Goal: Task Accomplishment & Management: Manage account settings

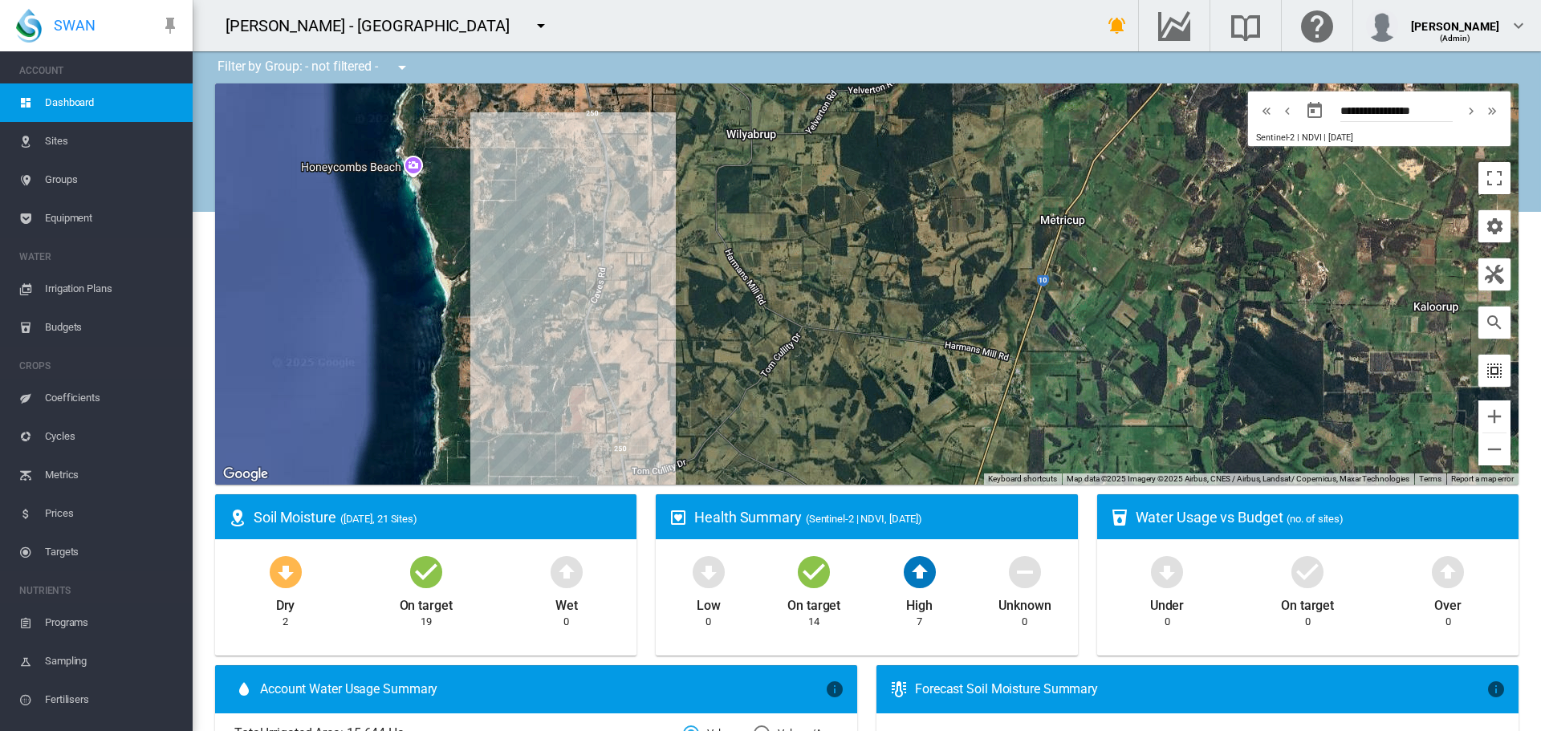
click at [1484, 370] on md-icon "icon-select-all" at bounding box center [1493, 370] width 19 height 19
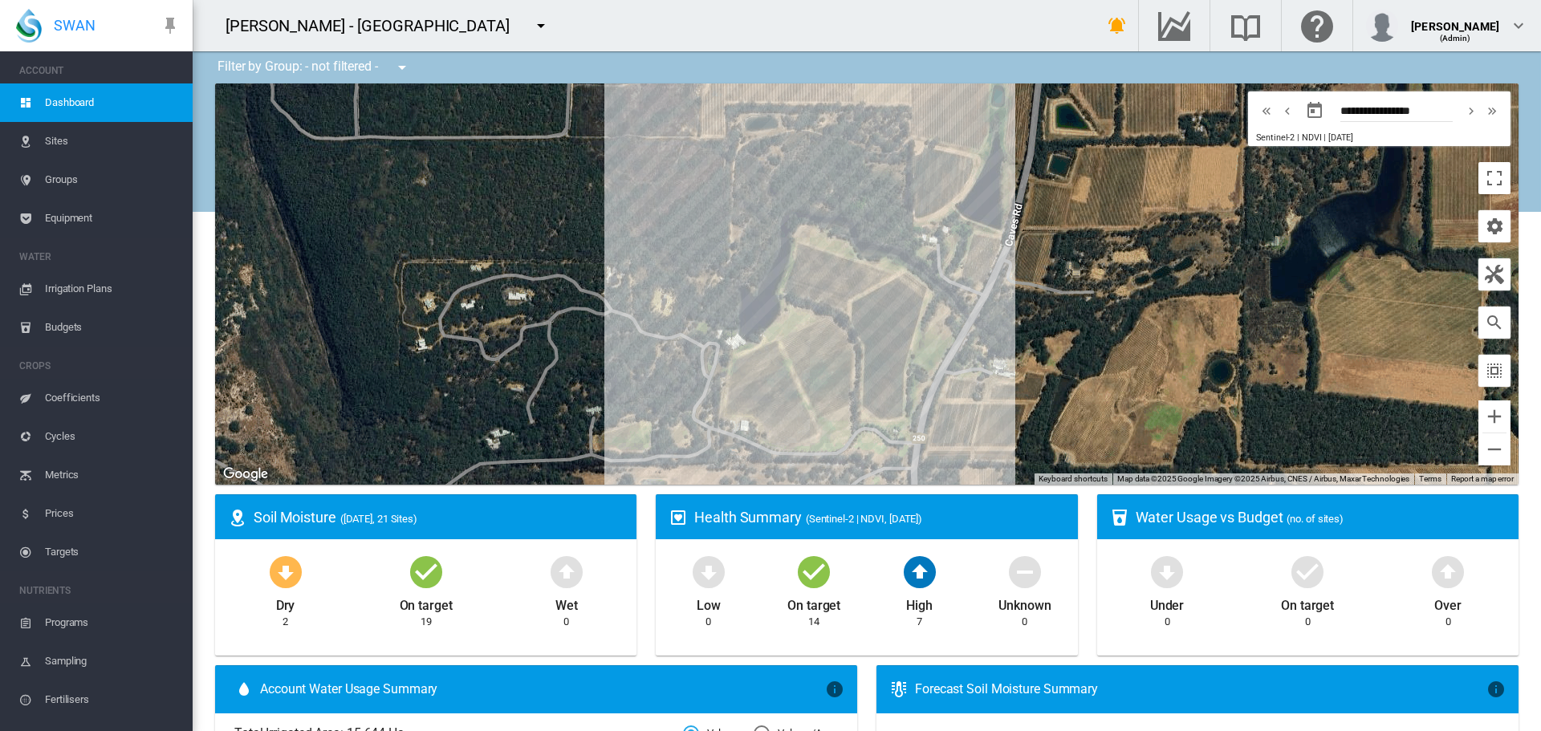
drag, startPoint x: 740, startPoint y: 197, endPoint x: 745, endPoint y: 187, distance: 11.1
click at [745, 187] on div at bounding box center [866, 283] width 1303 height 401
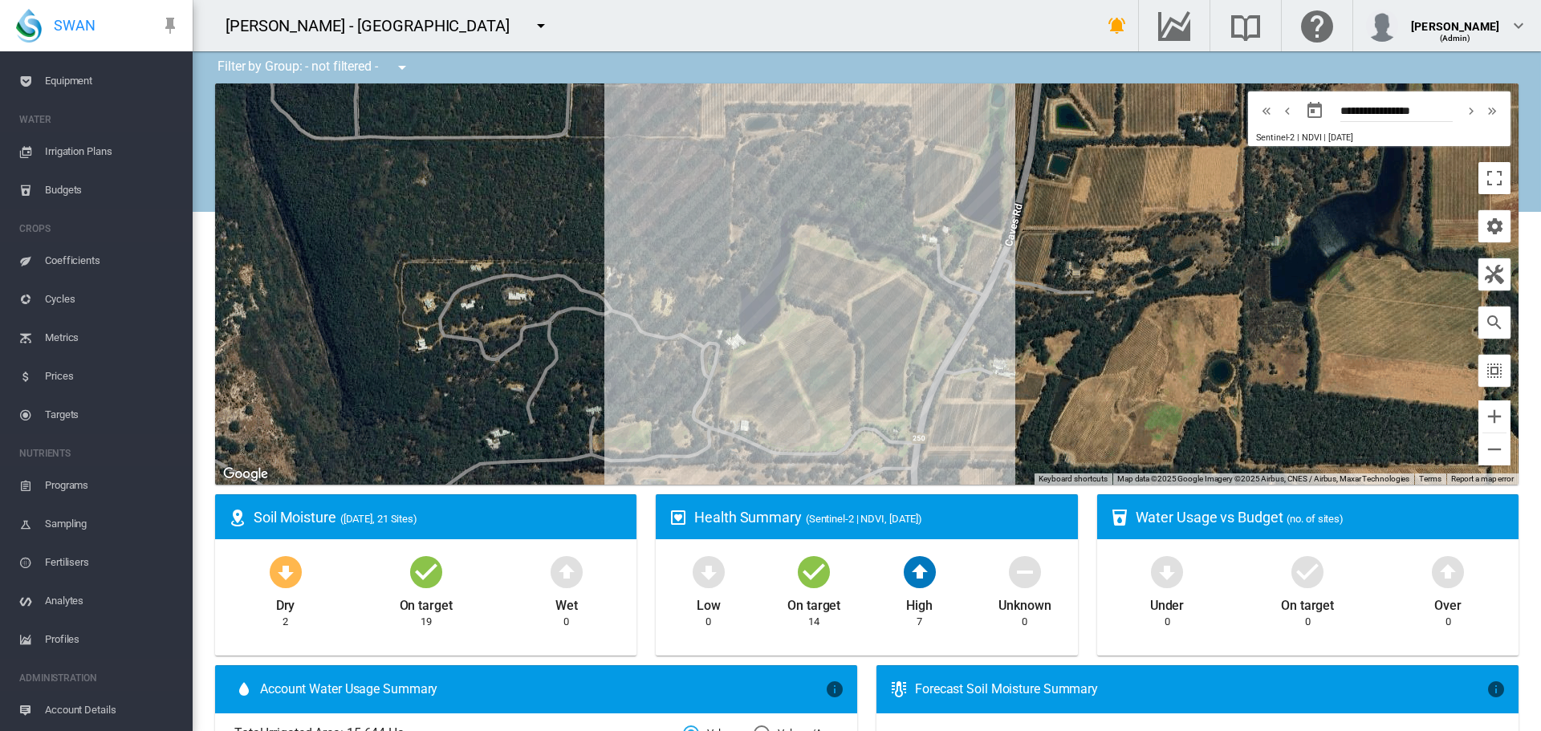
scroll to position [174, 0]
click at [531, 30] on md-icon "icon-menu-down" at bounding box center [540, 25] width 19 height 19
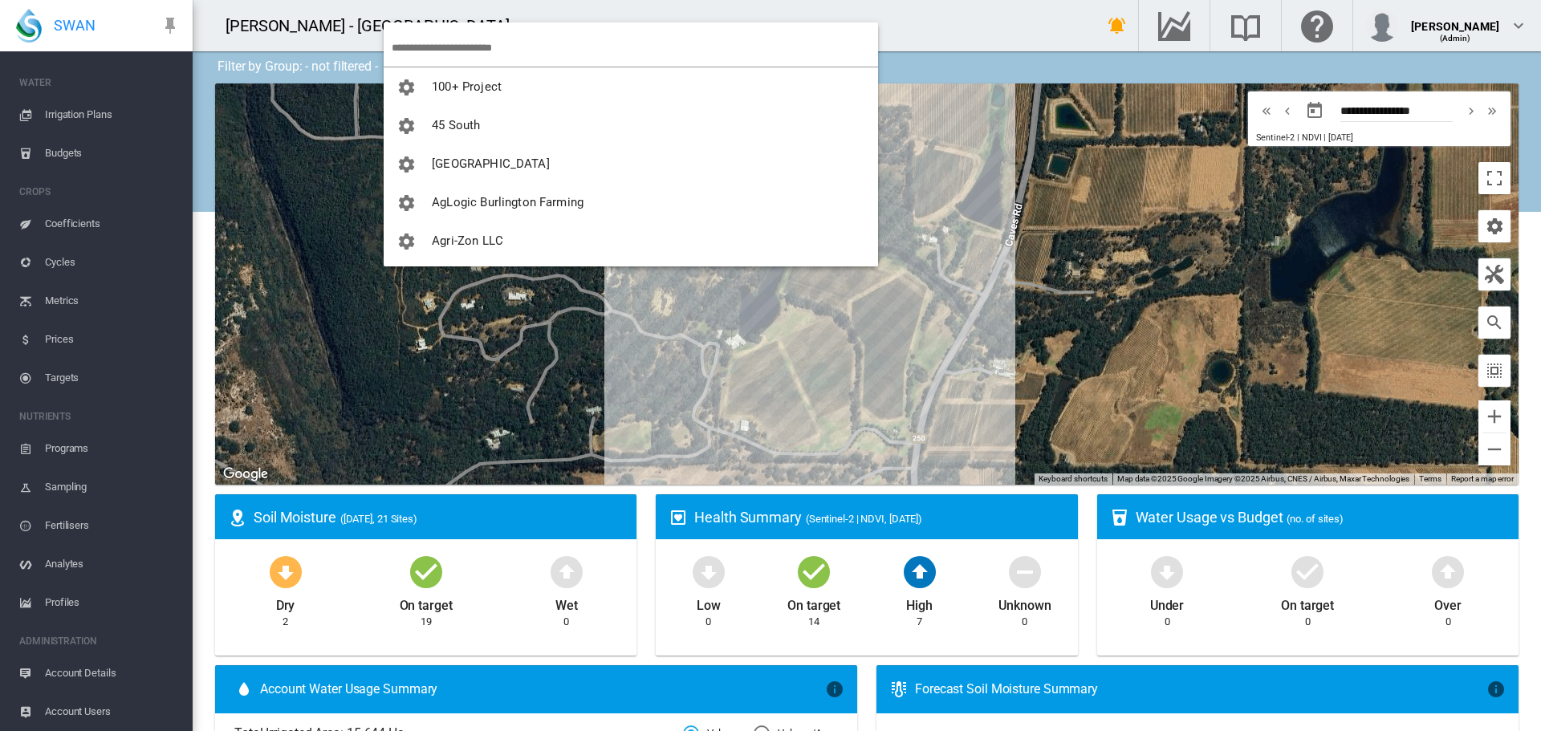
click at [435, 41] on input "search" at bounding box center [635, 48] width 486 height 38
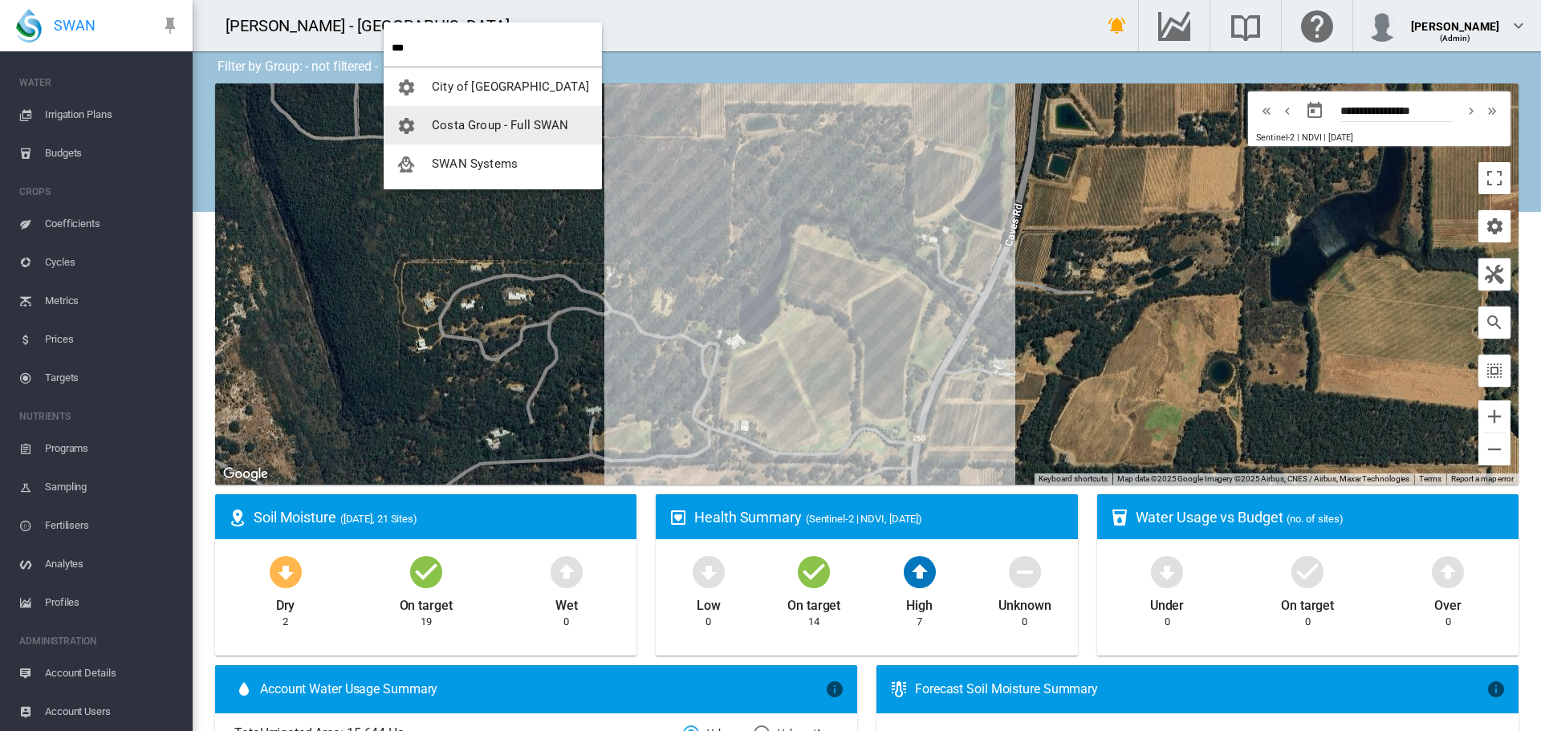
type input "***"
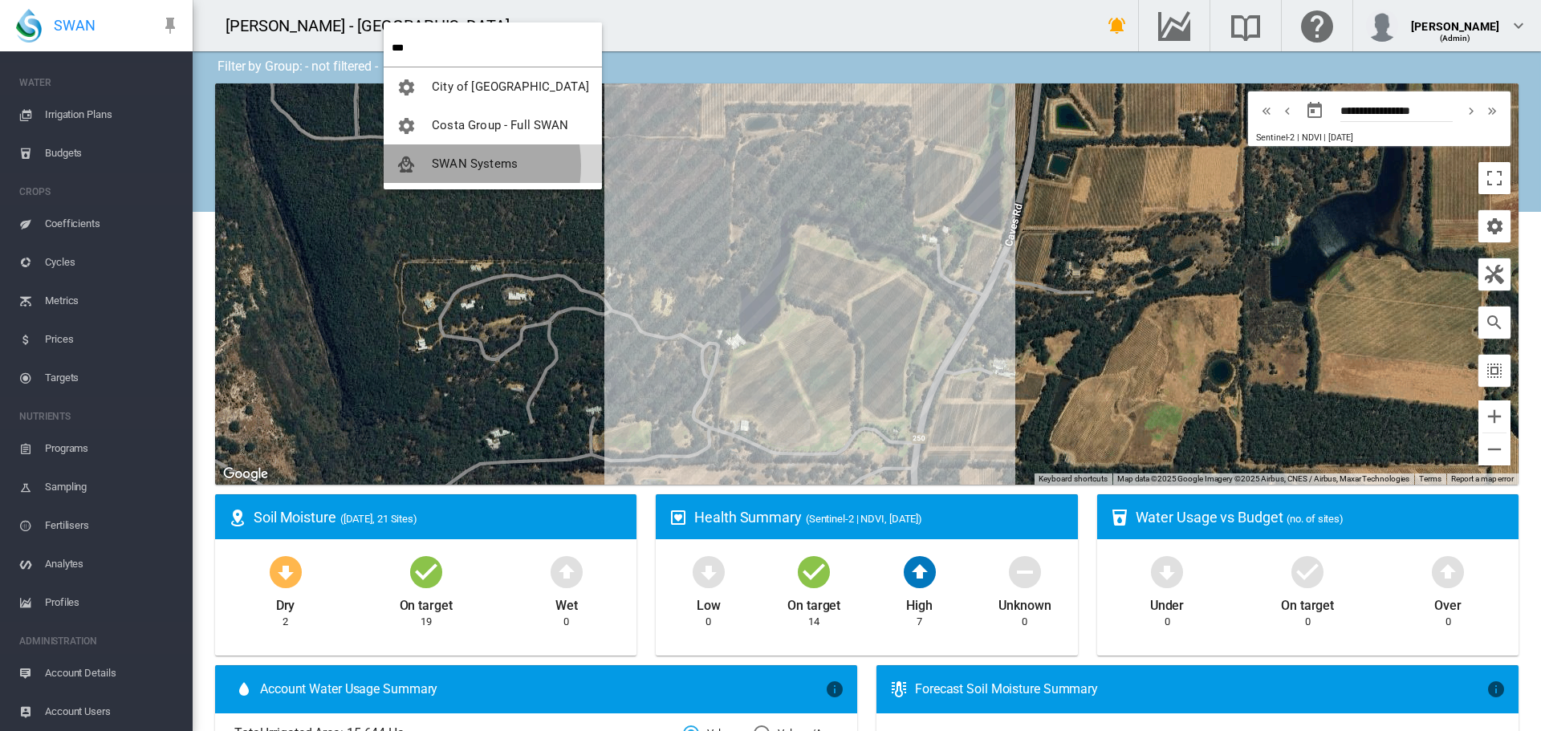
click at [445, 165] on span "SWAN Systems" at bounding box center [475, 163] width 86 height 14
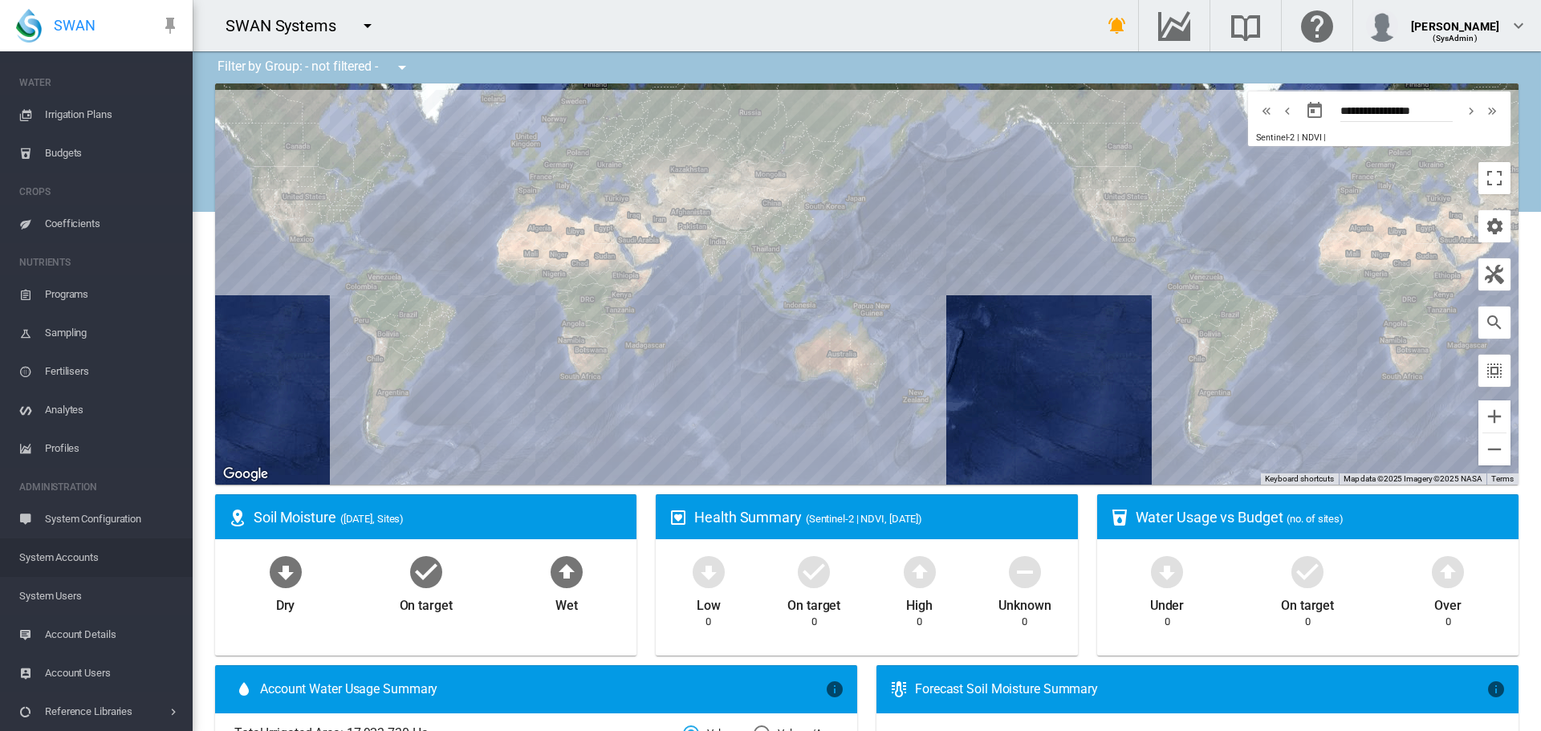
click at [58, 554] on span "System Accounts" at bounding box center [99, 557] width 160 height 39
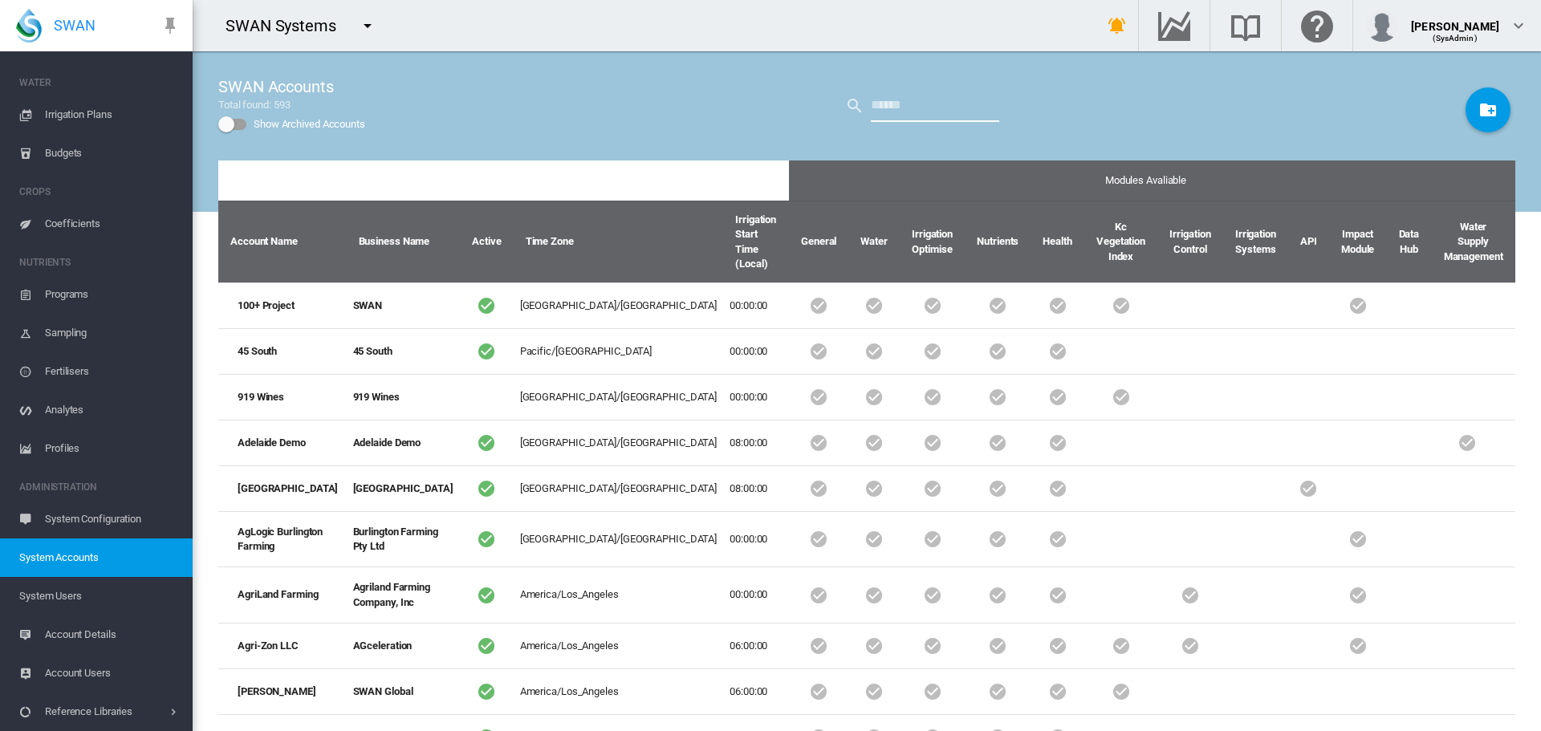
click at [881, 107] on input "text" at bounding box center [935, 106] width 128 height 32
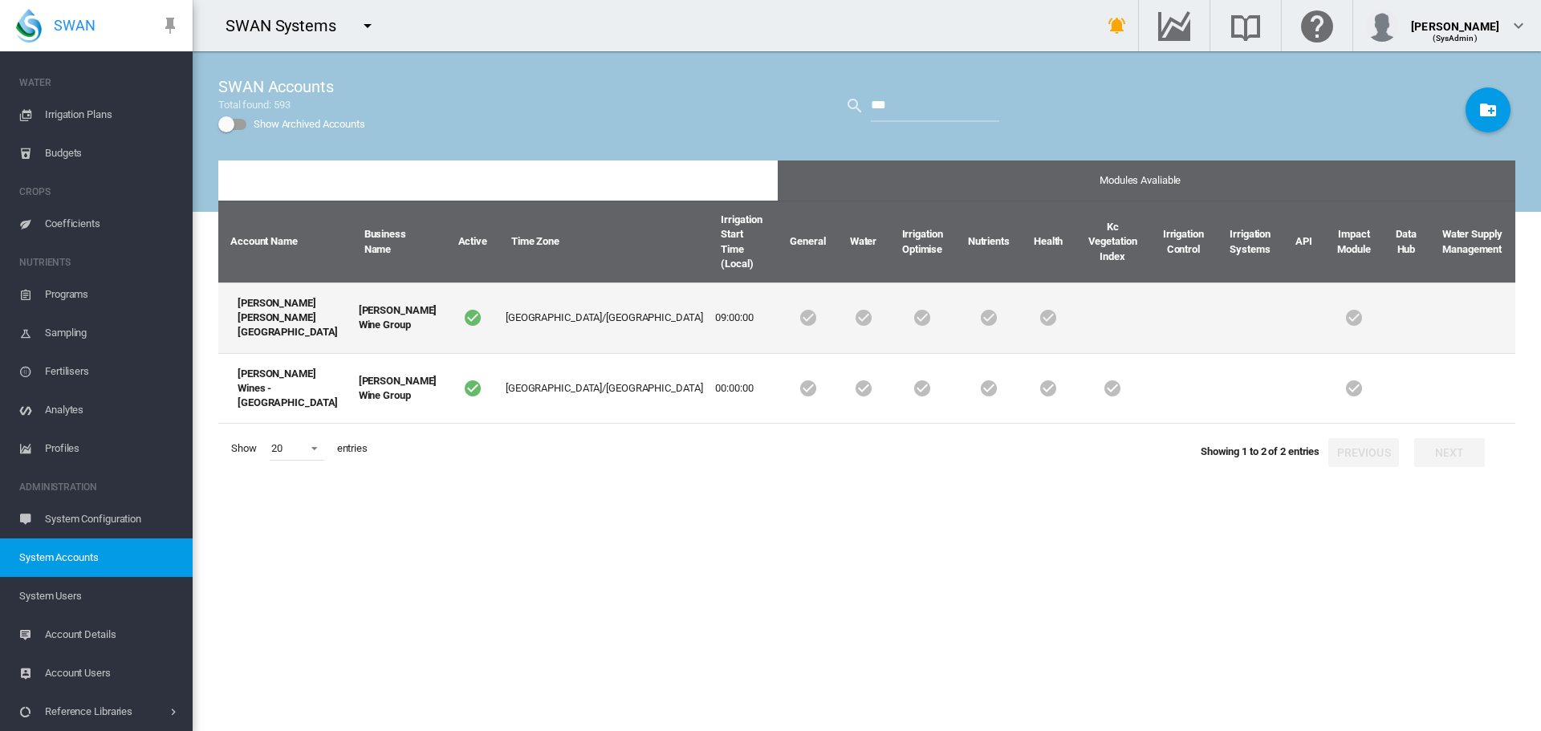
click at [255, 282] on td "[PERSON_NAME] [PERSON_NAME][GEOGRAPHIC_DATA]" at bounding box center [285, 317] width 134 height 71
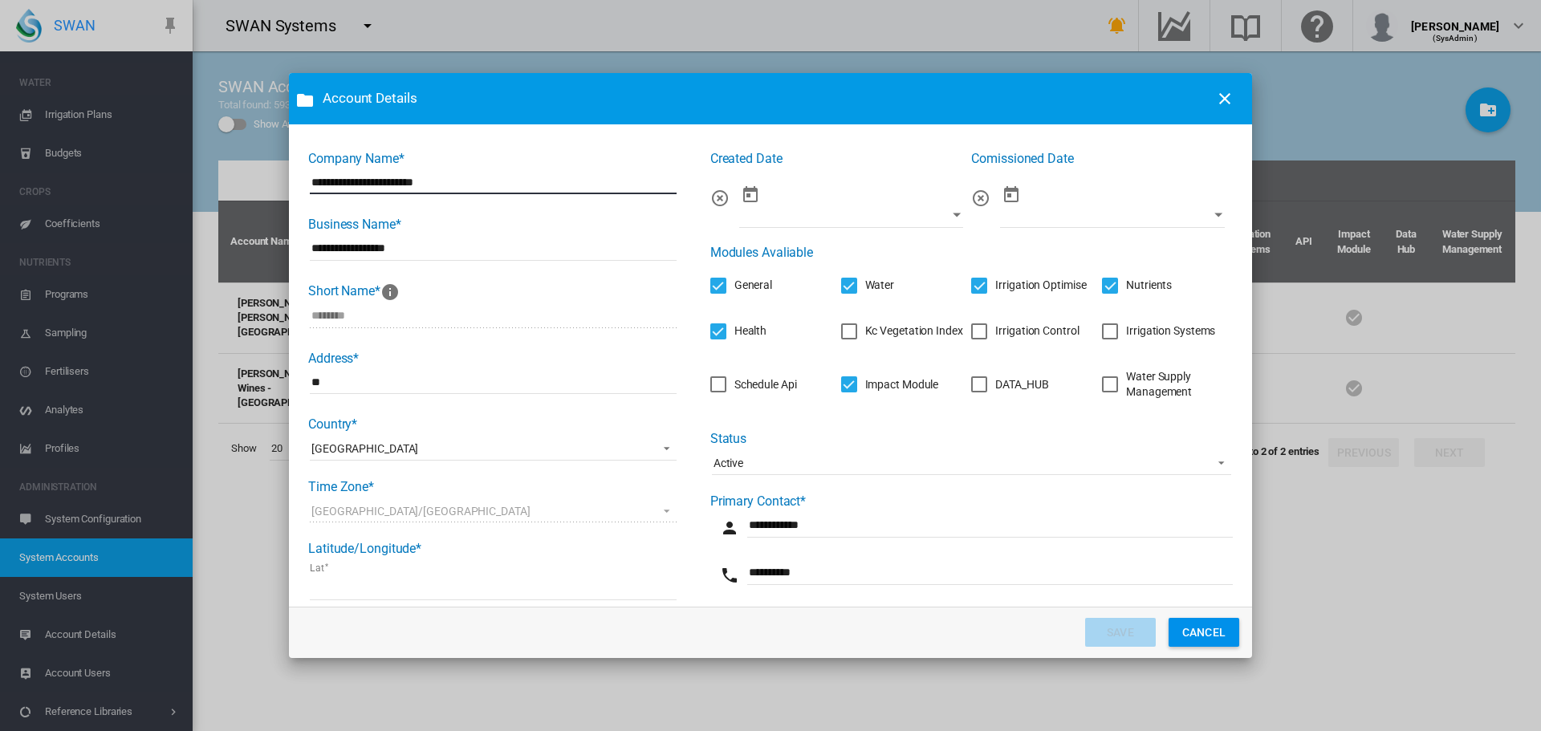
click at [972, 332] on div "Irrigation Control" at bounding box center [979, 331] width 16 height 16
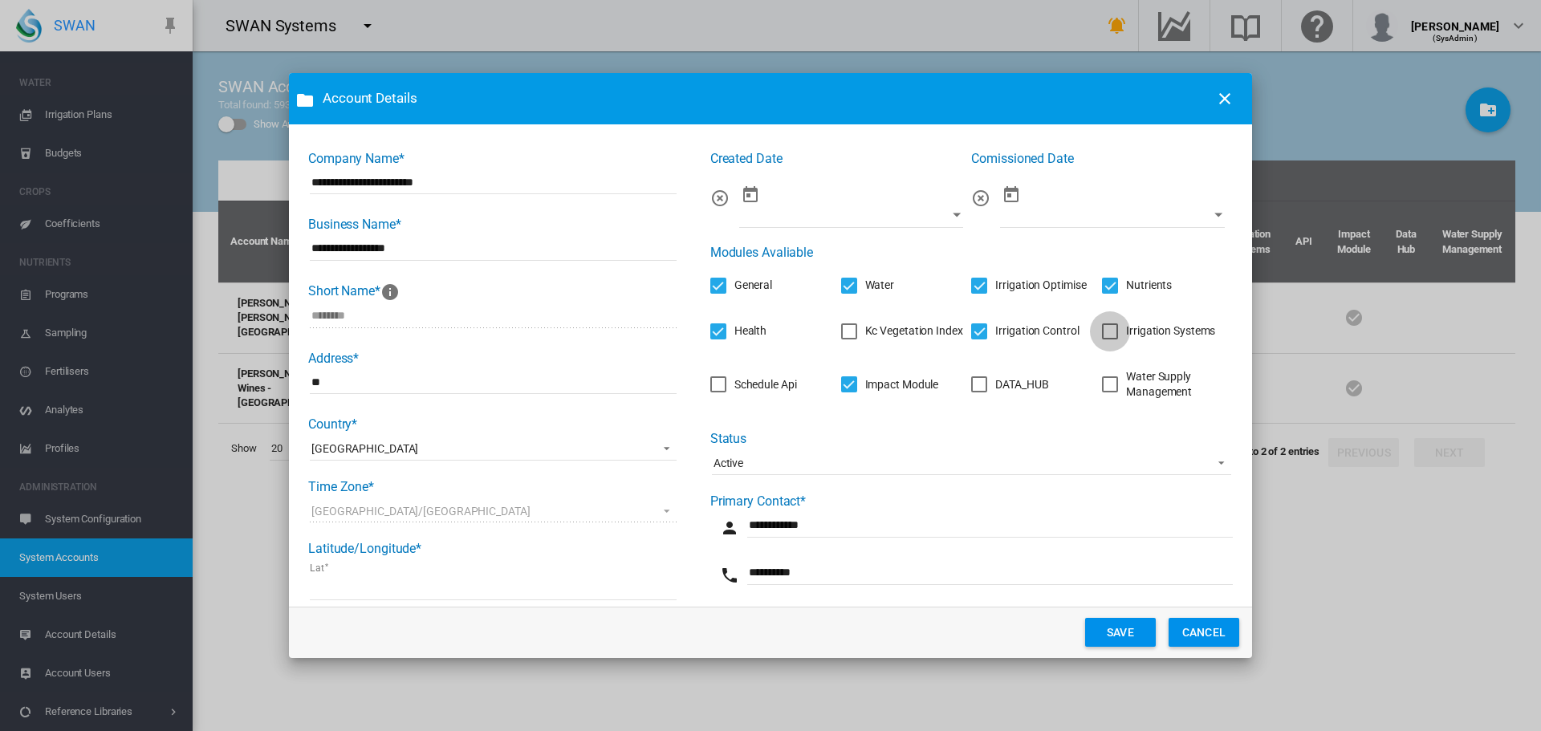
click at [1104, 330] on div "Irrigation Systems" at bounding box center [1110, 331] width 16 height 16
click at [711, 388] on div "Schedule Api" at bounding box center [718, 384] width 16 height 16
click at [979, 384] on div "DATA_HUB" at bounding box center [979, 384] width 16 height 16
click at [1102, 384] on div "Water Supply Management" at bounding box center [1110, 384] width 16 height 16
drag, startPoint x: 1108, startPoint y: 384, endPoint x: 1098, endPoint y: 394, distance: 14.8
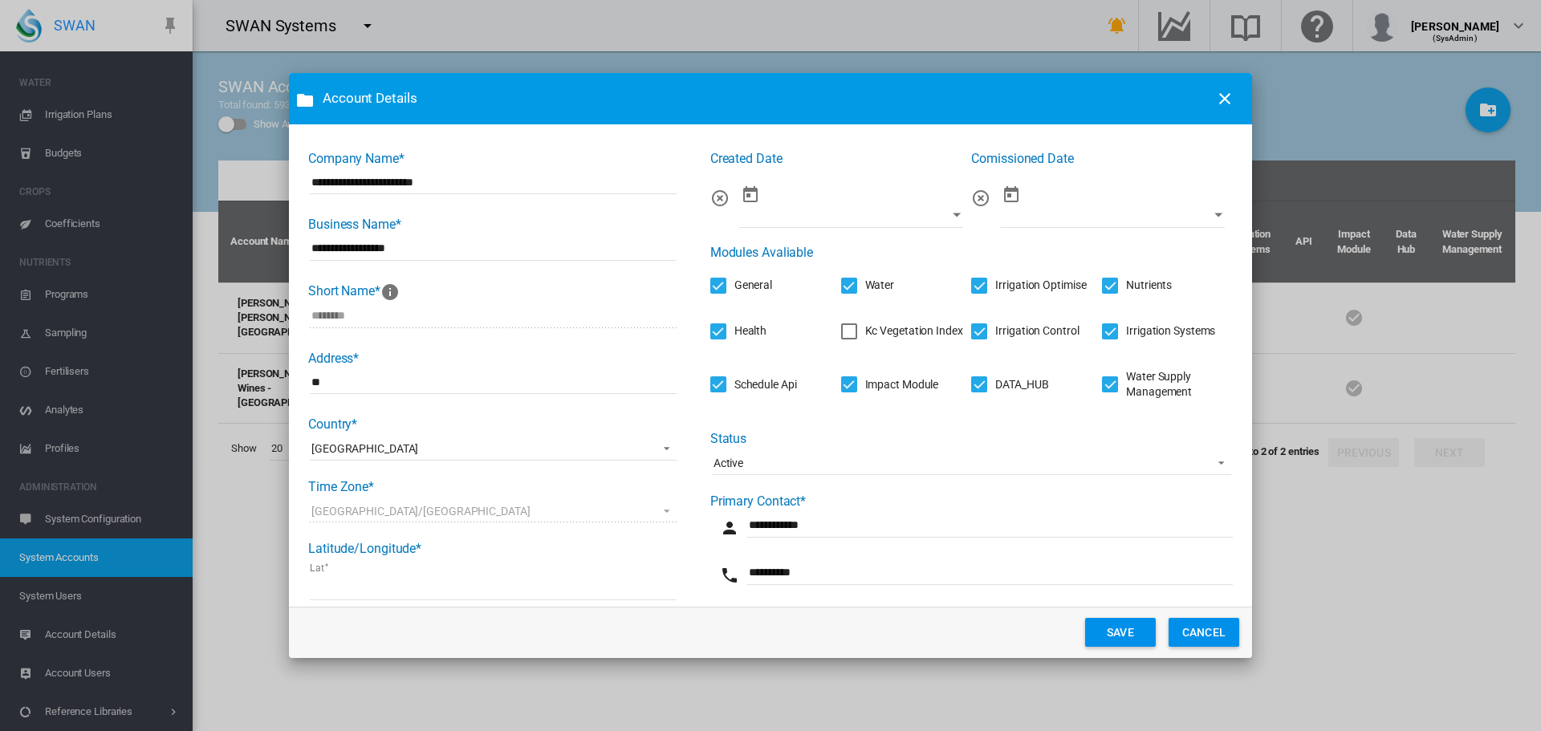
click at [1106, 386] on div "Water Supply Management" at bounding box center [1110, 384] width 16 height 16
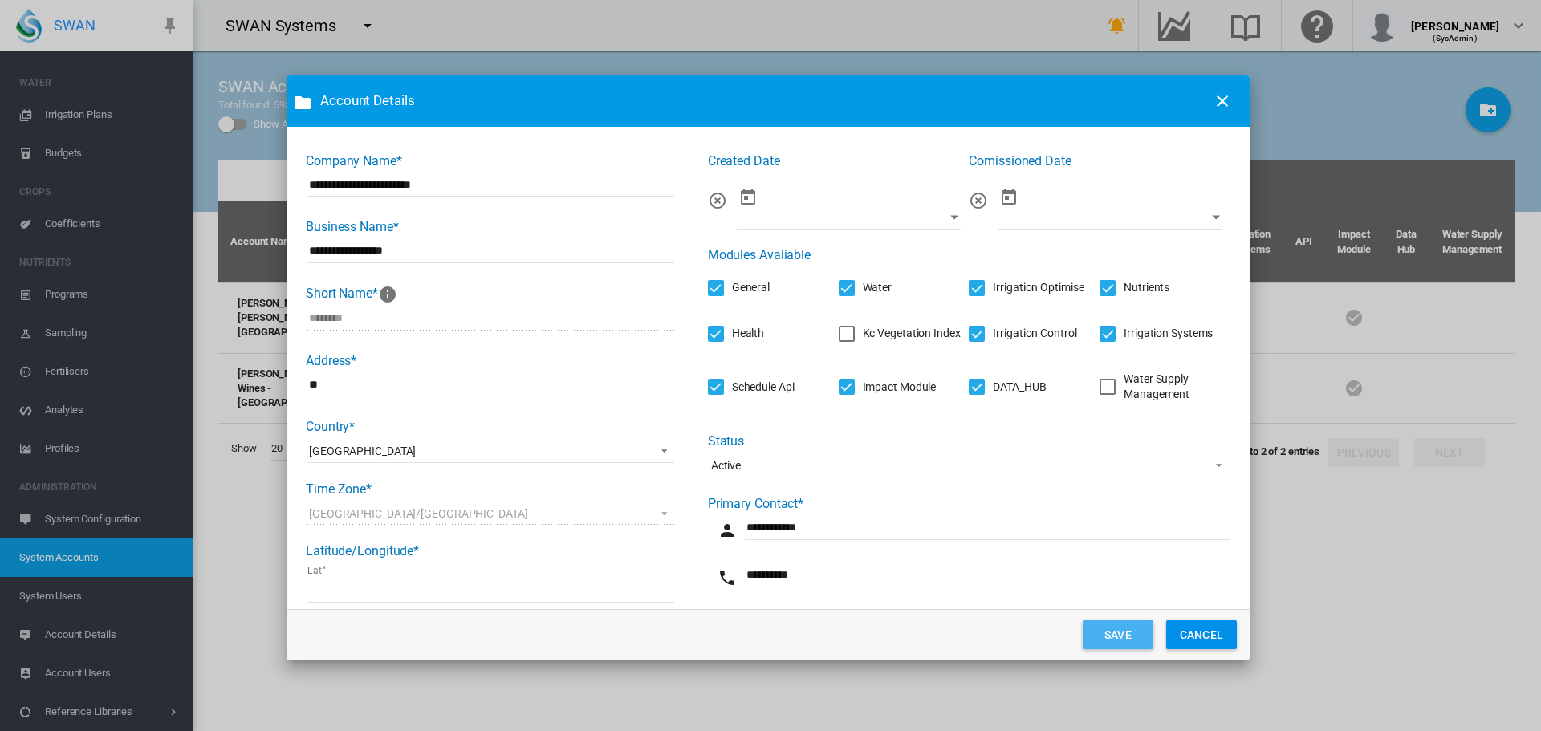
click at [1108, 635] on button "SAVE" at bounding box center [1117, 634] width 71 height 29
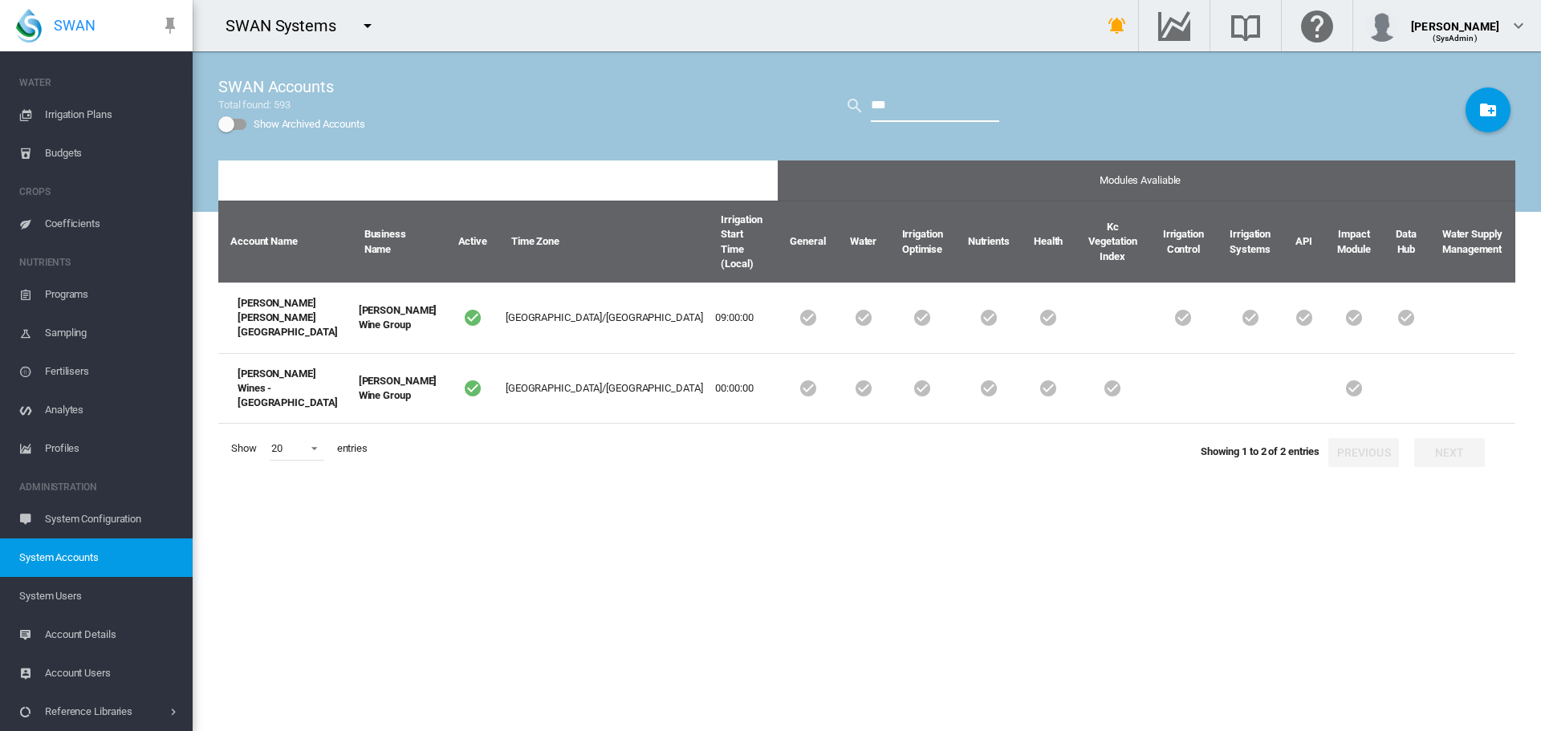
drag, startPoint x: 895, startPoint y: 107, endPoint x: 384, endPoint y: 42, distance: 515.2
click at [384, 42] on div "SWAN Systems Get Help Email SWAN support" at bounding box center [867, 365] width 1348 height 731
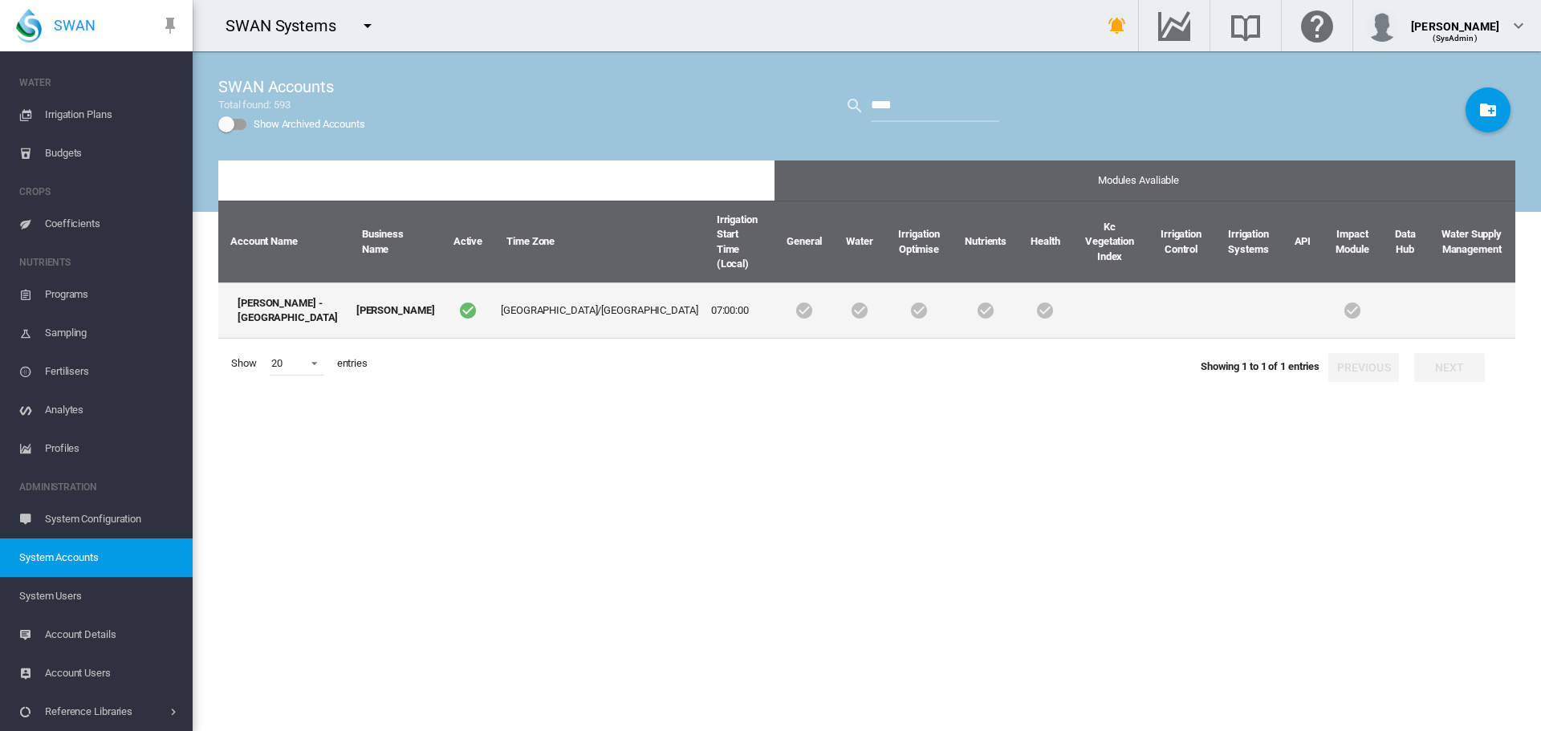
click at [273, 283] on td "[PERSON_NAME] - [GEOGRAPHIC_DATA]" at bounding box center [284, 310] width 132 height 56
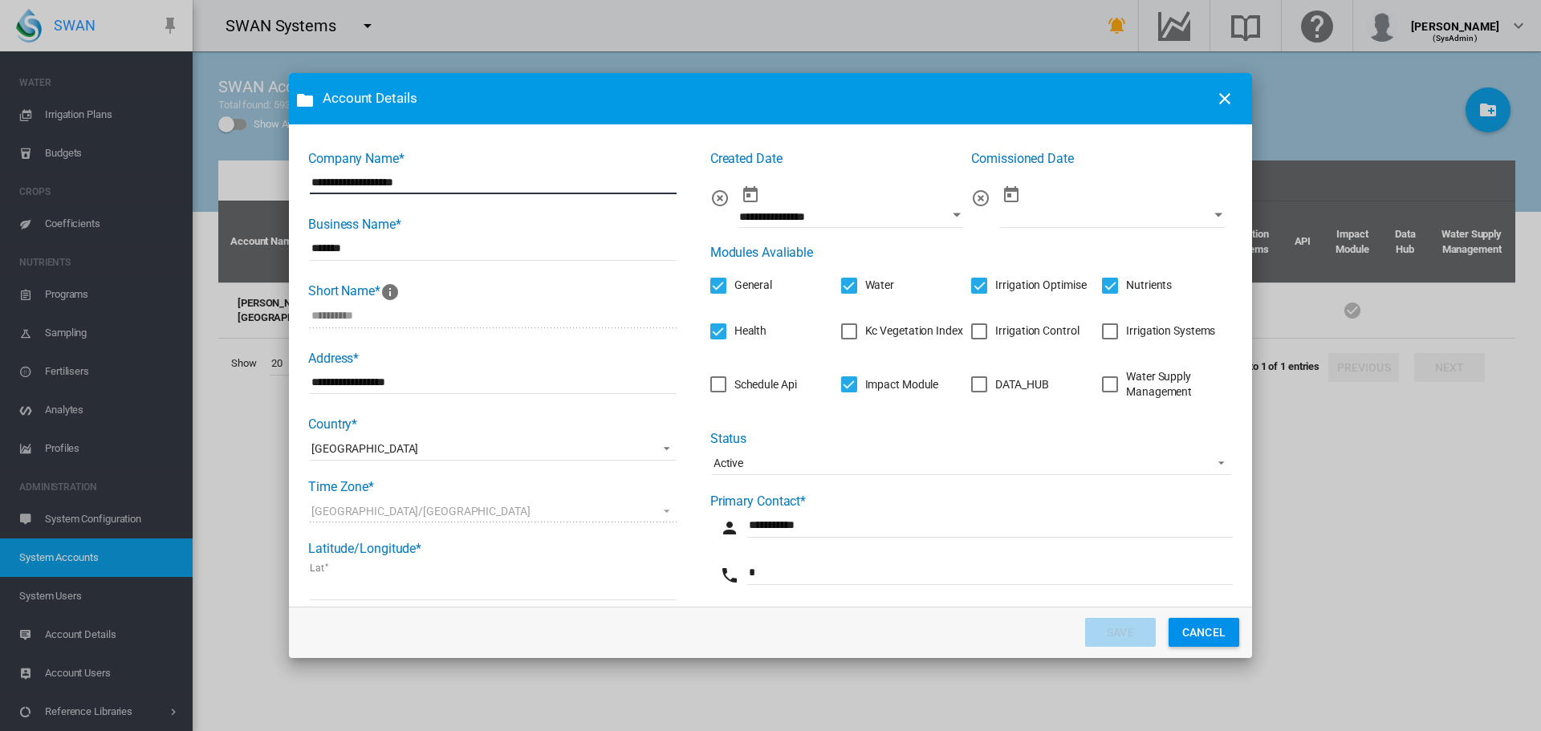
click at [981, 323] on div "Irrigation Control" at bounding box center [979, 331] width 16 height 16
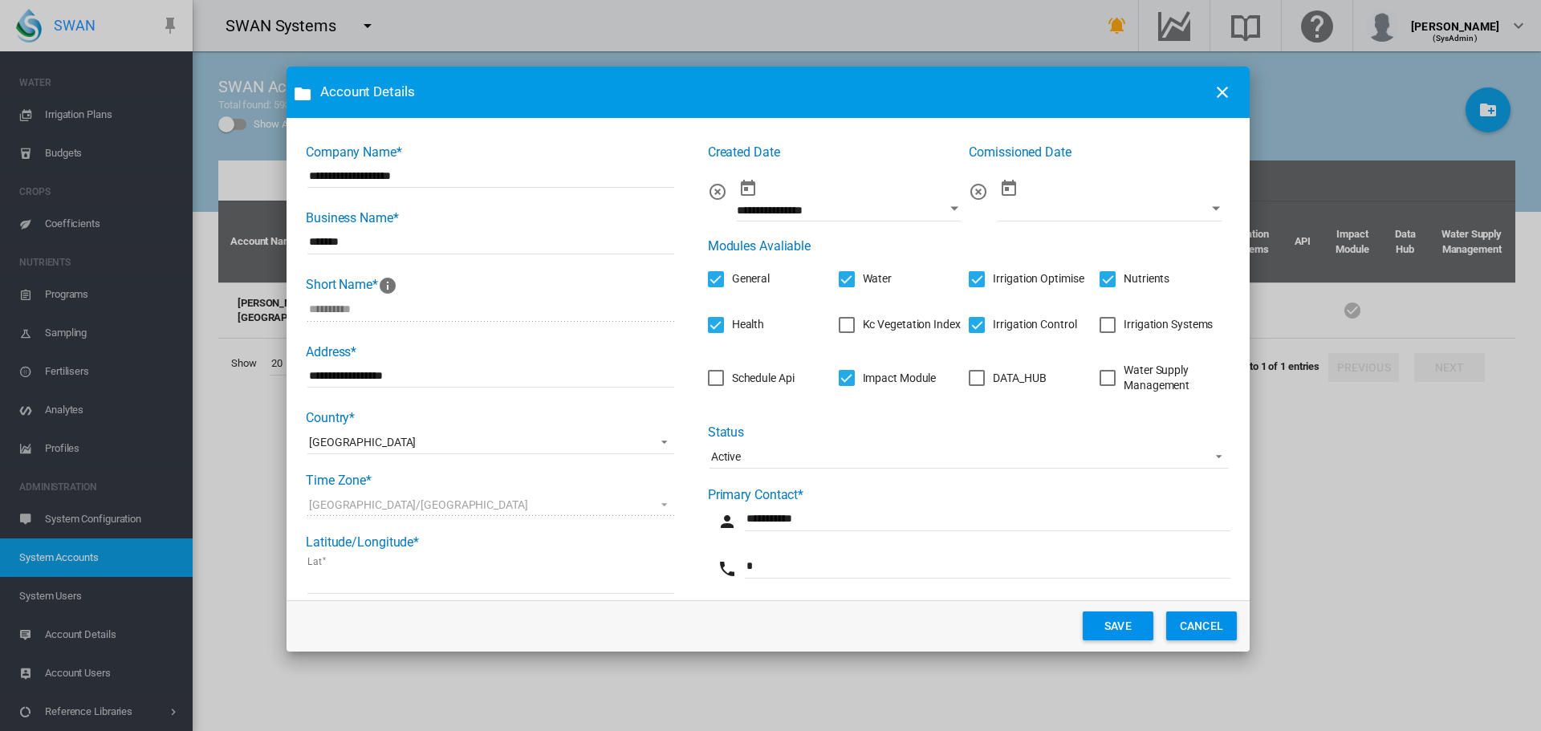
drag, startPoint x: 1130, startPoint y: 330, endPoint x: 1114, endPoint y: 331, distance: 16.1
click at [1123, 333] on div "Irrigation Systems" at bounding box center [1167, 325] width 89 height 16
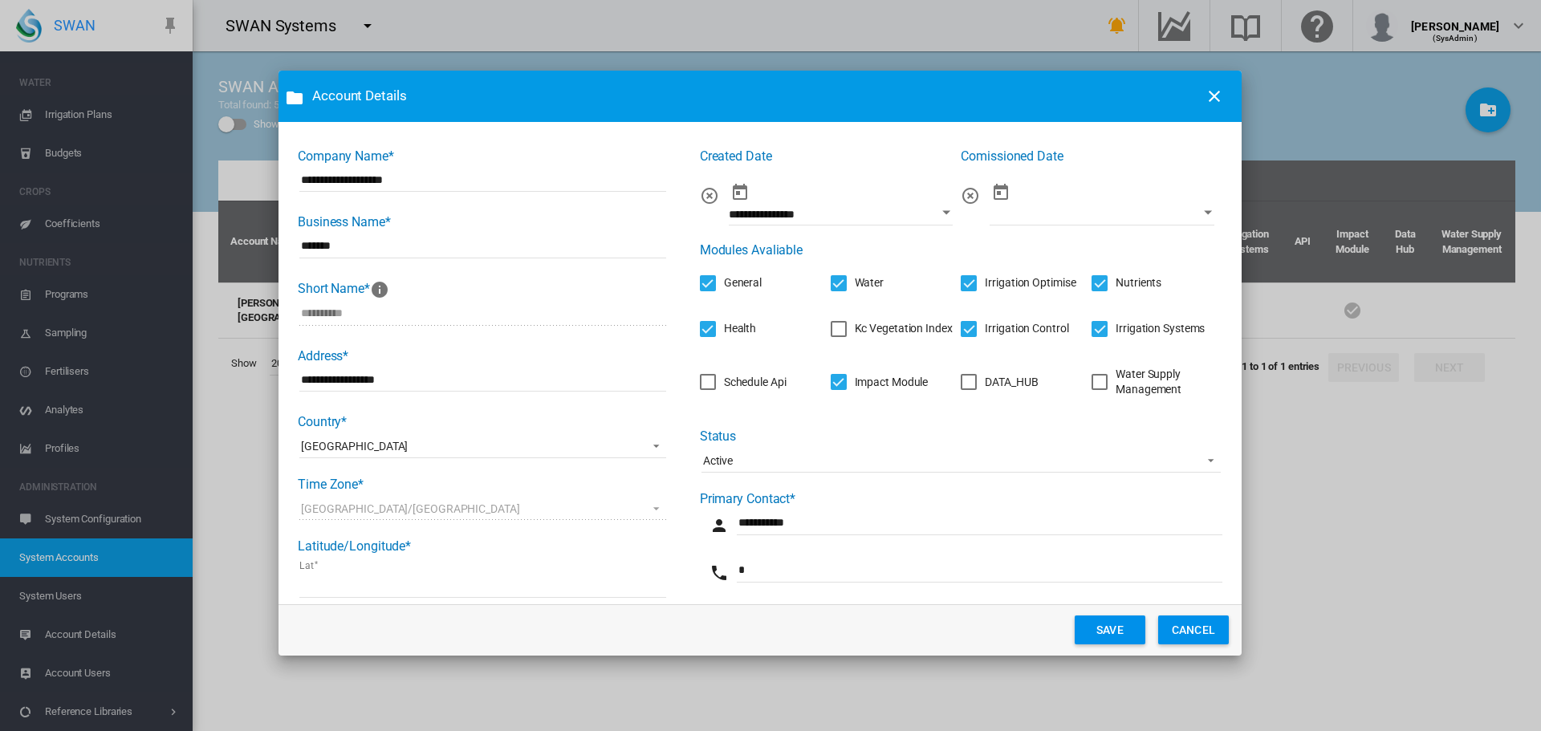
click at [707, 379] on div "Schedule Api" at bounding box center [708, 382] width 16 height 16
click at [965, 383] on div "DATA_HUB" at bounding box center [968, 382] width 16 height 16
click at [1113, 628] on button "SAVE" at bounding box center [1109, 629] width 71 height 29
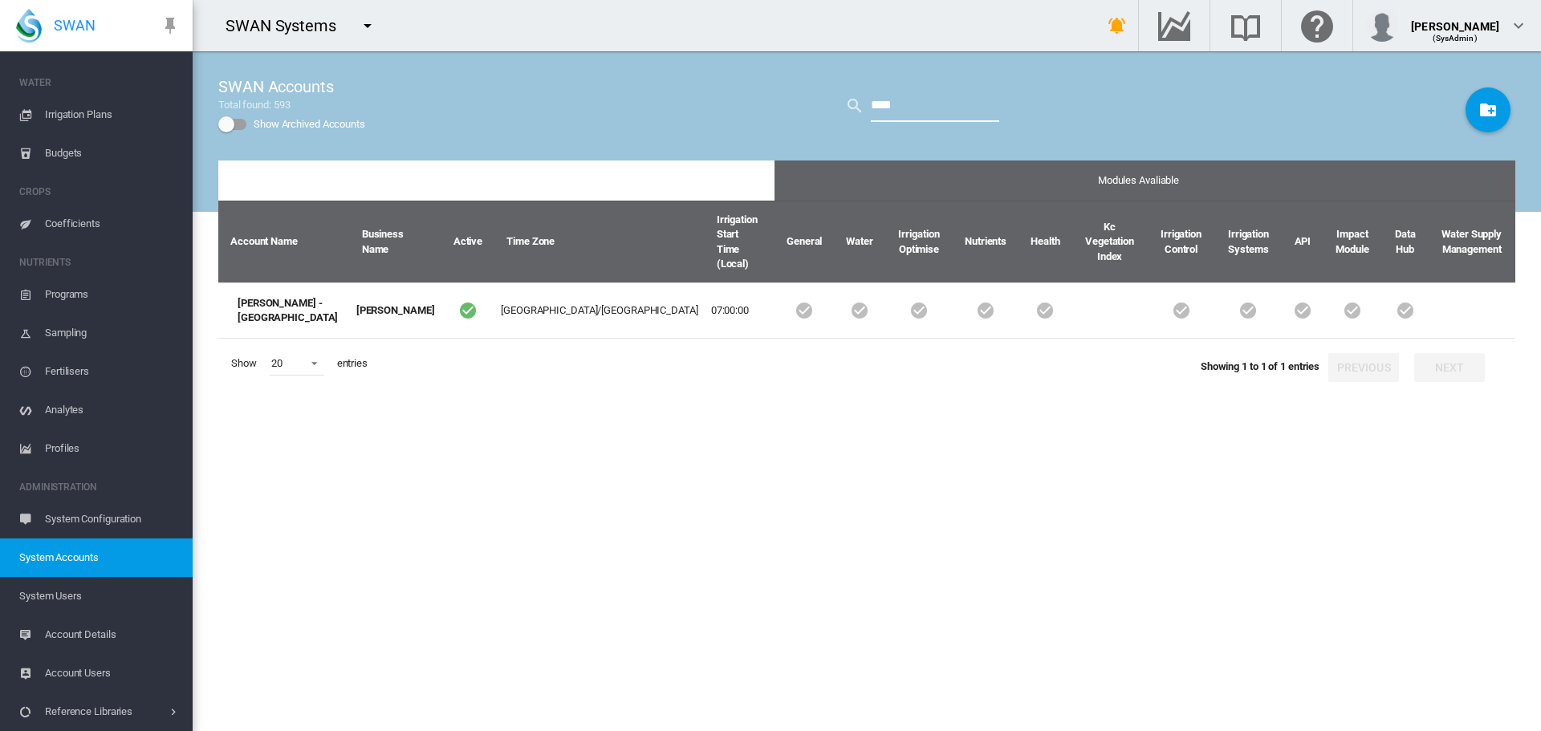
drag, startPoint x: 919, startPoint y: 104, endPoint x: 380, endPoint y: 18, distance: 546.0
click at [380, 18] on div "SWAN Systems Get Help Email SWAN support" at bounding box center [867, 365] width 1348 height 731
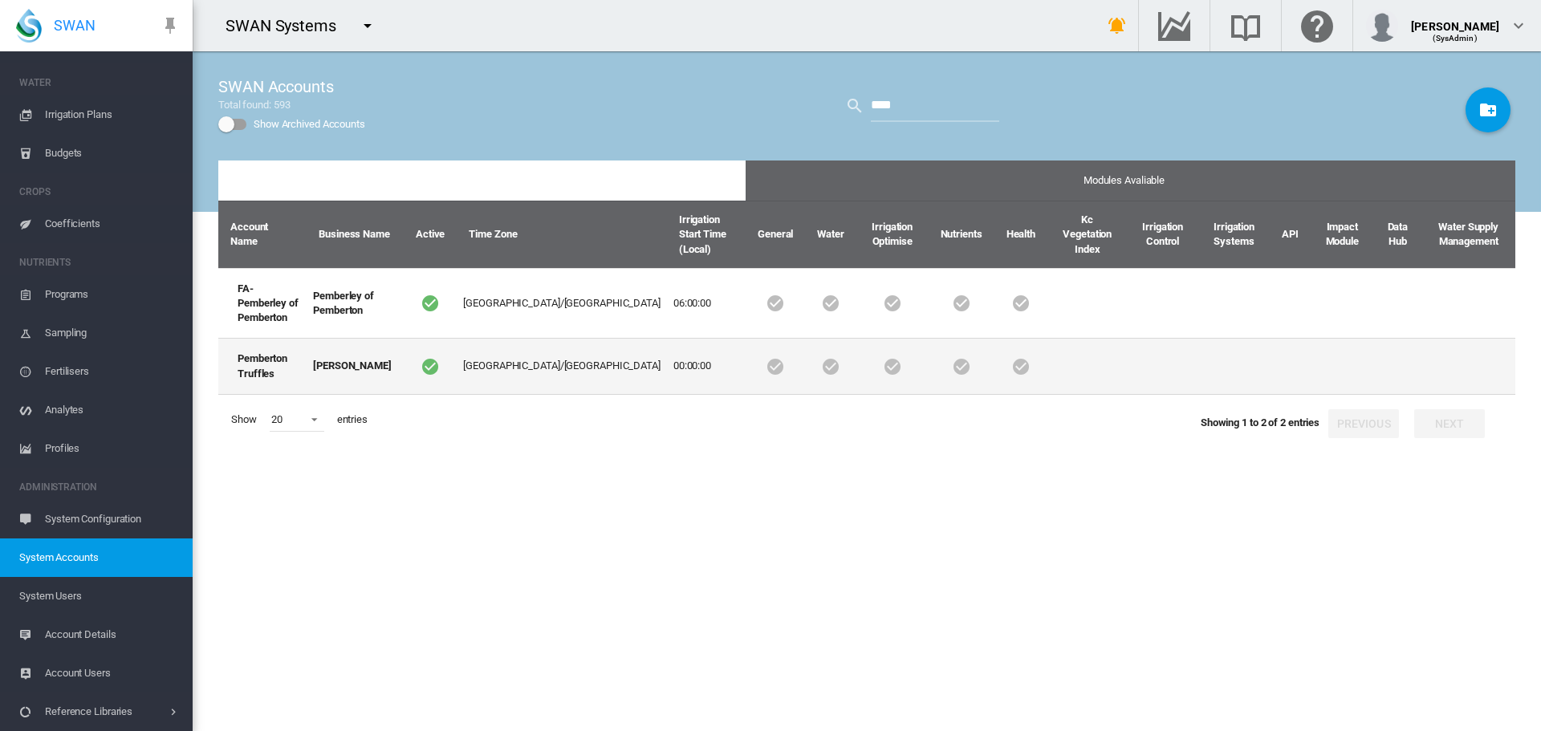
click at [287, 338] on td "Pemberton Truffles" at bounding box center [262, 366] width 88 height 56
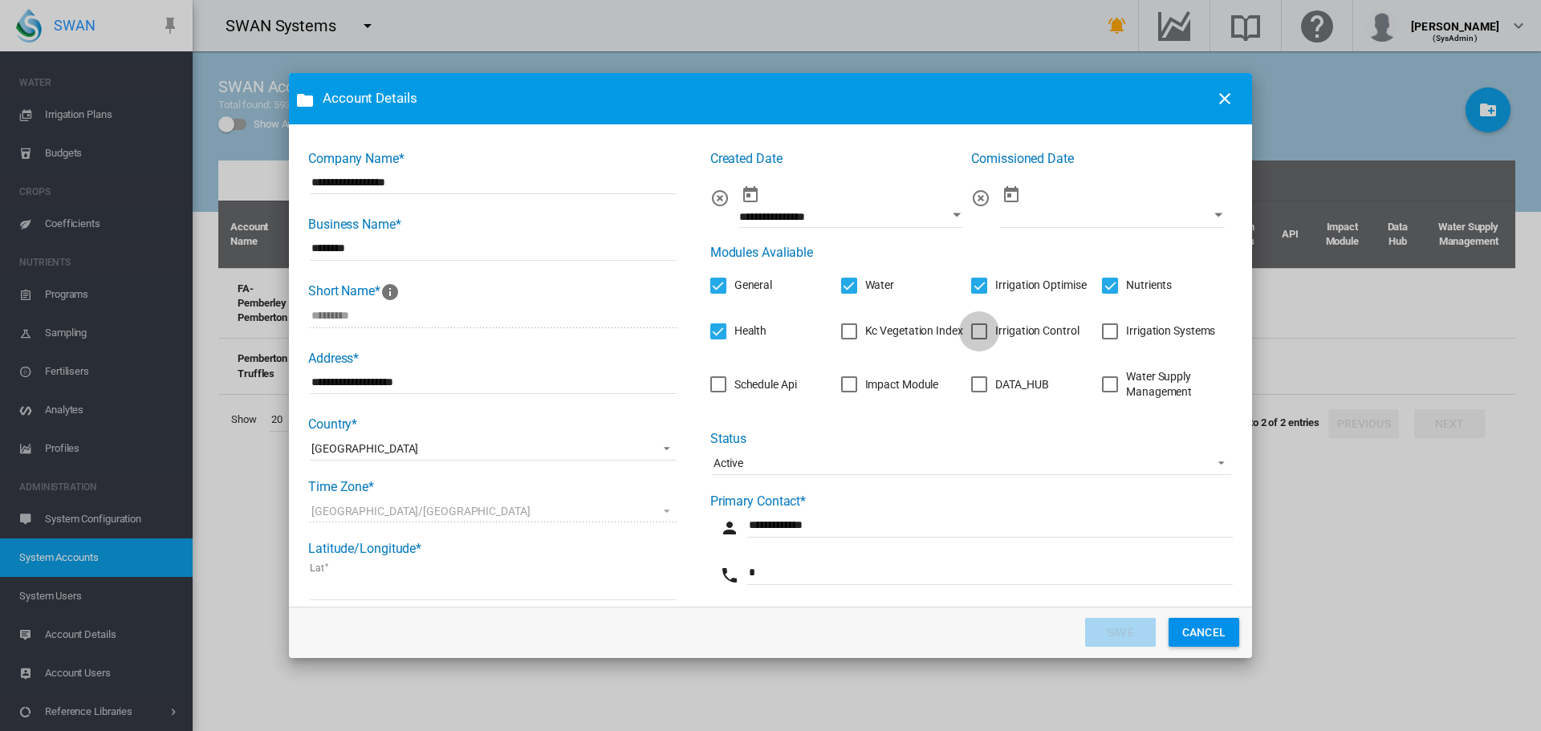
click at [981, 332] on div "Irrigation Control" at bounding box center [979, 331] width 16 height 16
click at [1106, 323] on div "Irrigation Systems" at bounding box center [1110, 331] width 16 height 16
click at [738, 380] on div "Schedule Api" at bounding box center [765, 385] width 63 height 16
click at [1003, 380] on div "DATA_HUB" at bounding box center [1021, 385] width 53 height 16
click at [1106, 629] on button "SAVE" at bounding box center [1120, 632] width 71 height 29
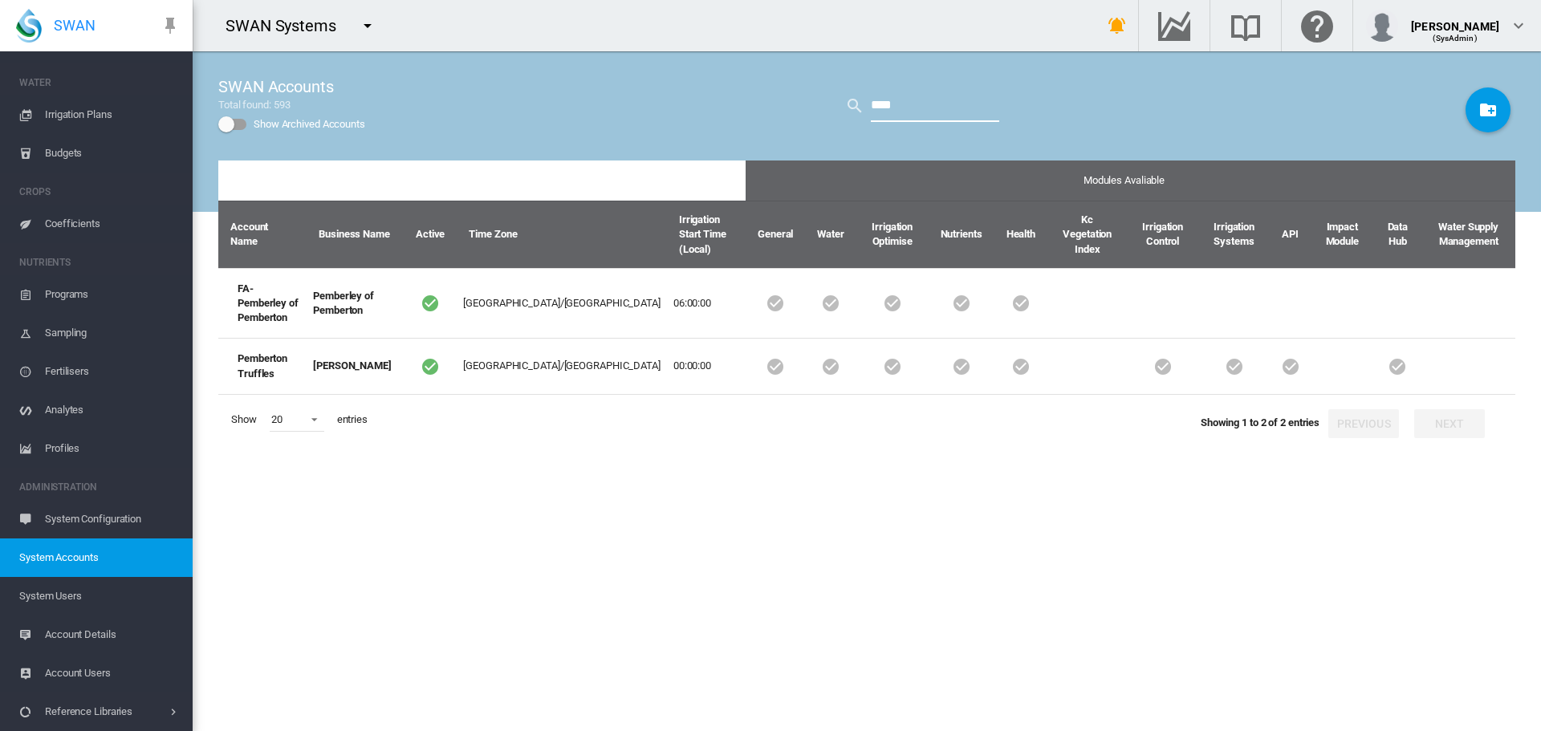
drag, startPoint x: 956, startPoint y: 99, endPoint x: 255, endPoint y: 26, distance: 705.1
click at [255, 26] on div "SWAN Systems Get Help Email SWAN support" at bounding box center [867, 365] width 1348 height 731
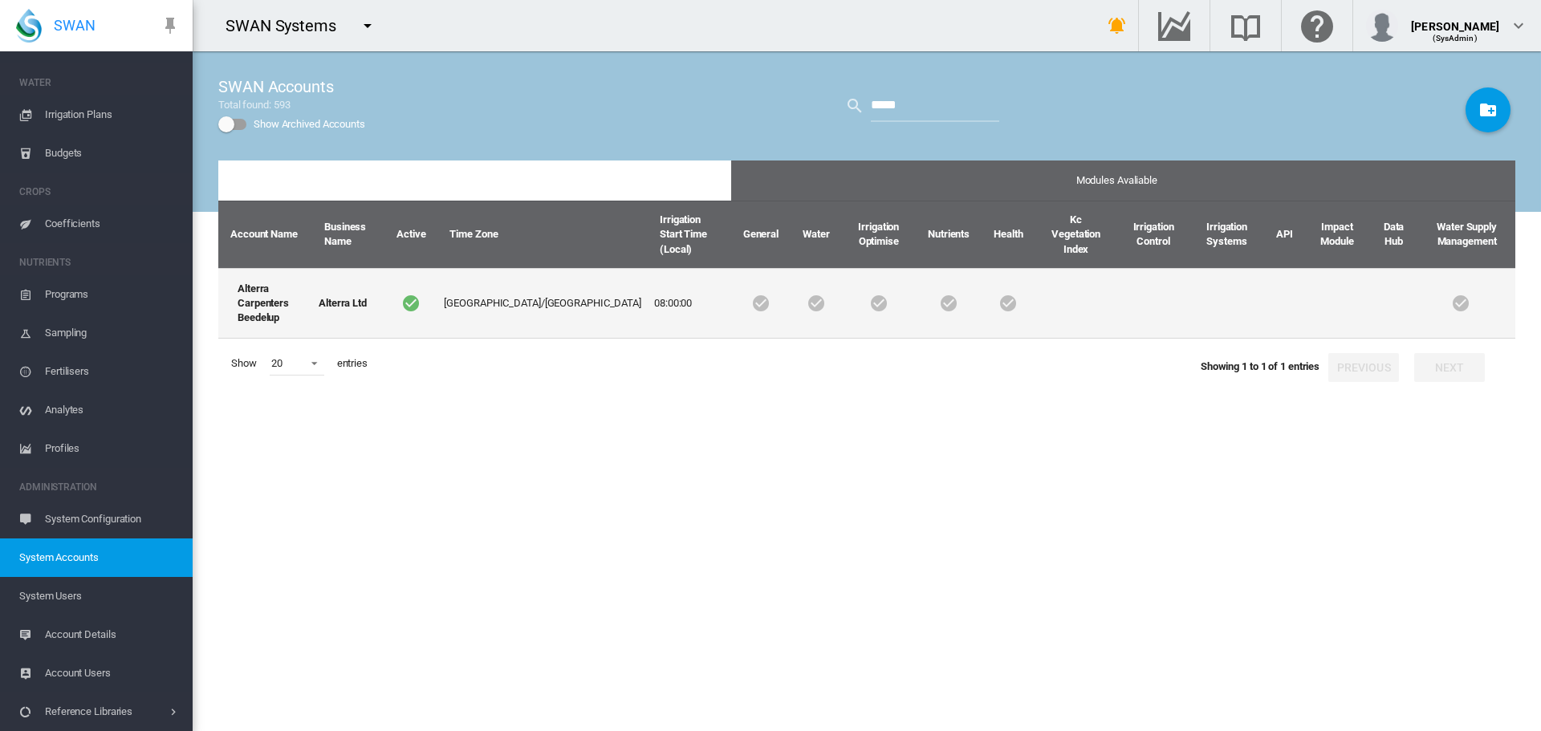
click at [262, 284] on td "Alterra Carpenters Beedelup" at bounding box center [265, 303] width 94 height 71
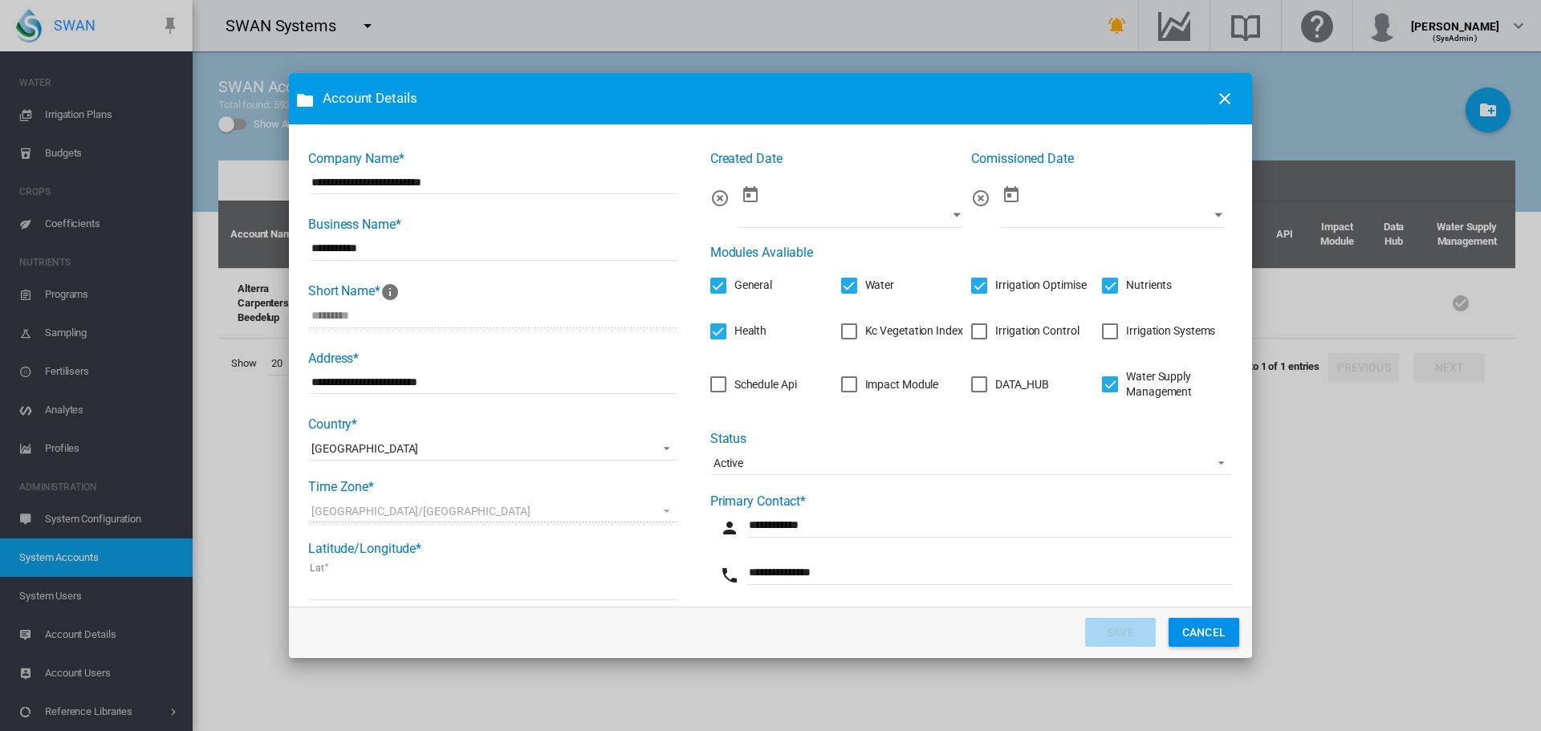
click at [995, 331] on div "Irrigation Control" at bounding box center [1036, 331] width 83 height 16
click at [1126, 339] on div "Irrigation Systems" at bounding box center [1170, 331] width 89 height 16
click at [725, 376] on div "Schedule Api" at bounding box center [718, 384] width 16 height 16
click at [997, 382] on div "DATA_HUB" at bounding box center [1021, 385] width 53 height 16
click at [1121, 643] on button "SAVE" at bounding box center [1120, 632] width 71 height 29
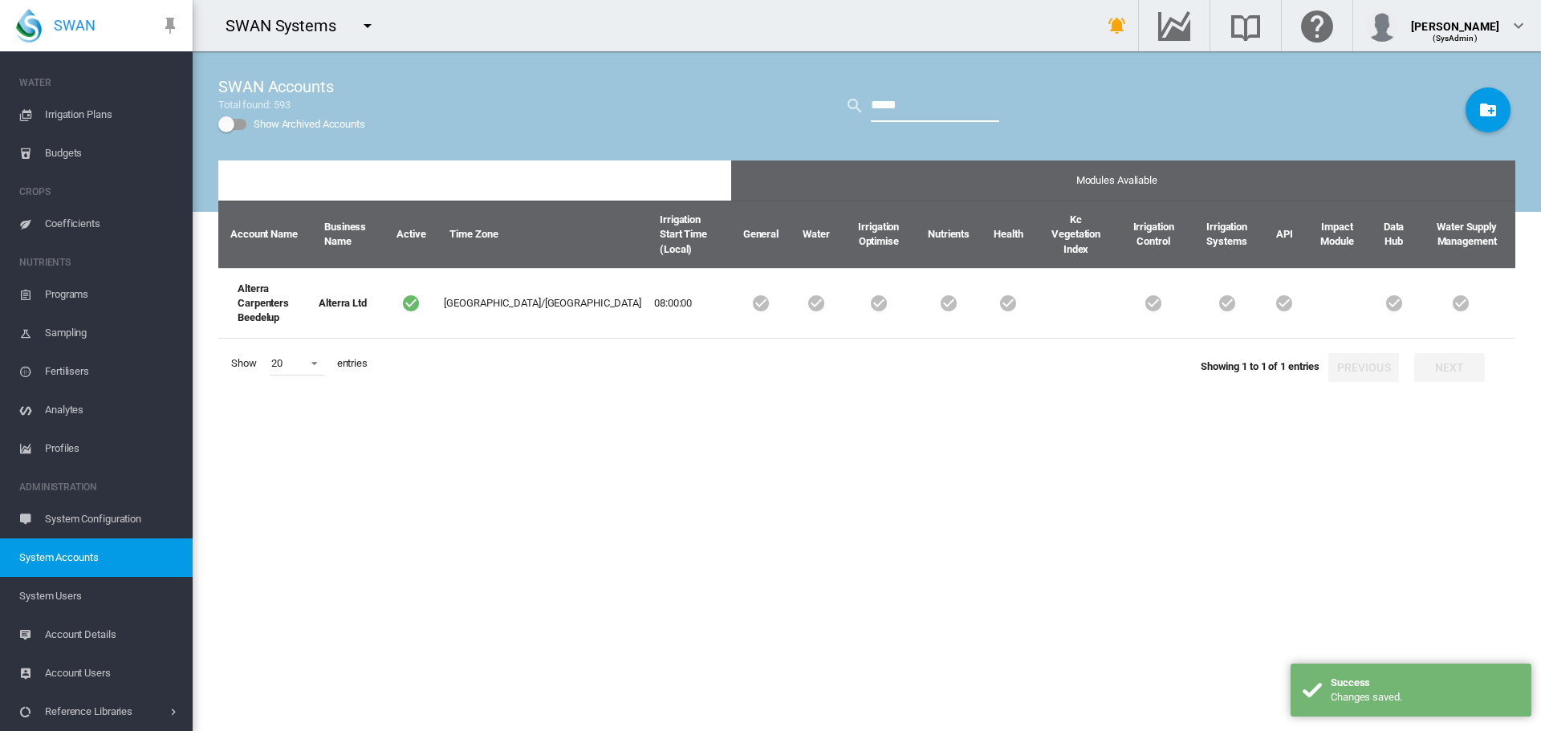
drag, startPoint x: 905, startPoint y: 99, endPoint x: 486, endPoint y: 67, distance: 420.0
click at [486, 67] on div "SWAN Accounts Total found: 593 Show Archived Accounts *****" at bounding box center [866, 105] width 1297 height 109
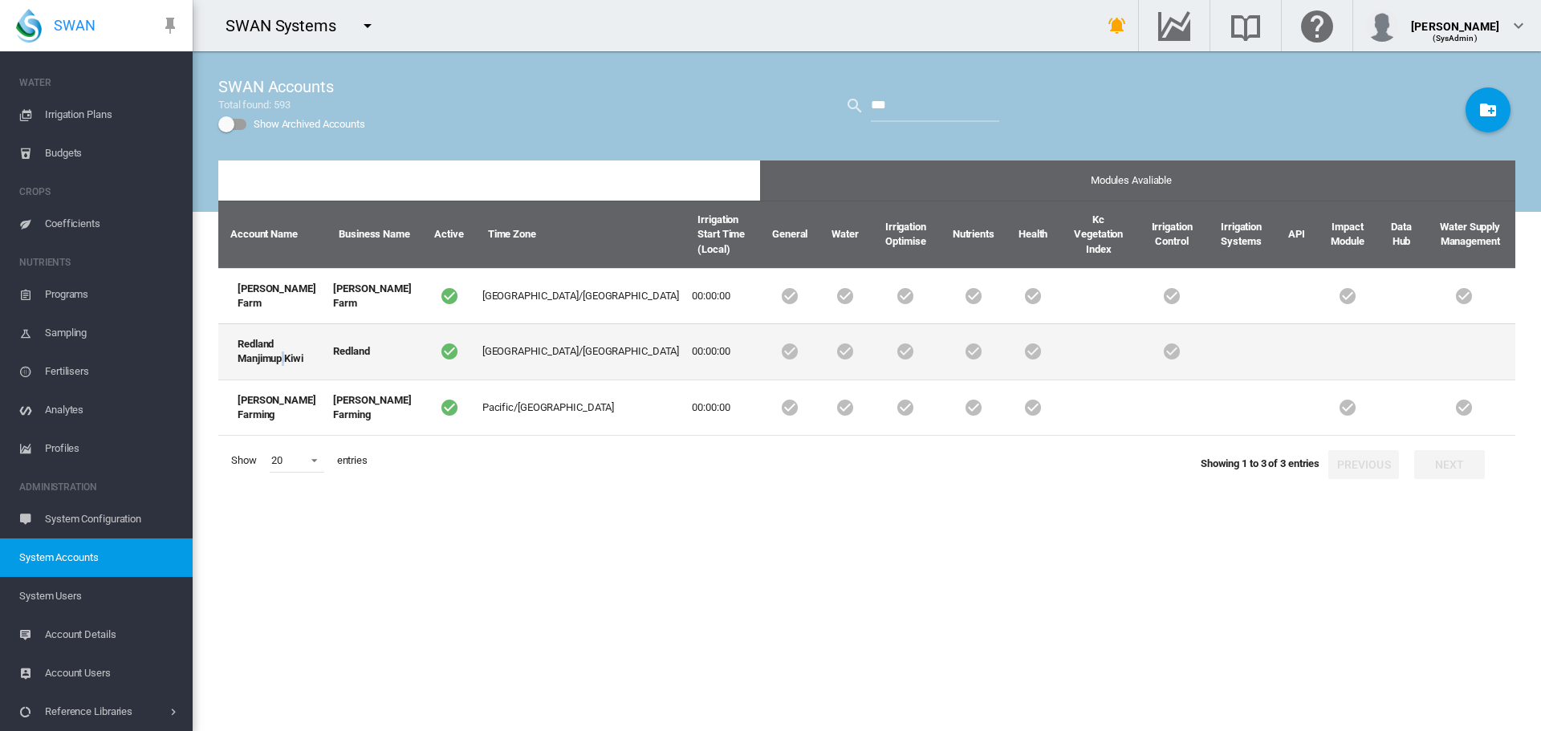
click at [283, 354] on td "Redland Manjimup Kiwi" at bounding box center [272, 350] width 108 height 55
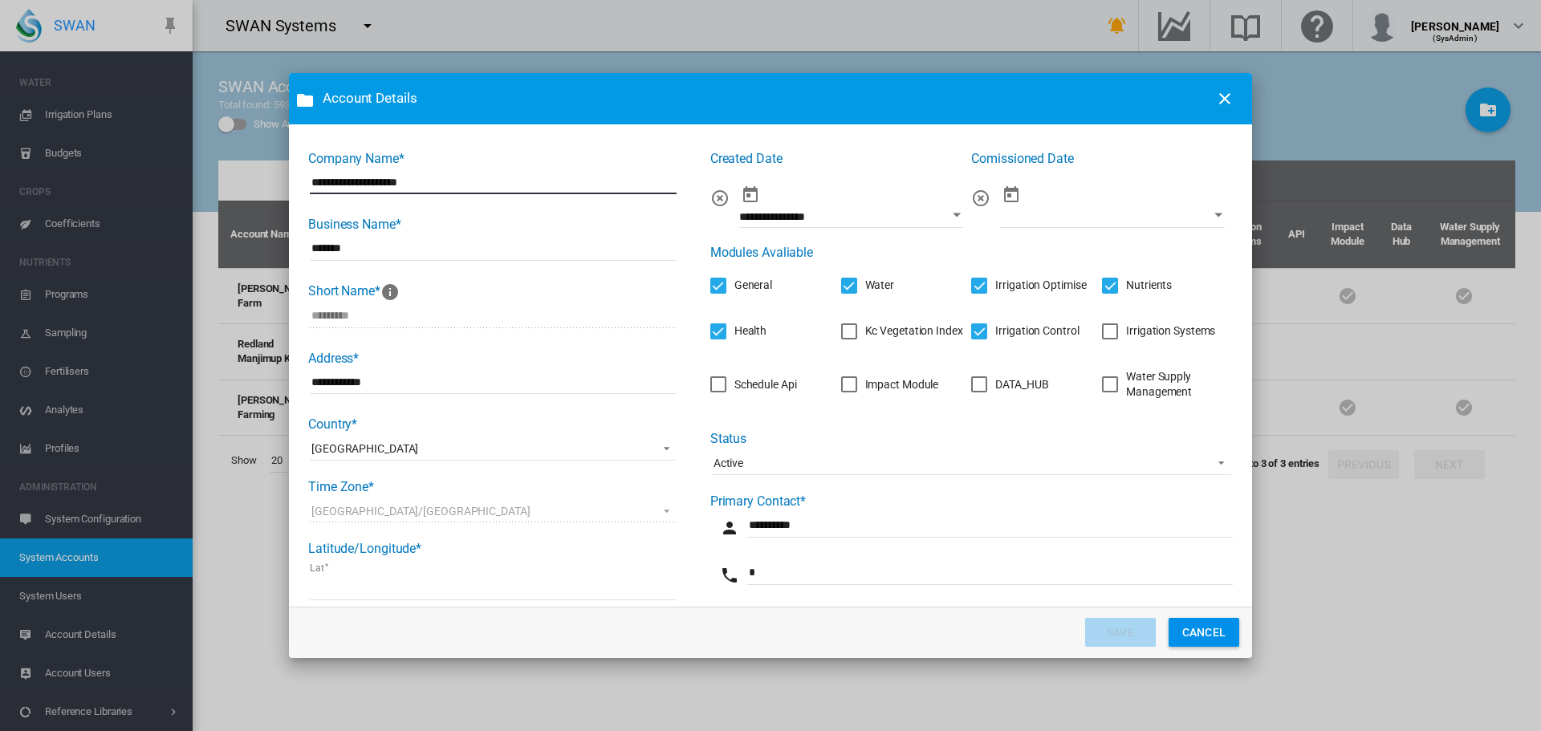
click at [1126, 331] on div "Irrigation Systems" at bounding box center [1170, 331] width 89 height 16
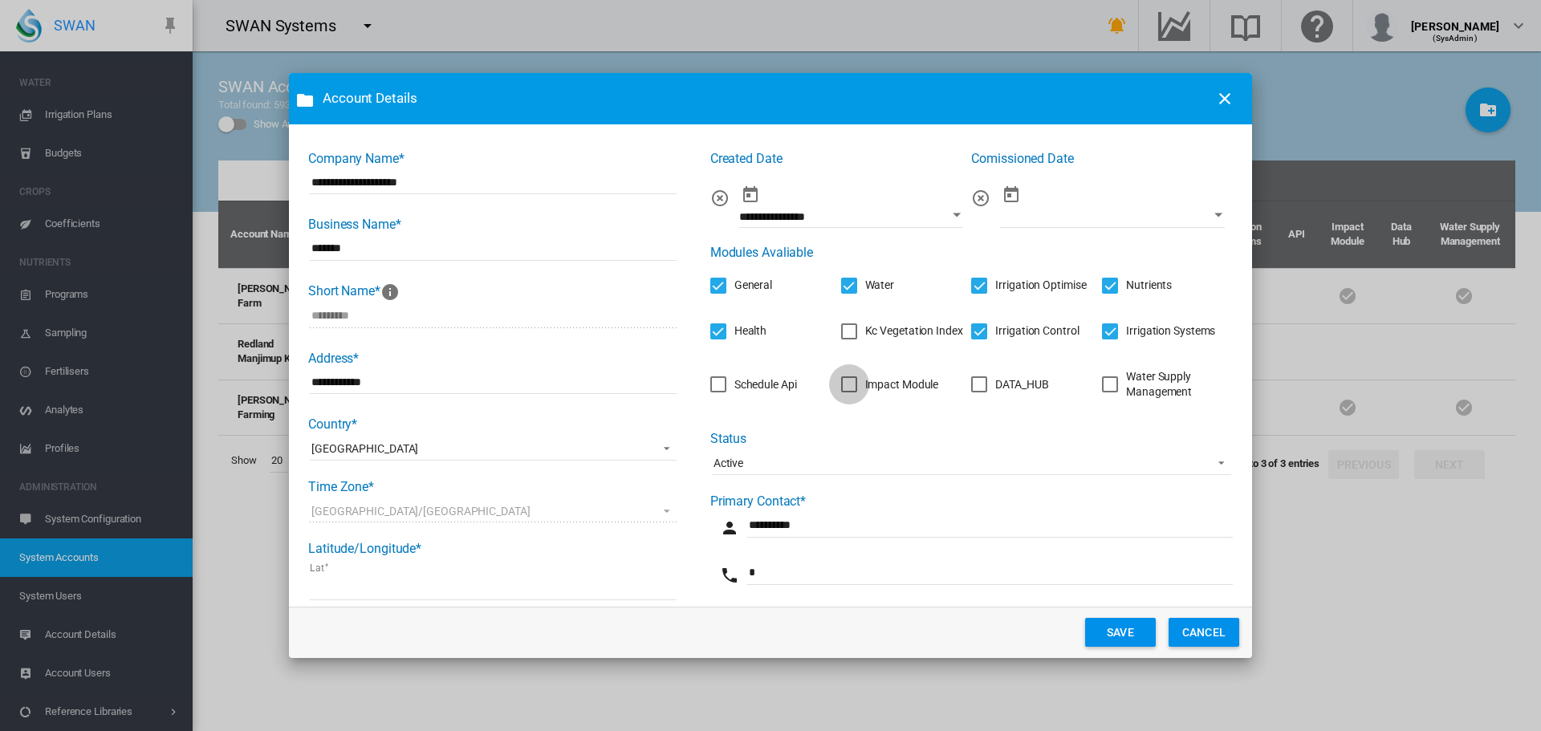
click at [849, 382] on div "Impact Module" at bounding box center [849, 384] width 16 height 16
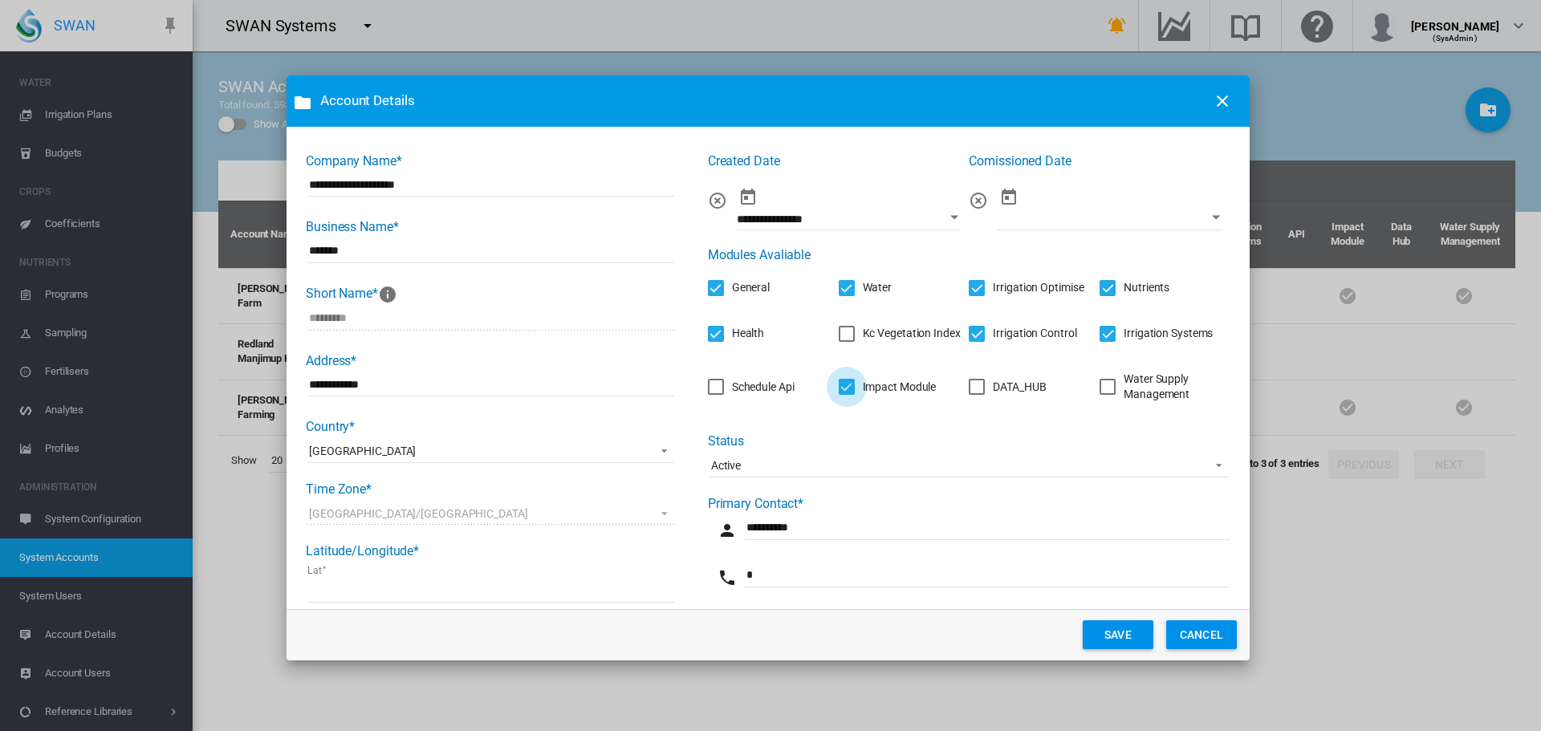
click at [842, 388] on div "Impact Module" at bounding box center [846, 387] width 16 height 16
click at [732, 388] on div "Schedule Api" at bounding box center [763, 388] width 63 height 16
click at [993, 384] on div "DATA_HUB" at bounding box center [1019, 388] width 53 height 16
click at [1105, 639] on button "SAVE" at bounding box center [1117, 634] width 71 height 29
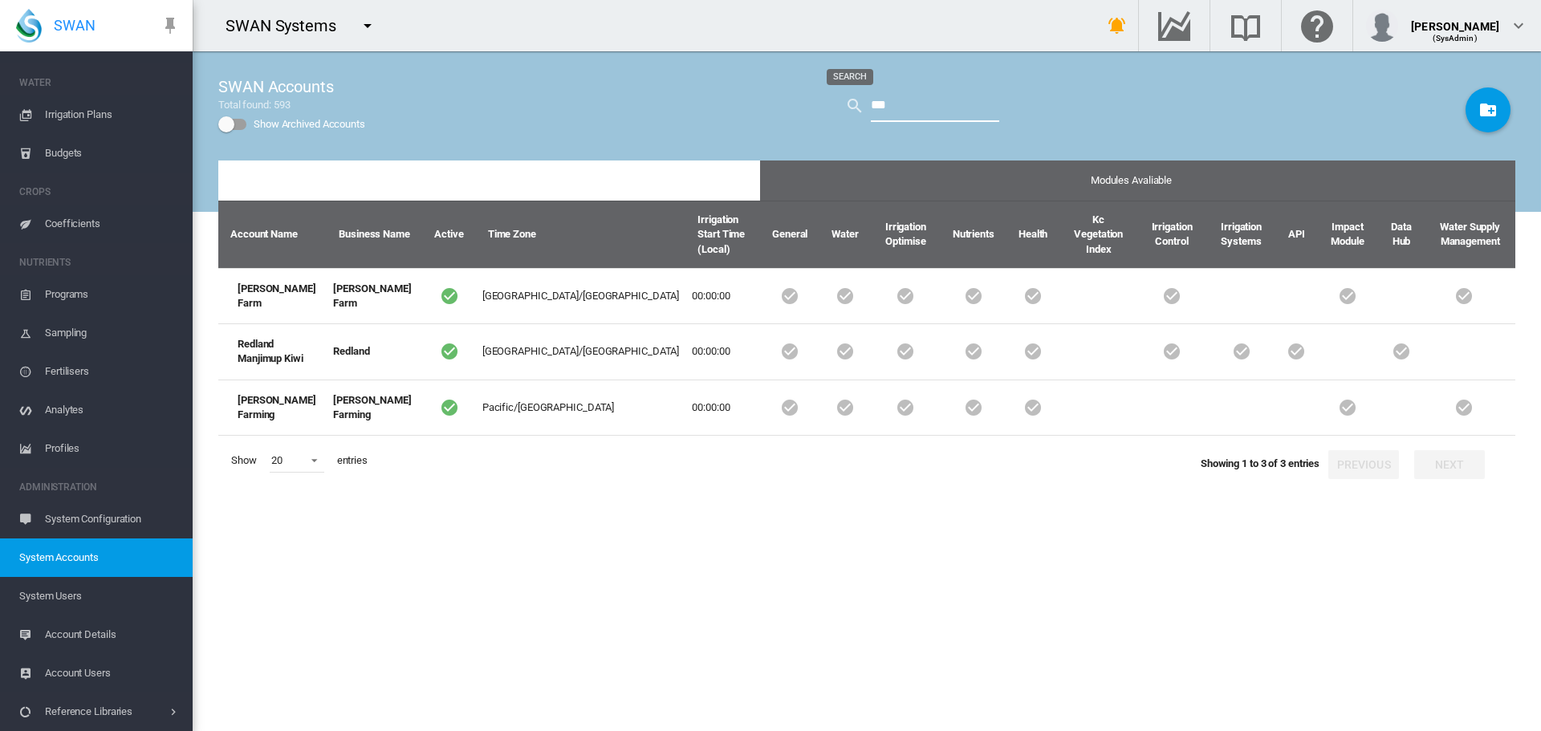
drag, startPoint x: 889, startPoint y: 97, endPoint x: 432, endPoint y: 46, distance: 460.2
click at [500, 70] on div "SWAN Accounts Total found: 593 Show Archived Accounts ***" at bounding box center [866, 105] width 1297 height 109
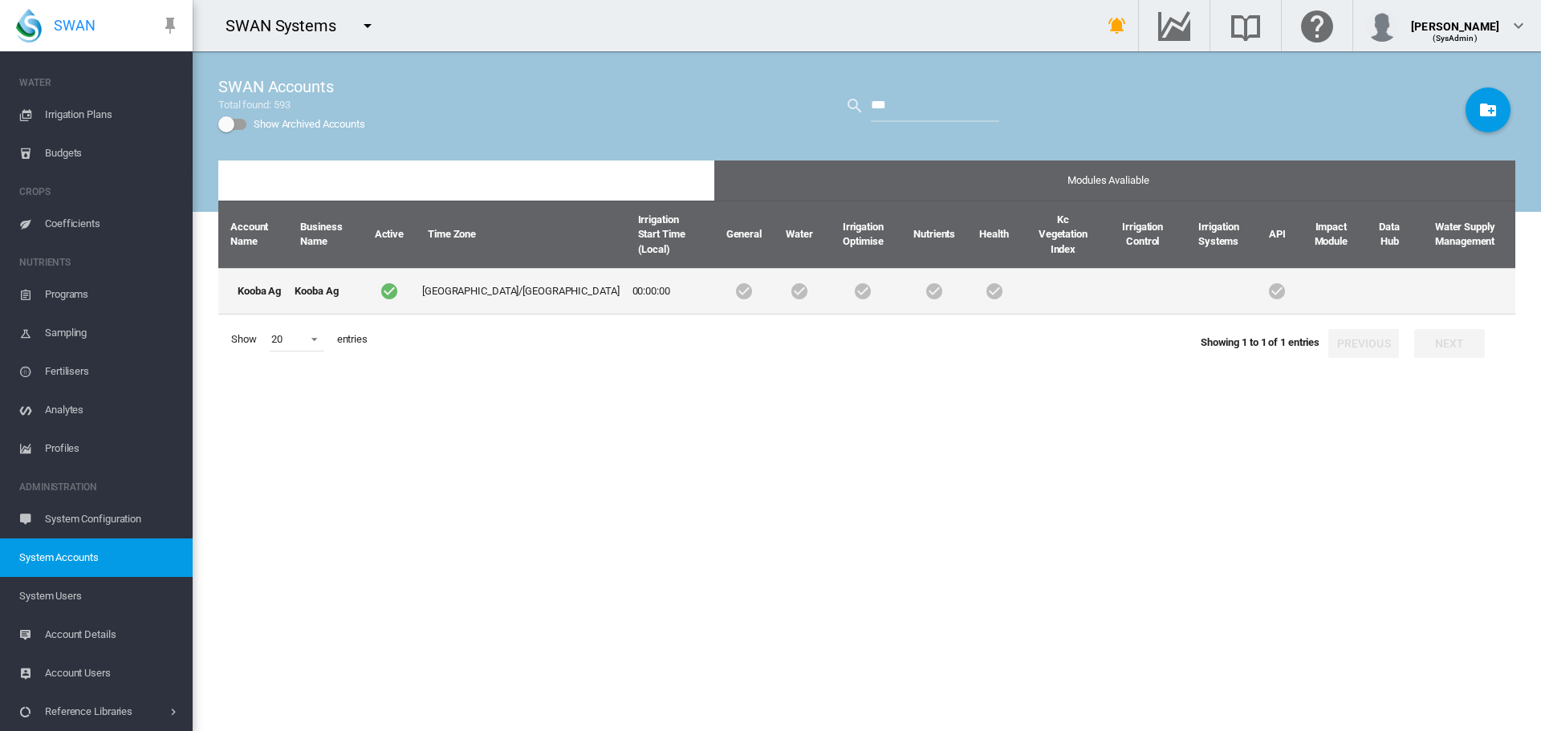
click at [306, 282] on td "Kooba Ag" at bounding box center [325, 291] width 74 height 47
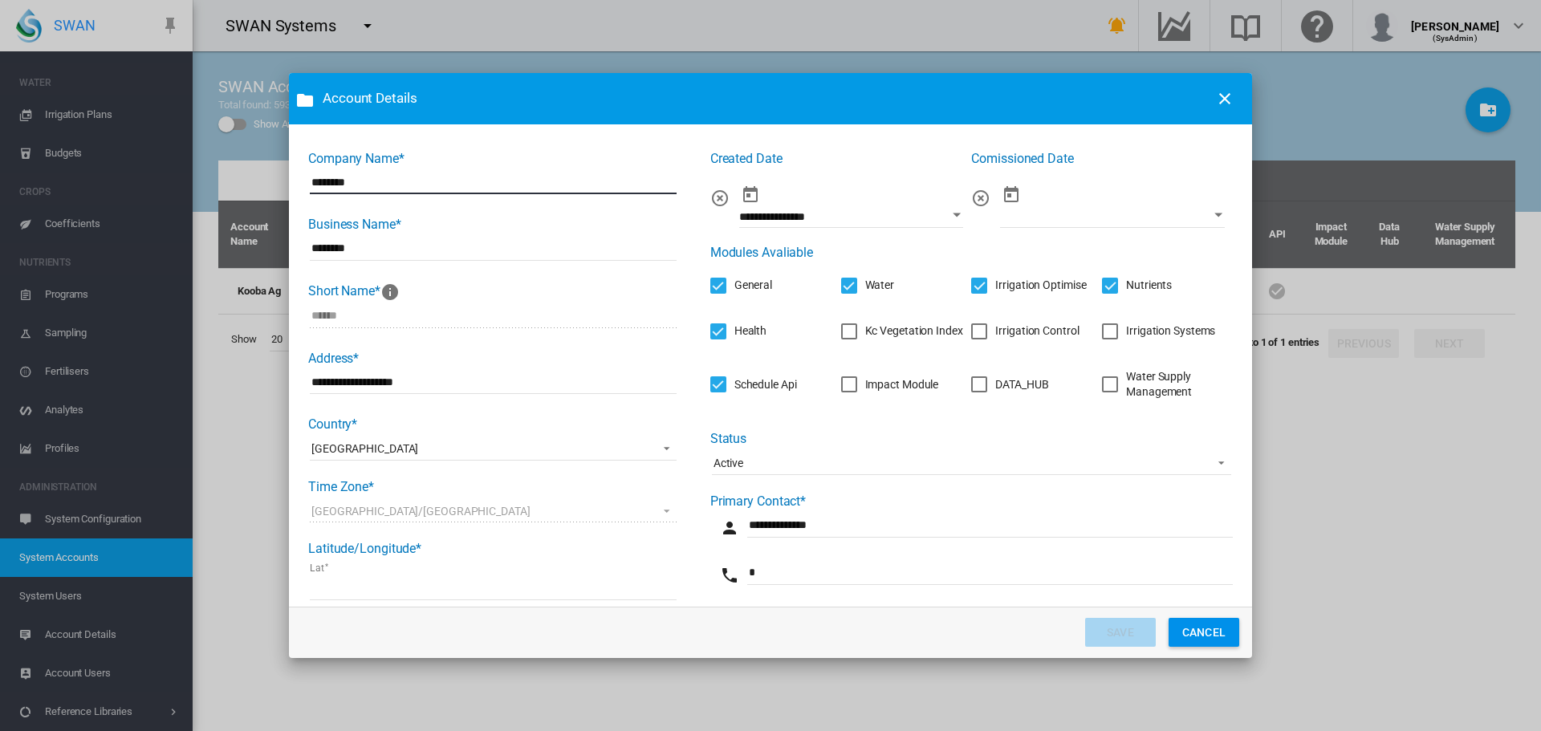
click at [979, 332] on div "Irrigation Control" at bounding box center [979, 331] width 16 height 16
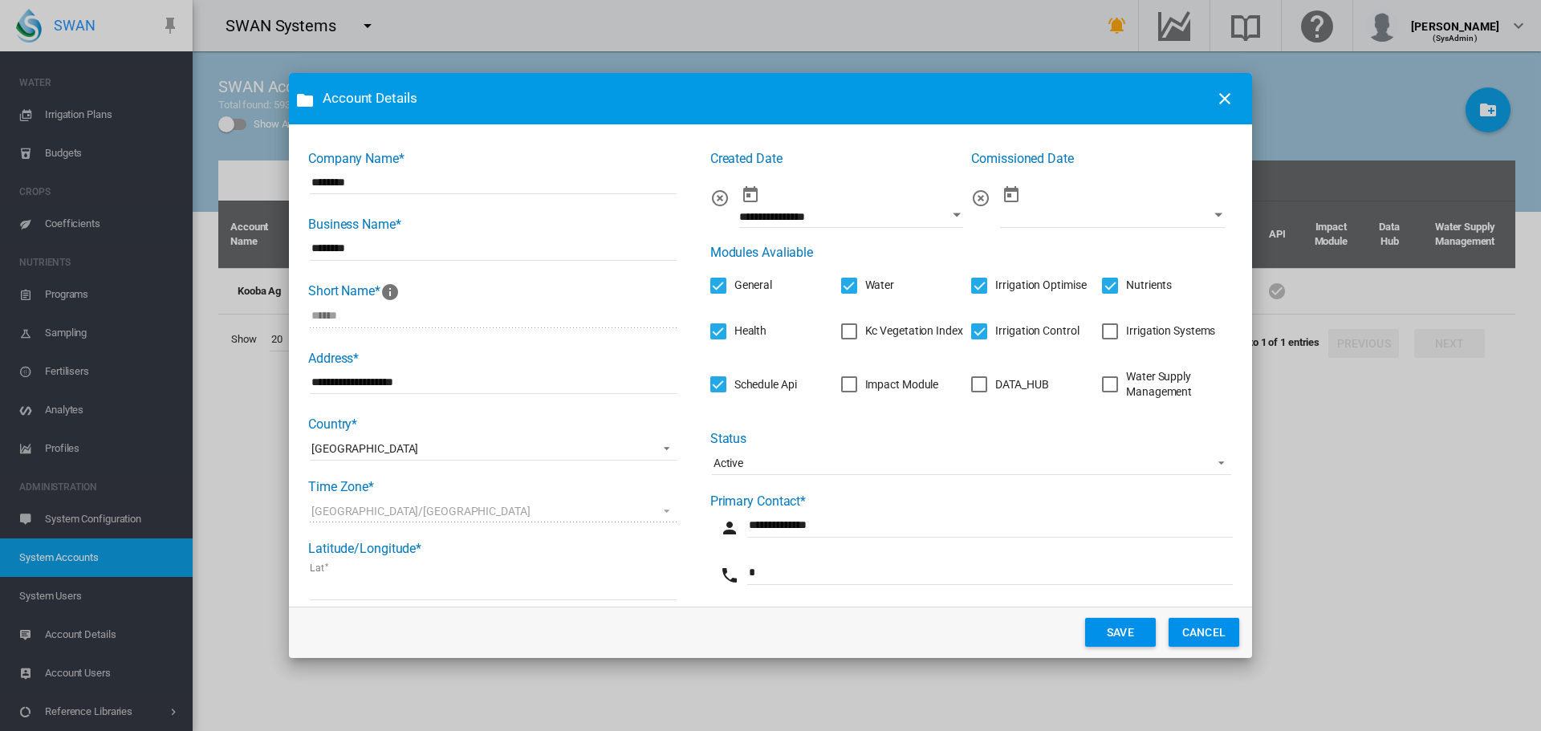
click at [1126, 339] on div "Irrigation Systems" at bounding box center [1170, 331] width 89 height 16
click at [1009, 382] on div "DATA_HUB" at bounding box center [1021, 385] width 53 height 16
click at [1115, 637] on button "SAVE" at bounding box center [1120, 632] width 71 height 29
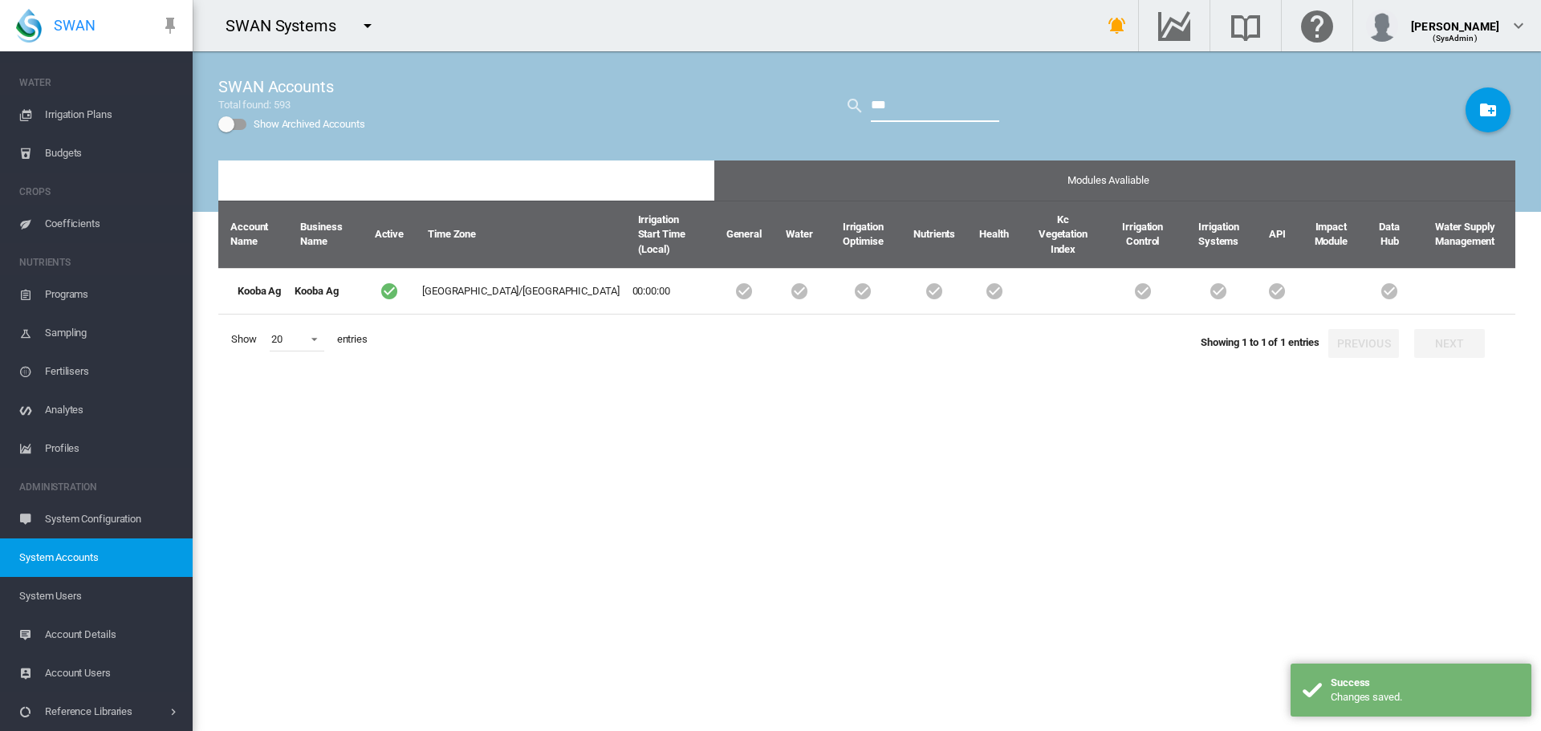
drag, startPoint x: 911, startPoint y: 103, endPoint x: 480, endPoint y: 38, distance: 435.7
click at [480, 38] on div "SWAN Systems Get Help Email SWAN support" at bounding box center [867, 365] width 1348 height 731
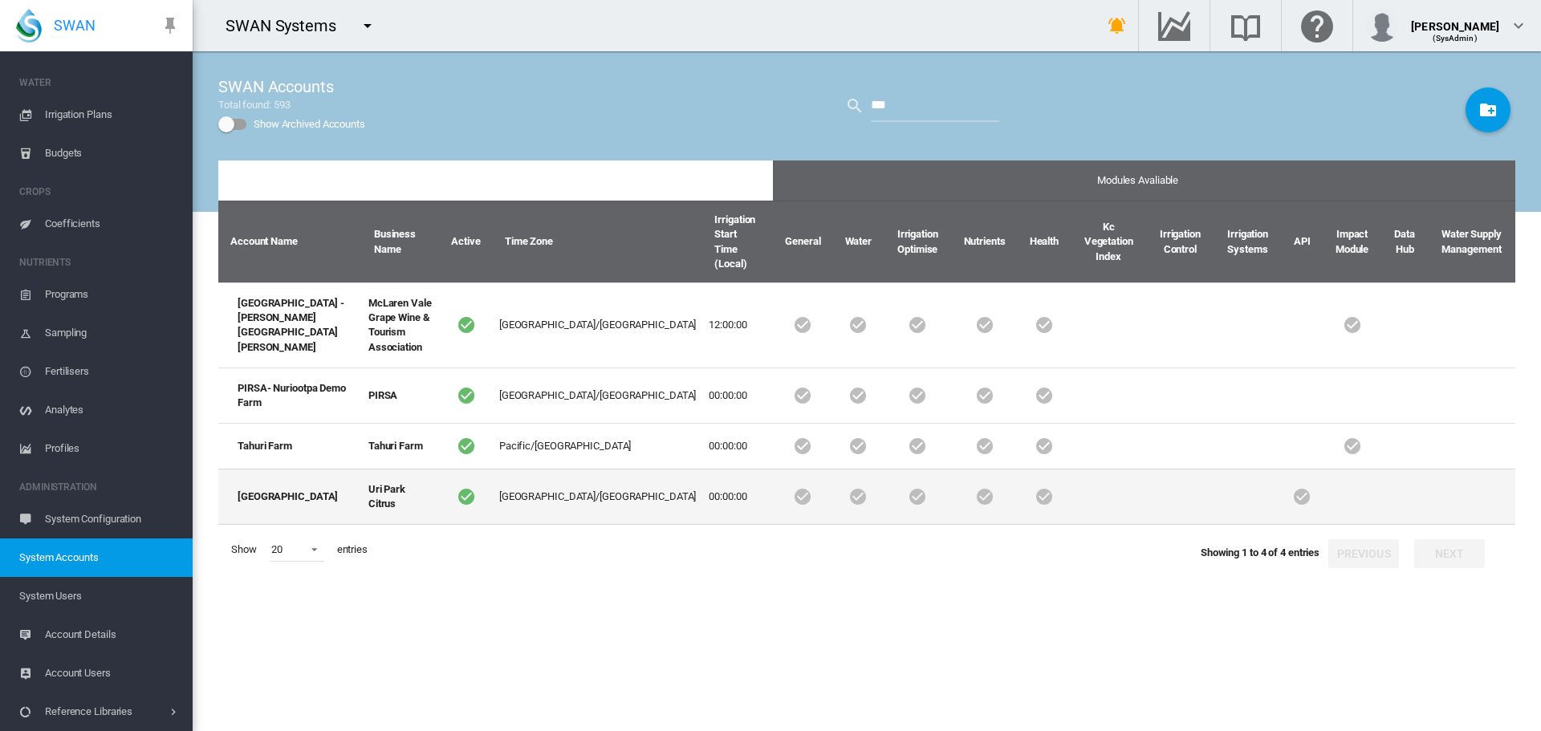
click at [362, 469] on td "Uri Park Citrus" at bounding box center [401, 497] width 78 height 56
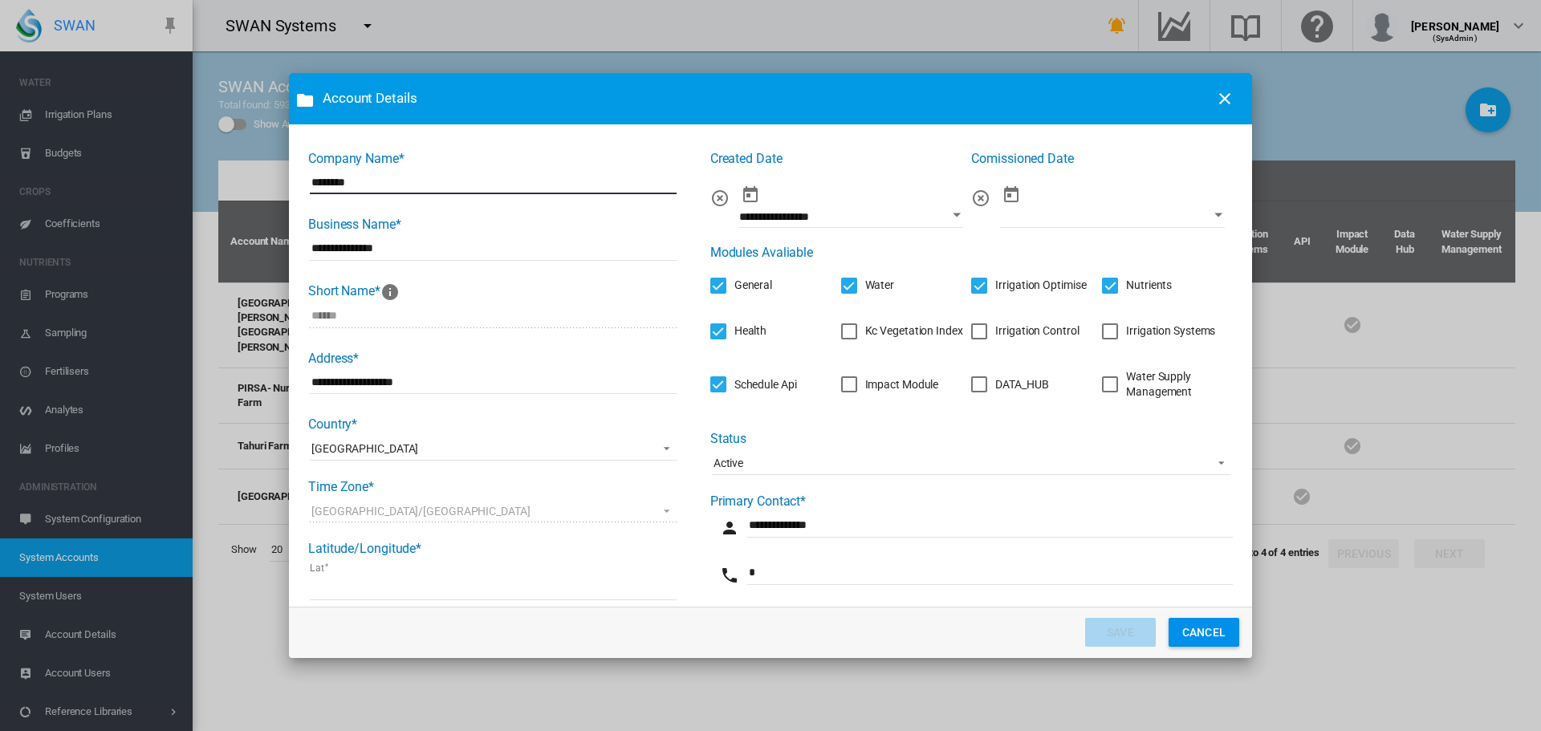
click at [999, 336] on div "Irrigation Control" at bounding box center [1036, 331] width 83 height 16
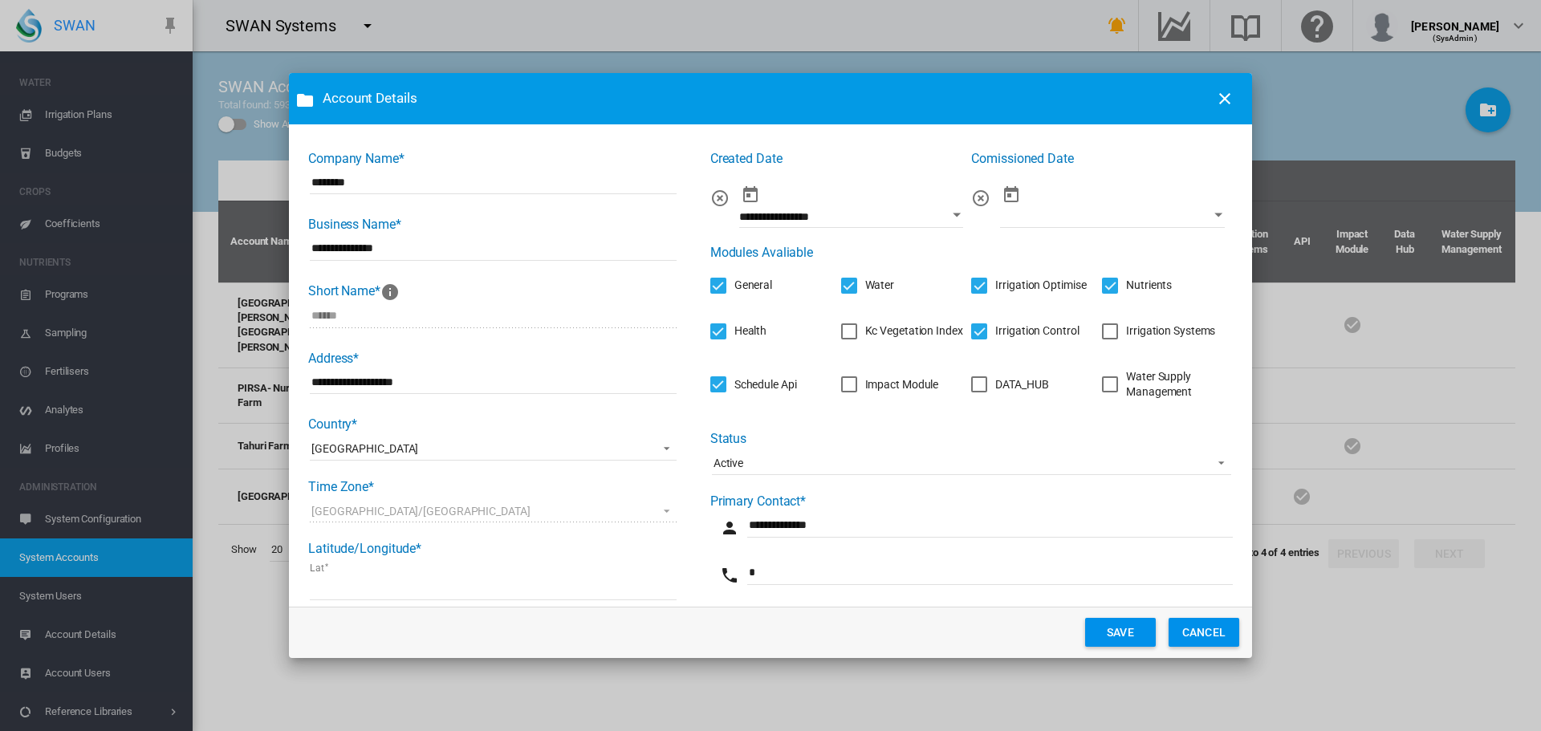
click at [1137, 335] on div "Irrigation Systems" at bounding box center [1170, 331] width 89 height 16
click at [995, 386] on div "DATA_HUB" at bounding box center [1021, 385] width 53 height 16
click at [1112, 623] on button "SAVE" at bounding box center [1120, 632] width 71 height 29
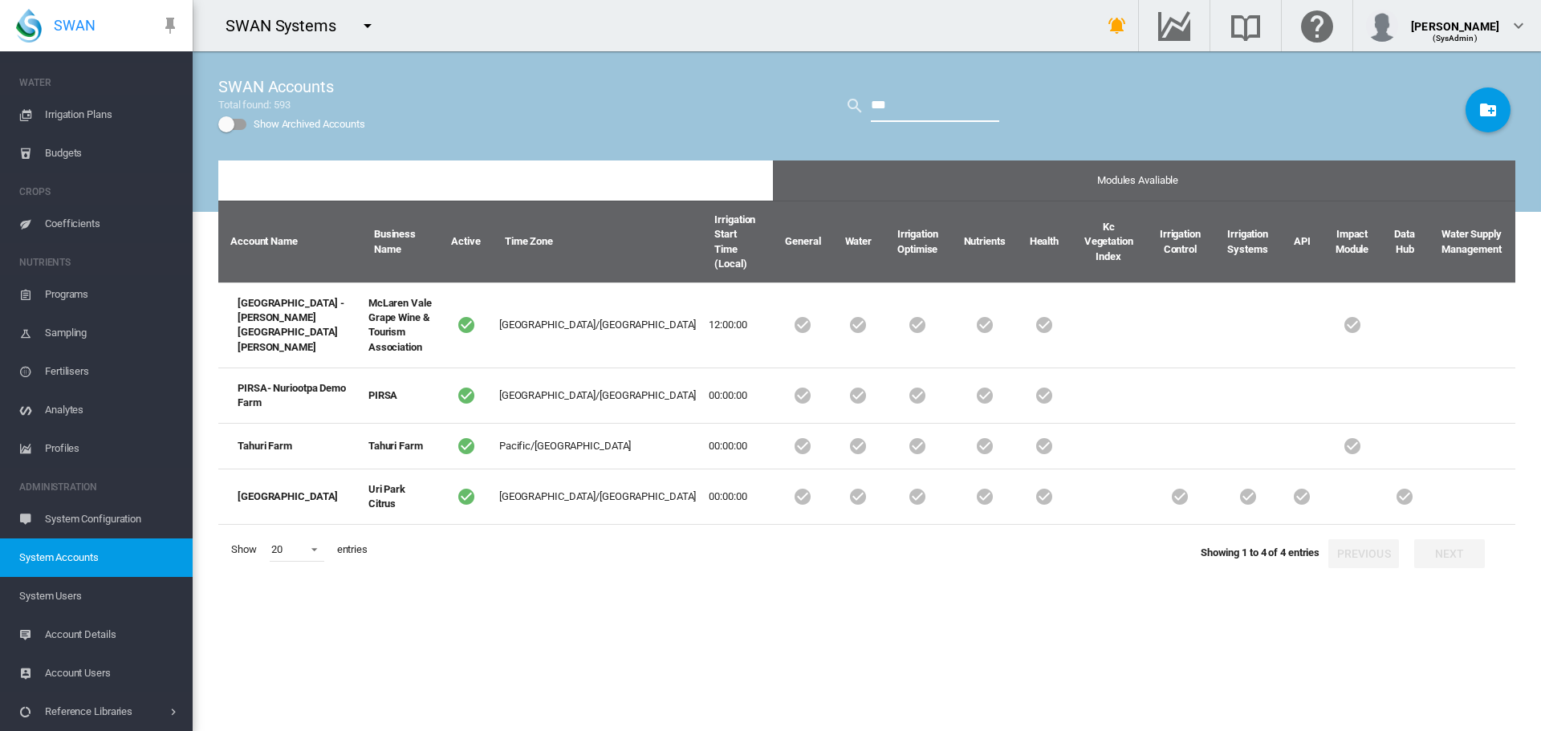
drag, startPoint x: 892, startPoint y: 106, endPoint x: 554, endPoint y: 67, distance: 340.0
click at [554, 67] on div "SWAN Accounts Total found: 593 Show Archived Accounts ***" at bounding box center [866, 105] width 1297 height 109
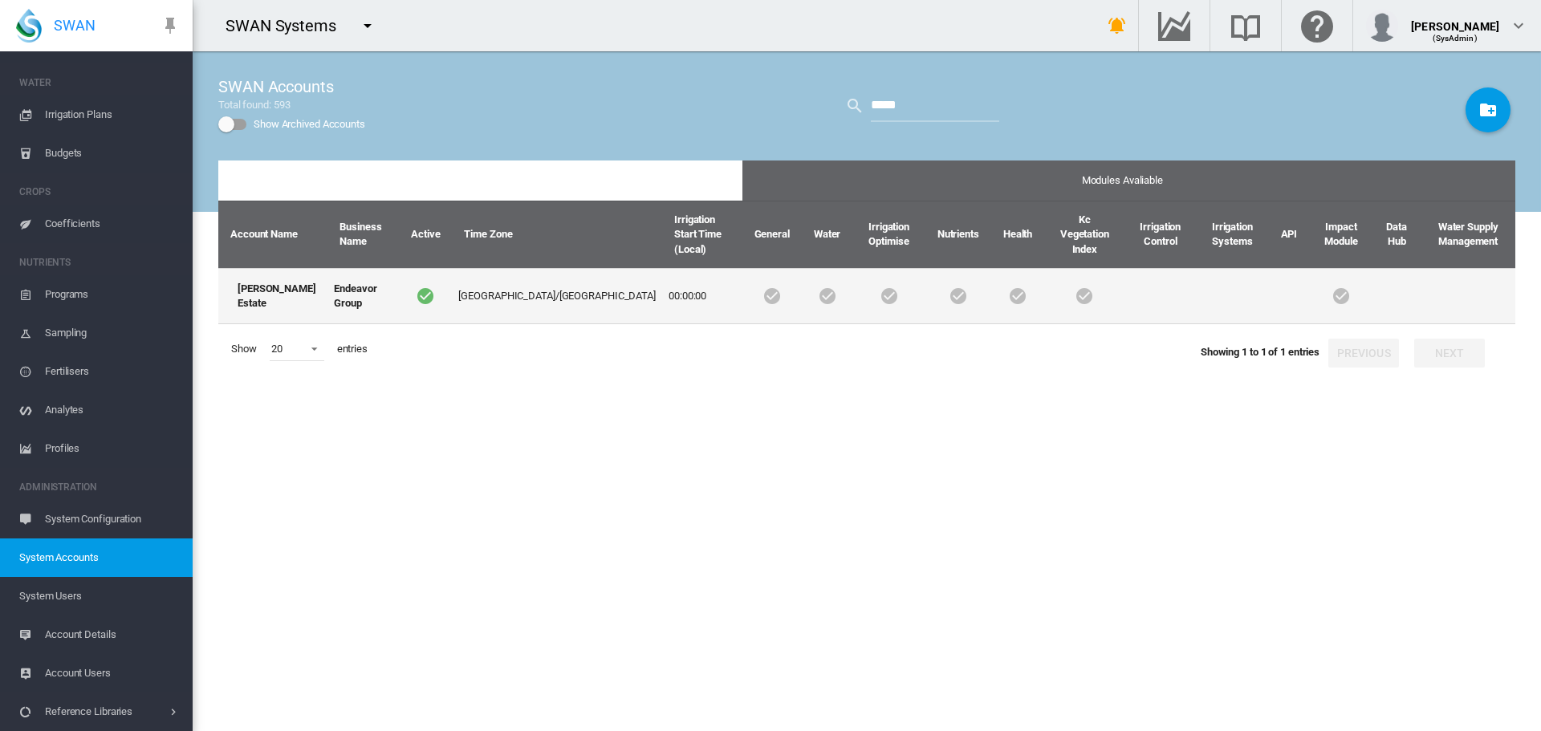
click at [261, 271] on td "[PERSON_NAME] Estate" at bounding box center [272, 296] width 109 height 56
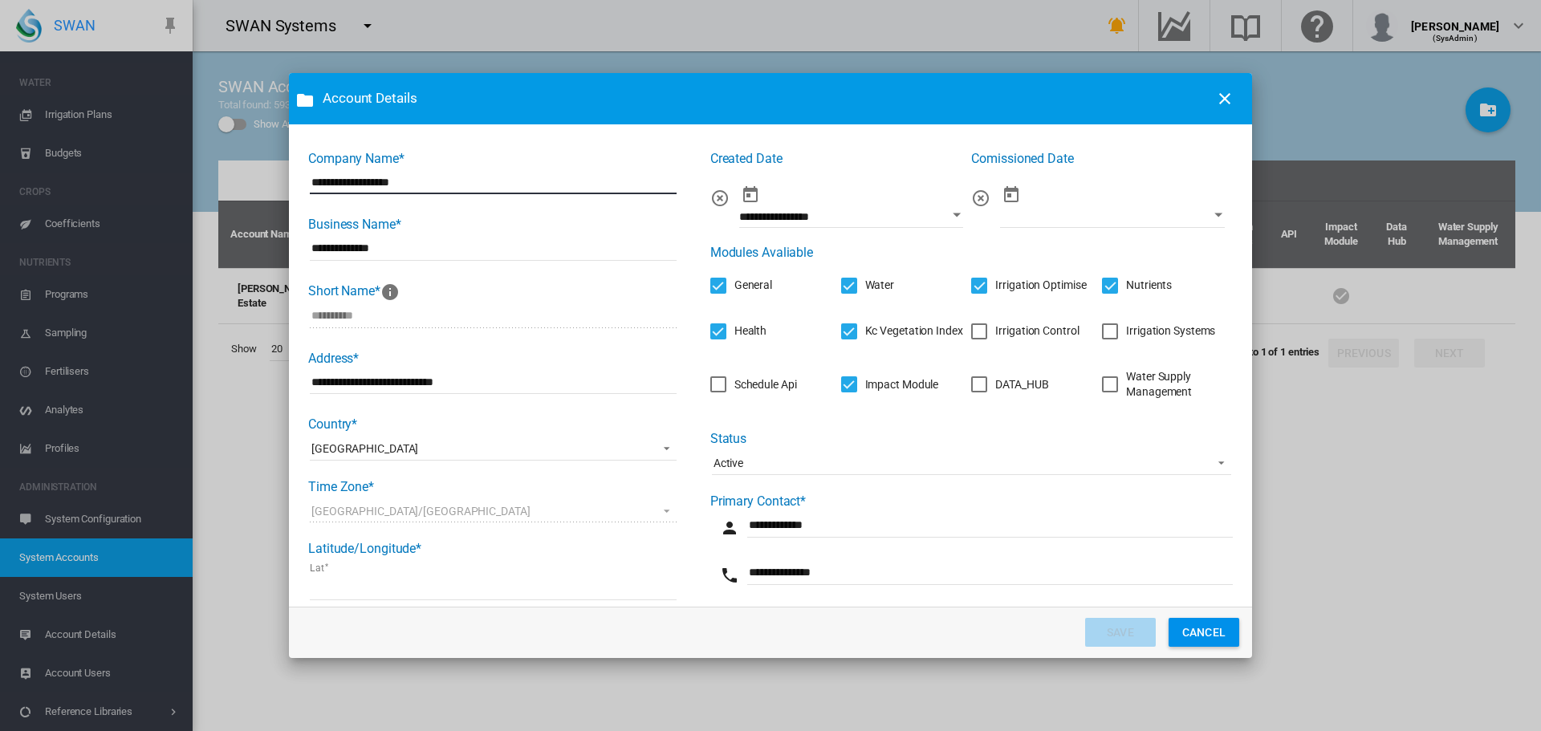
click at [1033, 331] on div "Irrigation Control" at bounding box center [1036, 331] width 83 height 16
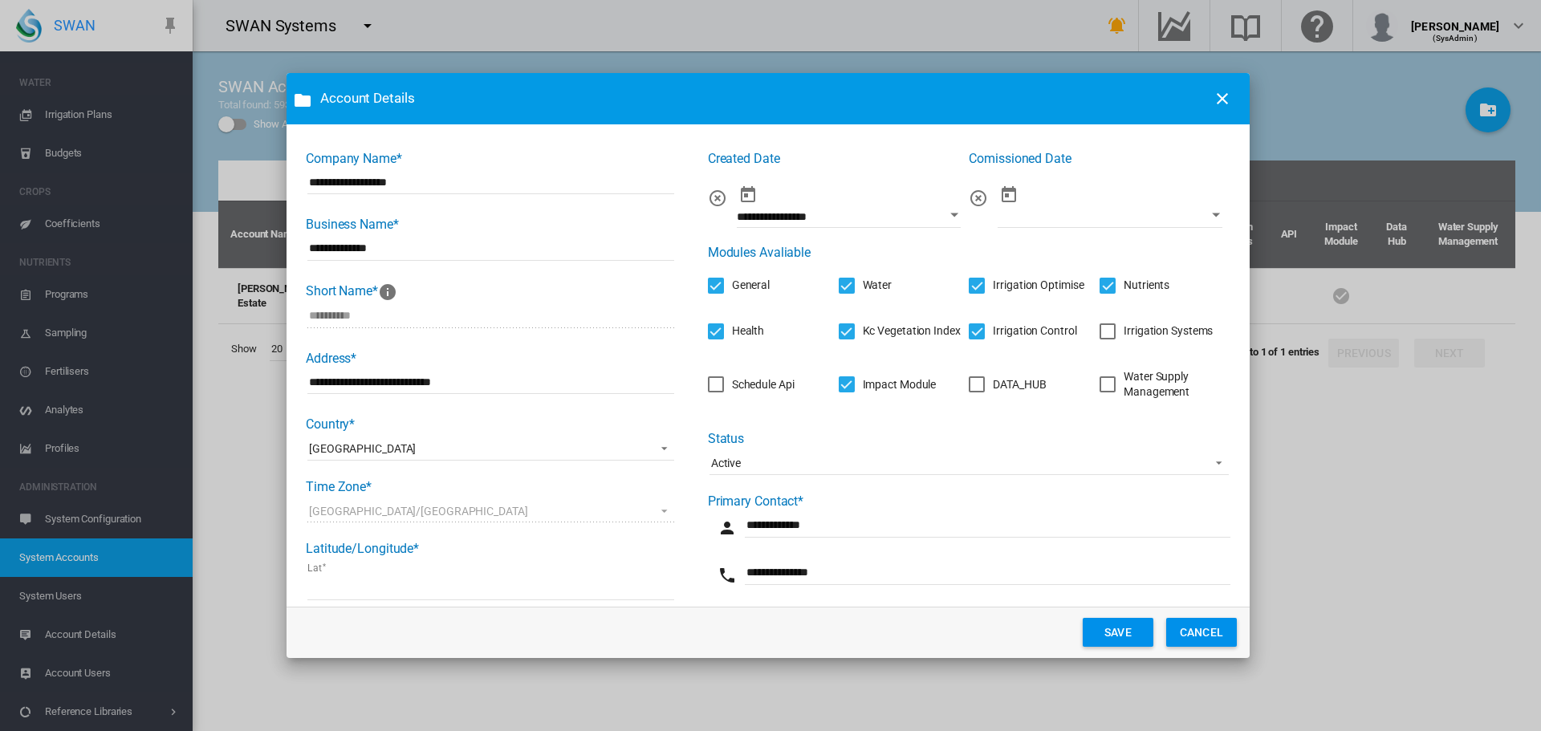
click at [1123, 331] on div "Irrigation Systems" at bounding box center [1167, 331] width 89 height 16
click at [993, 384] on div "DATA_HUB" at bounding box center [1019, 385] width 53 height 16
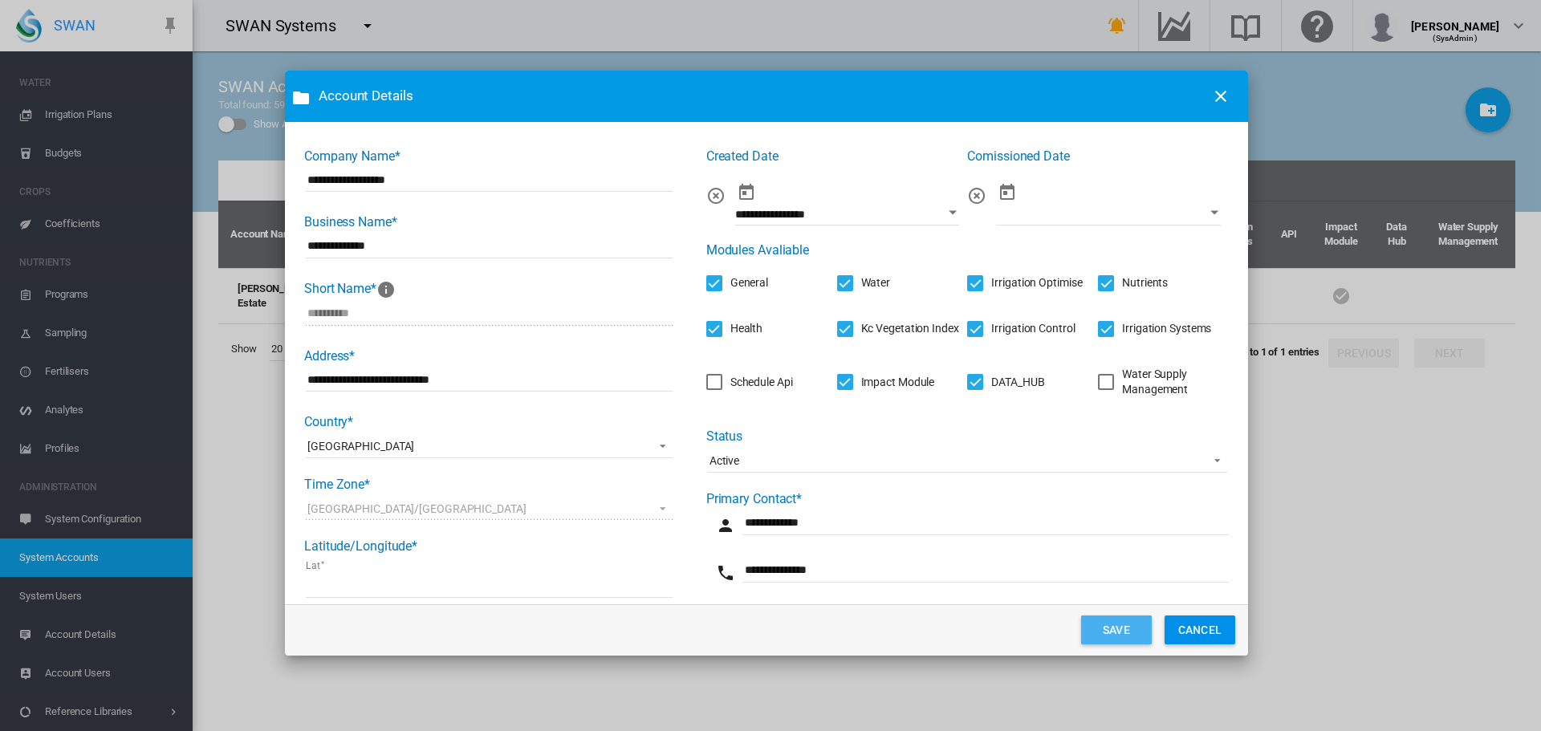
click at [1107, 623] on button "SAVE" at bounding box center [1116, 629] width 71 height 29
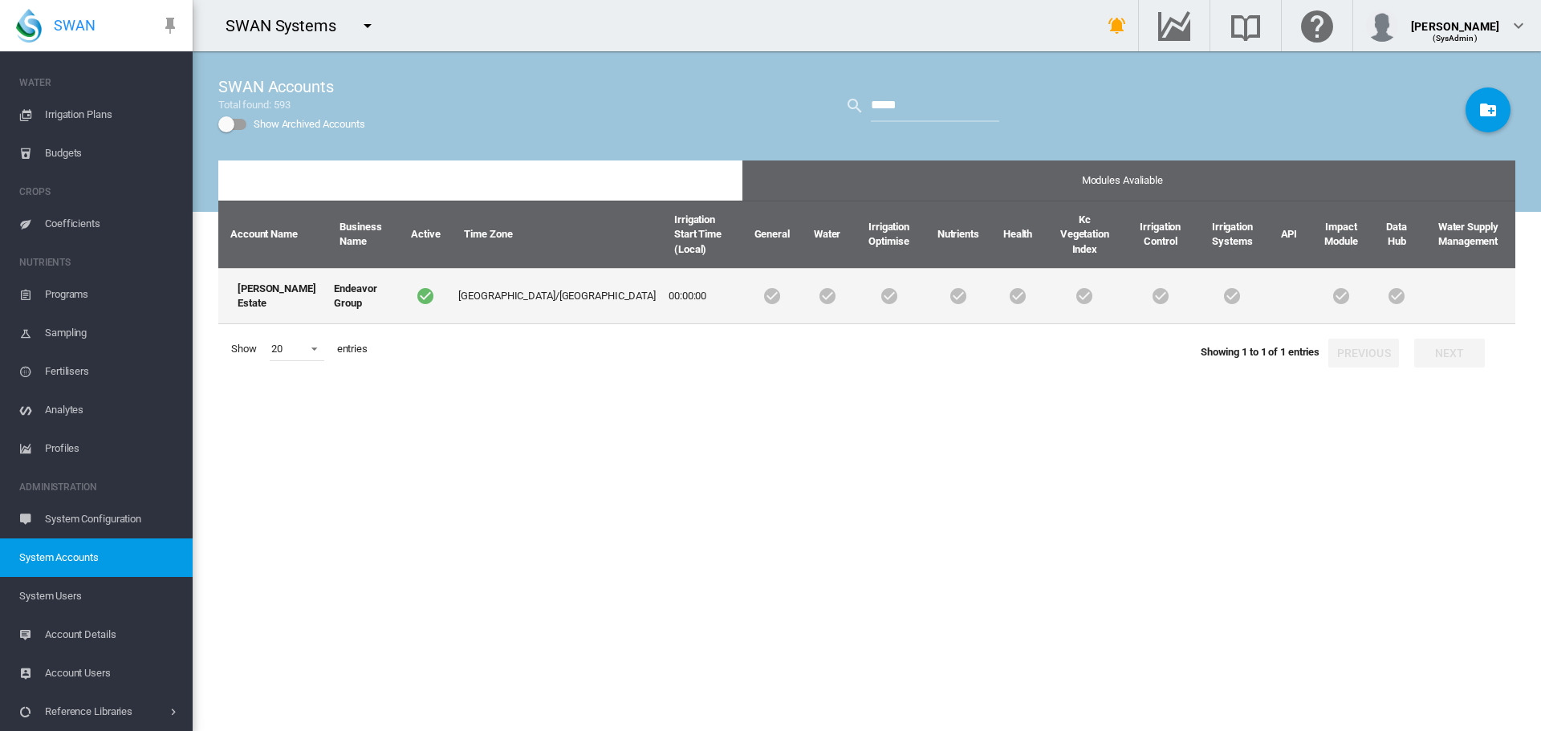
click at [254, 278] on td "[PERSON_NAME] Estate" at bounding box center [272, 296] width 109 height 56
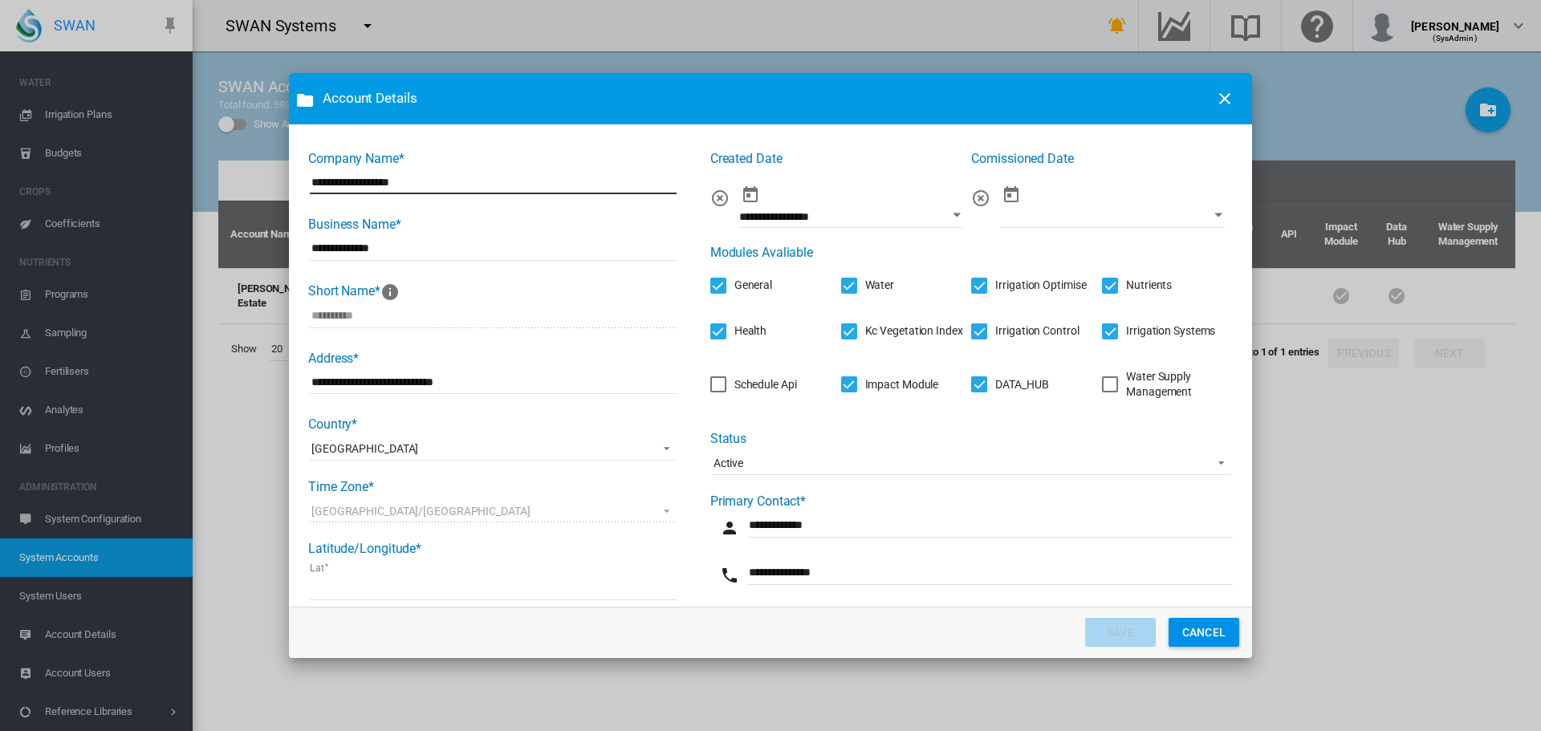
click at [741, 384] on div "Schedule Api" at bounding box center [765, 385] width 63 height 16
click at [1128, 628] on button "SAVE" at bounding box center [1120, 632] width 71 height 29
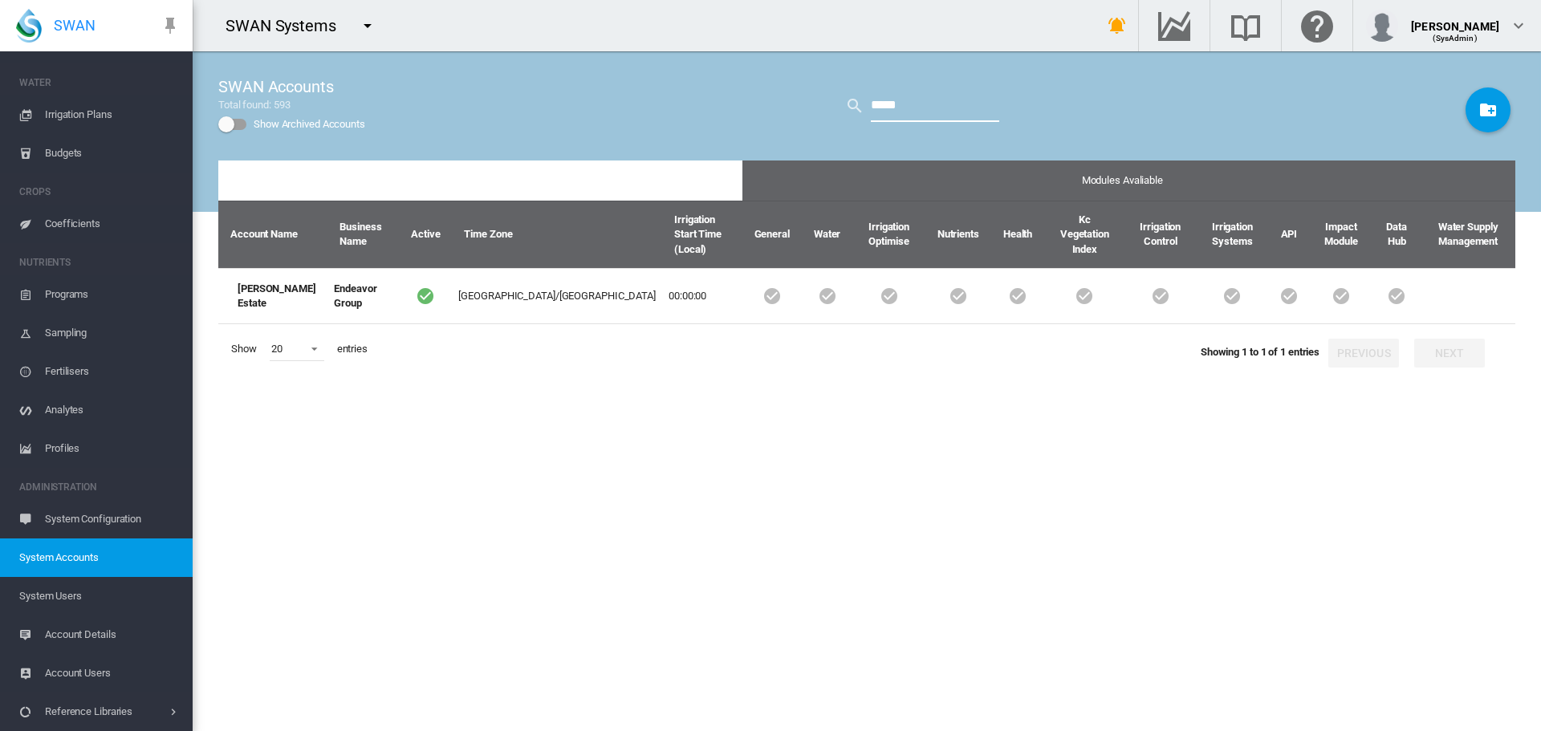
drag, startPoint x: 917, startPoint y: 106, endPoint x: 607, endPoint y: 62, distance: 313.6
click at [607, 62] on div "SWAN Accounts Total found: 593 Show Archived Accounts *****" at bounding box center [866, 105] width 1297 height 109
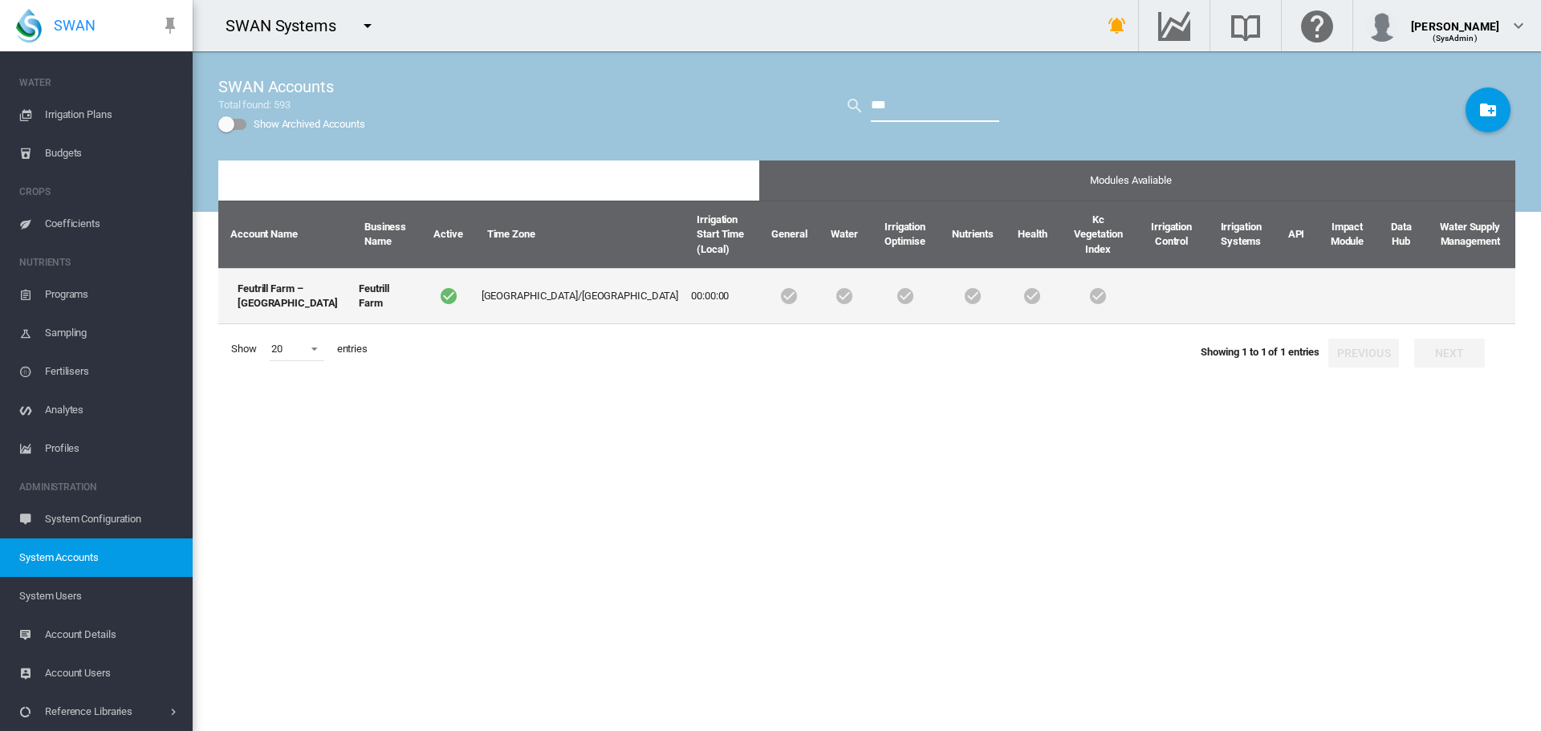
type input "***"
click at [294, 280] on td "Feutrill Farm – [GEOGRAPHIC_DATA]" at bounding box center [285, 296] width 134 height 56
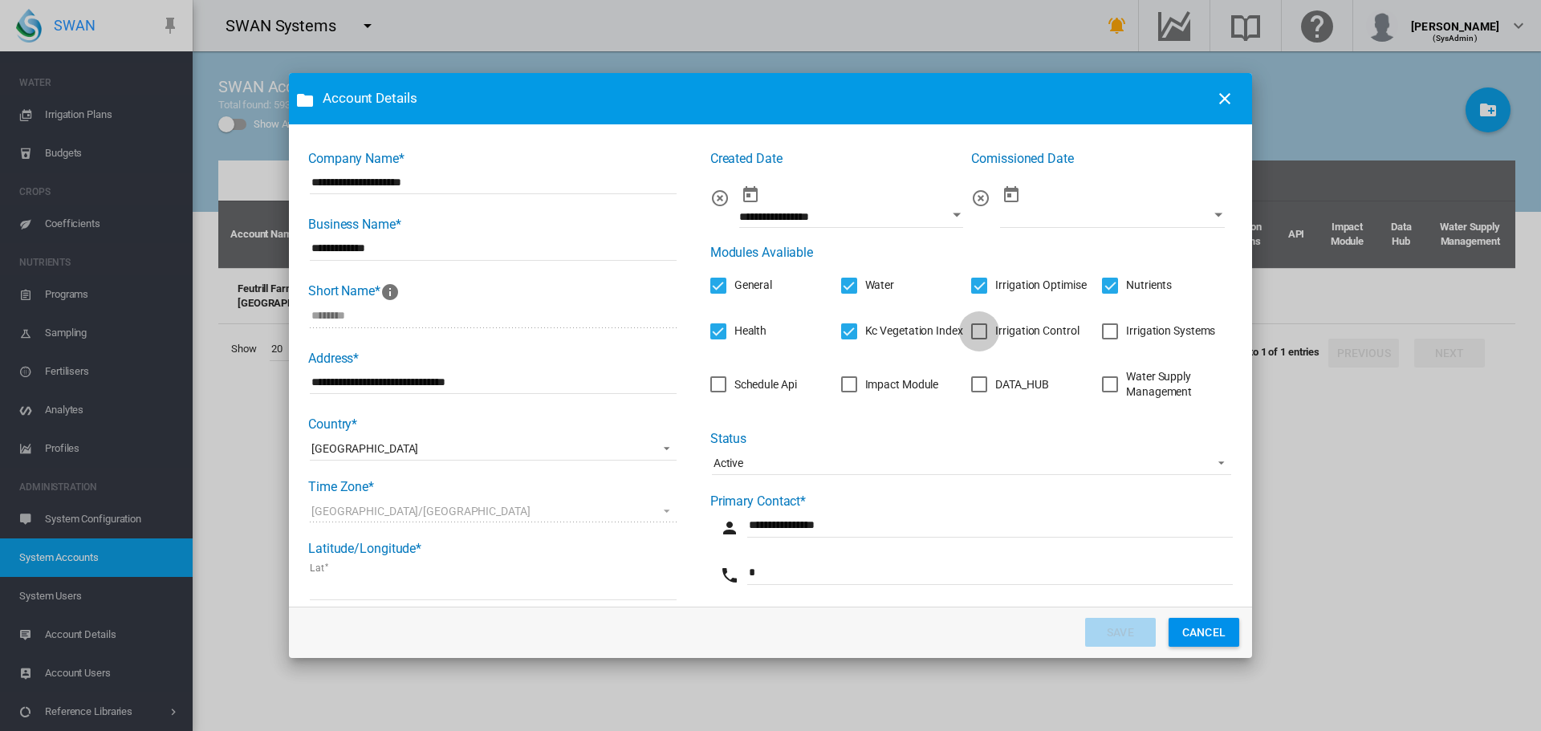
click at [985, 332] on div "Irrigation Control" at bounding box center [979, 331] width 16 height 16
click at [1126, 335] on div "Irrigation Systems" at bounding box center [1170, 331] width 89 height 16
click at [865, 386] on div "Impact Module" at bounding box center [902, 385] width 74 height 16
click at [841, 386] on div "Impact Module" at bounding box center [849, 384] width 16 height 16
click at [714, 376] on div "Schedule Api" at bounding box center [718, 384] width 16 height 16
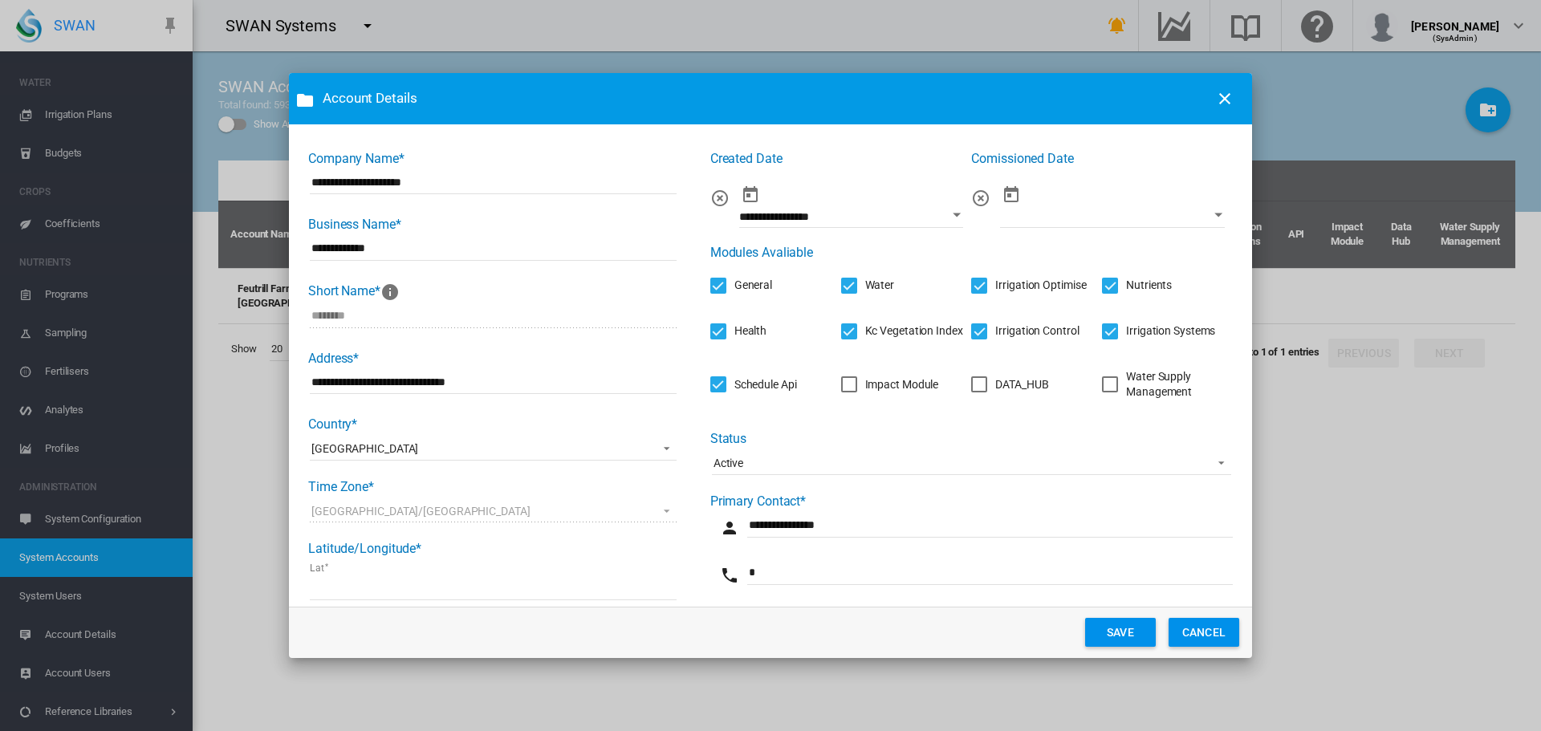
click at [995, 384] on div "DATA_HUB" at bounding box center [1021, 385] width 53 height 16
click at [1105, 637] on button "SAVE" at bounding box center [1120, 632] width 71 height 29
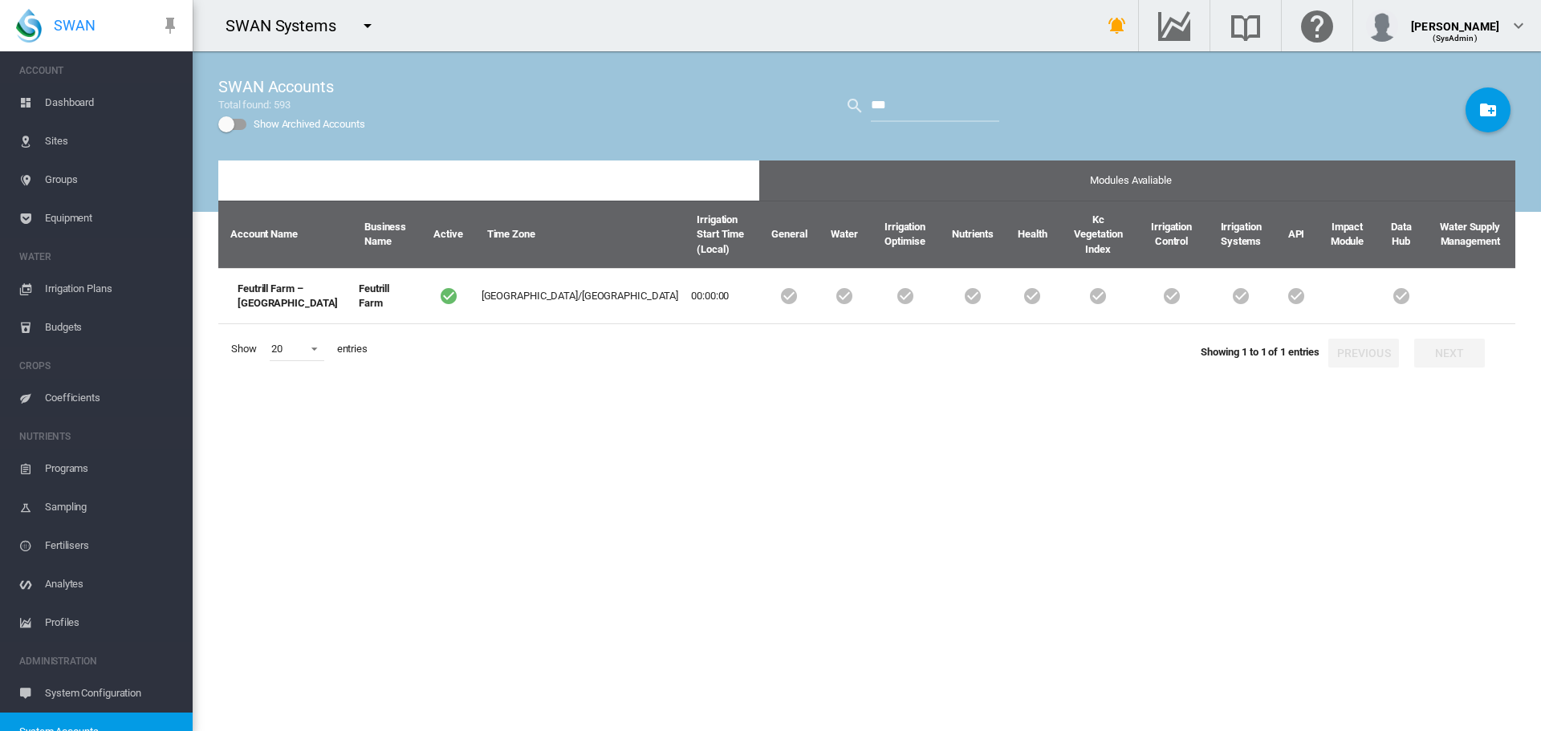
scroll to position [174, 0]
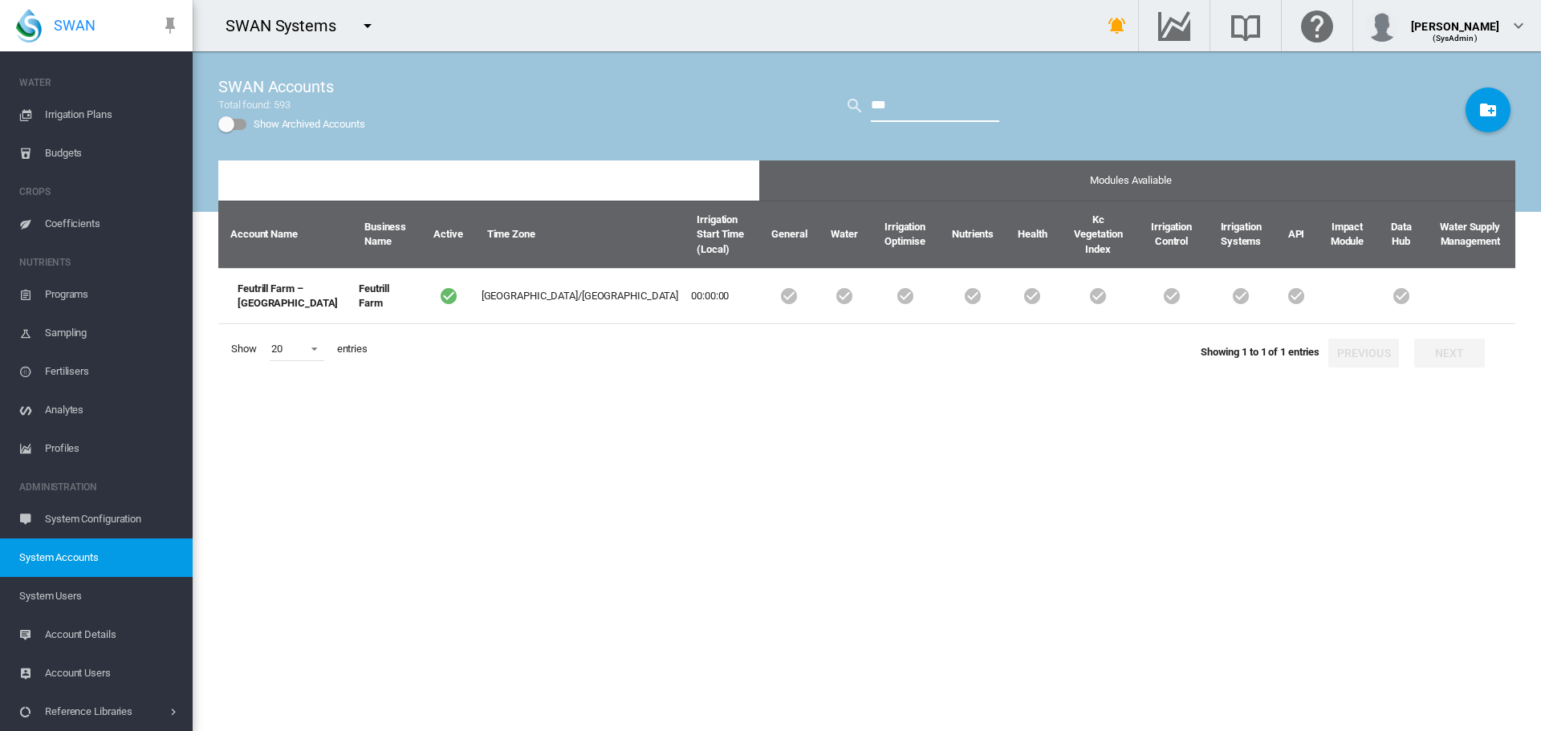
drag, startPoint x: 891, startPoint y: 111, endPoint x: 396, endPoint y: 30, distance: 502.4
click at [468, 39] on div "SWAN Systems Get Help Email SWAN support" at bounding box center [867, 365] width 1348 height 731
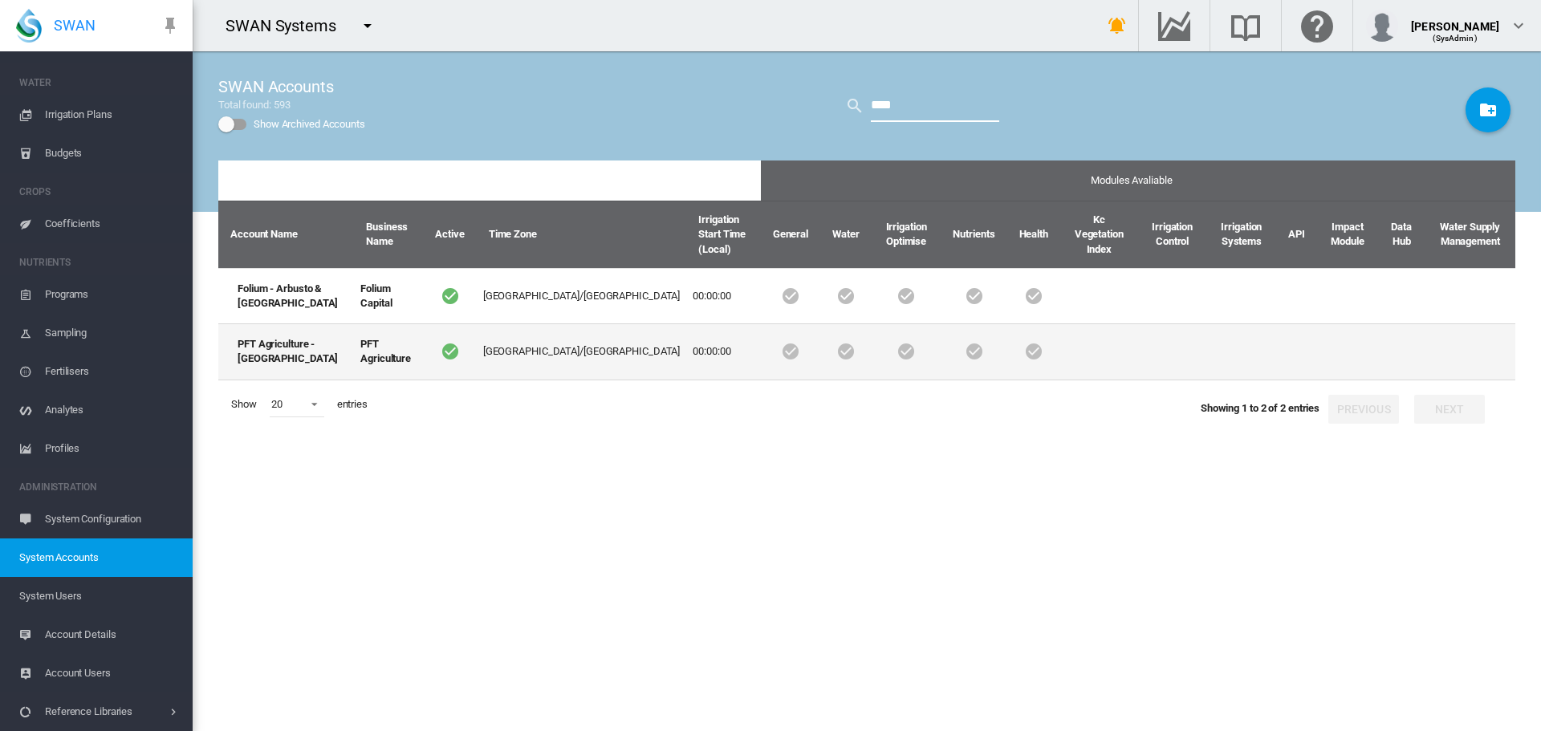
type input "****"
click at [303, 346] on td "PFT Agriculture - [GEOGRAPHIC_DATA]" at bounding box center [286, 351] width 136 height 56
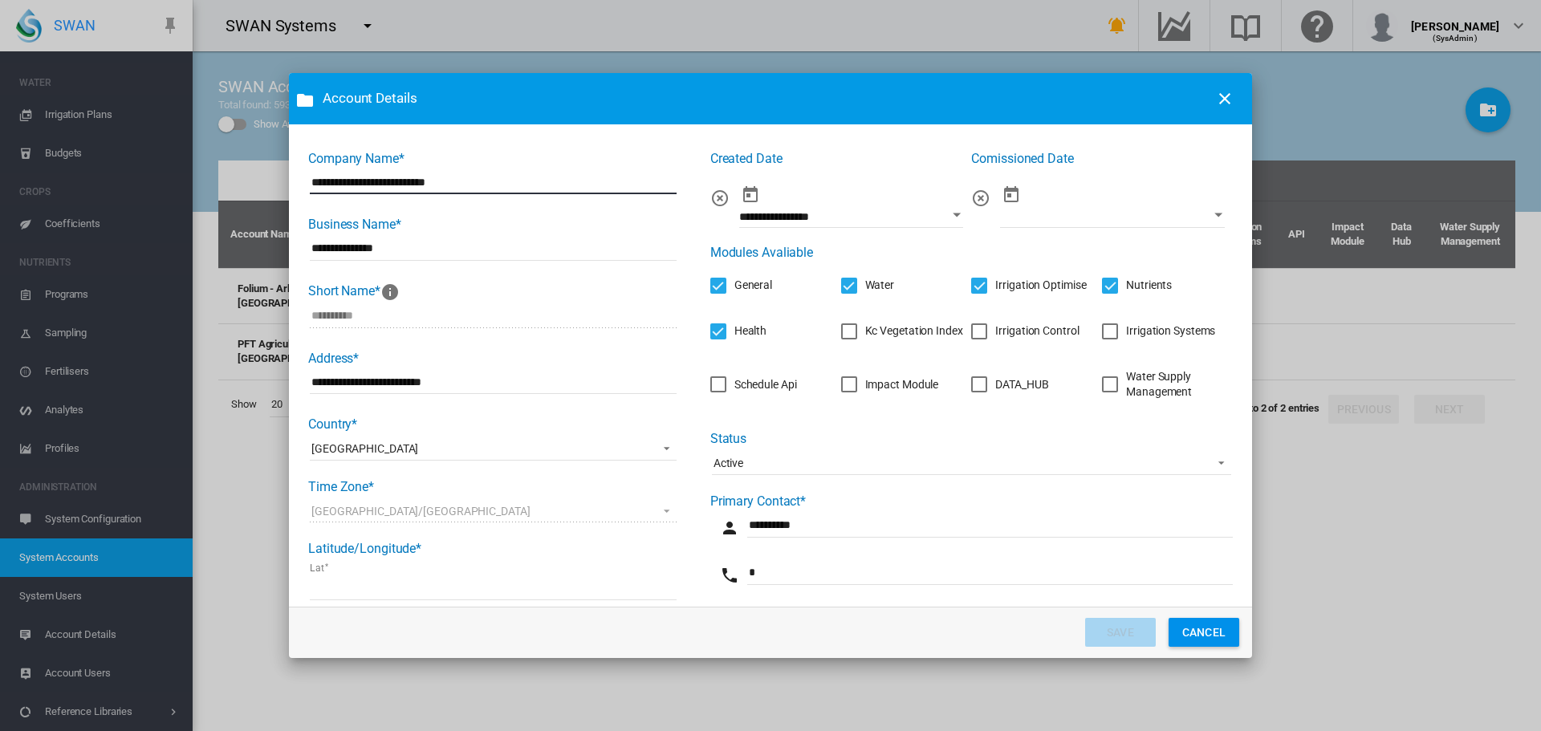
click at [971, 324] on div "Irrigation Control" at bounding box center [979, 331] width 16 height 16
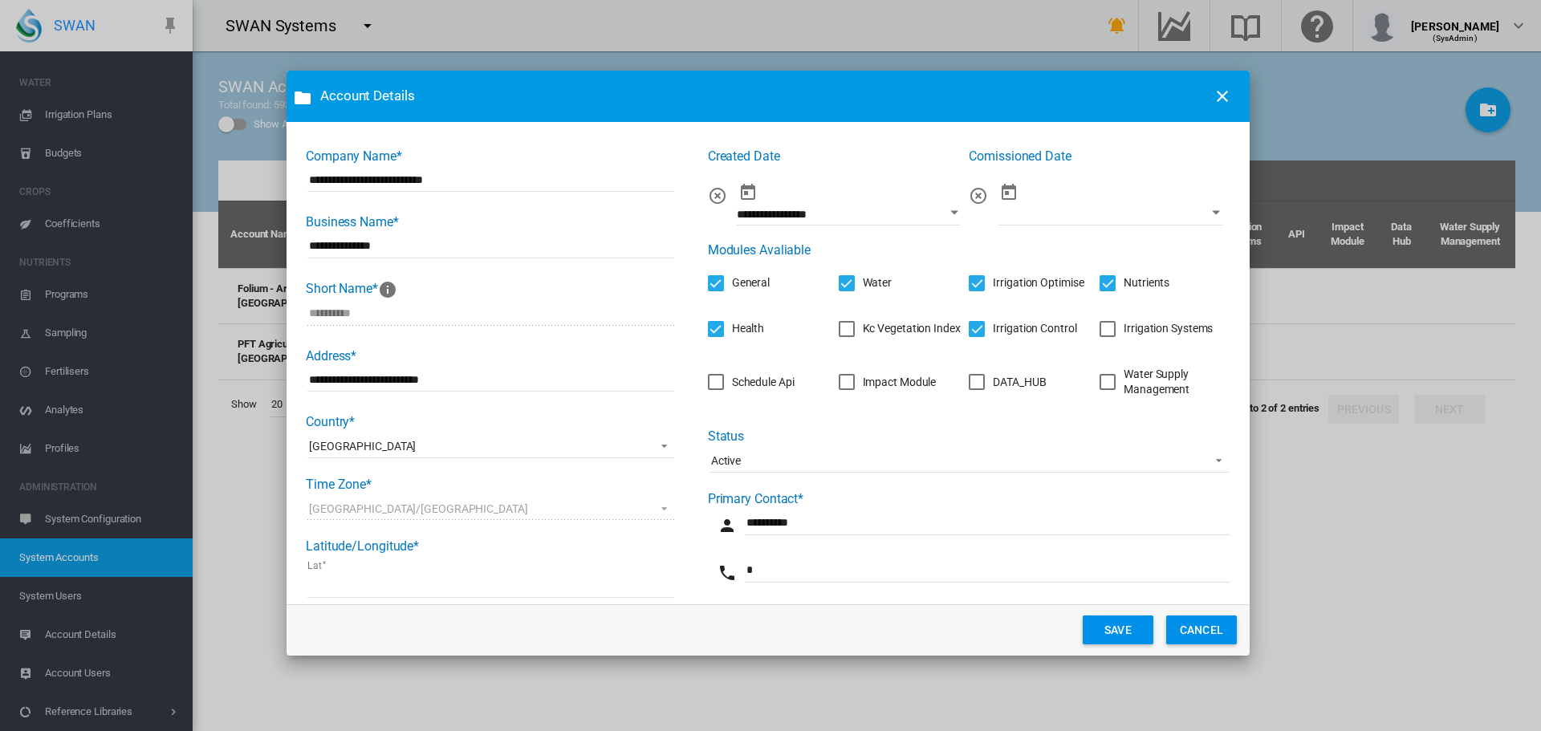
click at [1110, 335] on div "Irrigation Systems" at bounding box center [1107, 329] width 16 height 16
drag, startPoint x: 727, startPoint y: 387, endPoint x: 780, endPoint y: 390, distance: 53.1
click at [725, 387] on md-checkbox "Schedule Api" at bounding box center [751, 382] width 87 height 16
click at [1001, 383] on div "DATA_HUB" at bounding box center [1016, 383] width 53 height 16
click at [1107, 619] on button "SAVE" at bounding box center [1115, 629] width 71 height 29
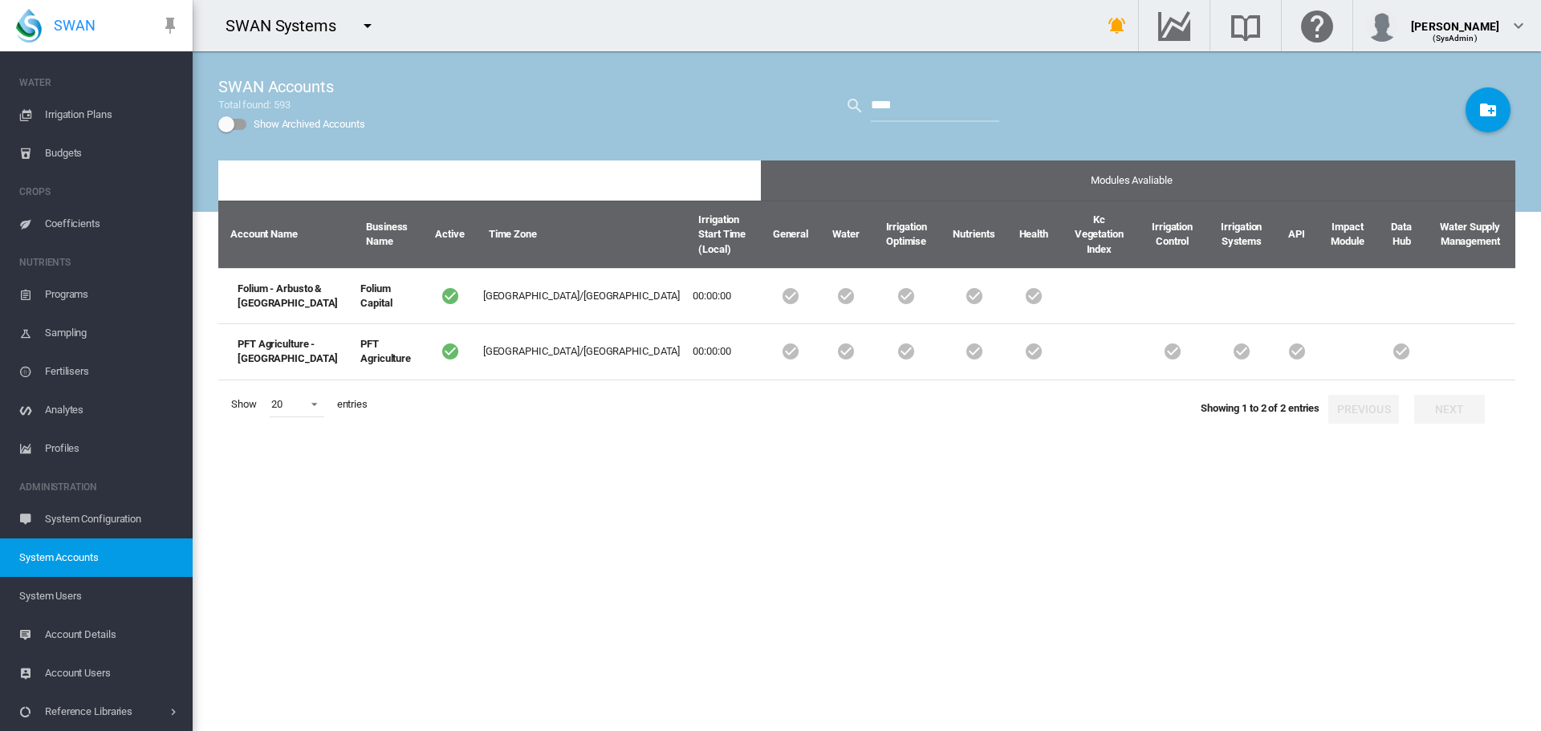
click at [363, 29] on md-icon "icon-menu-down" at bounding box center [367, 25] width 19 height 19
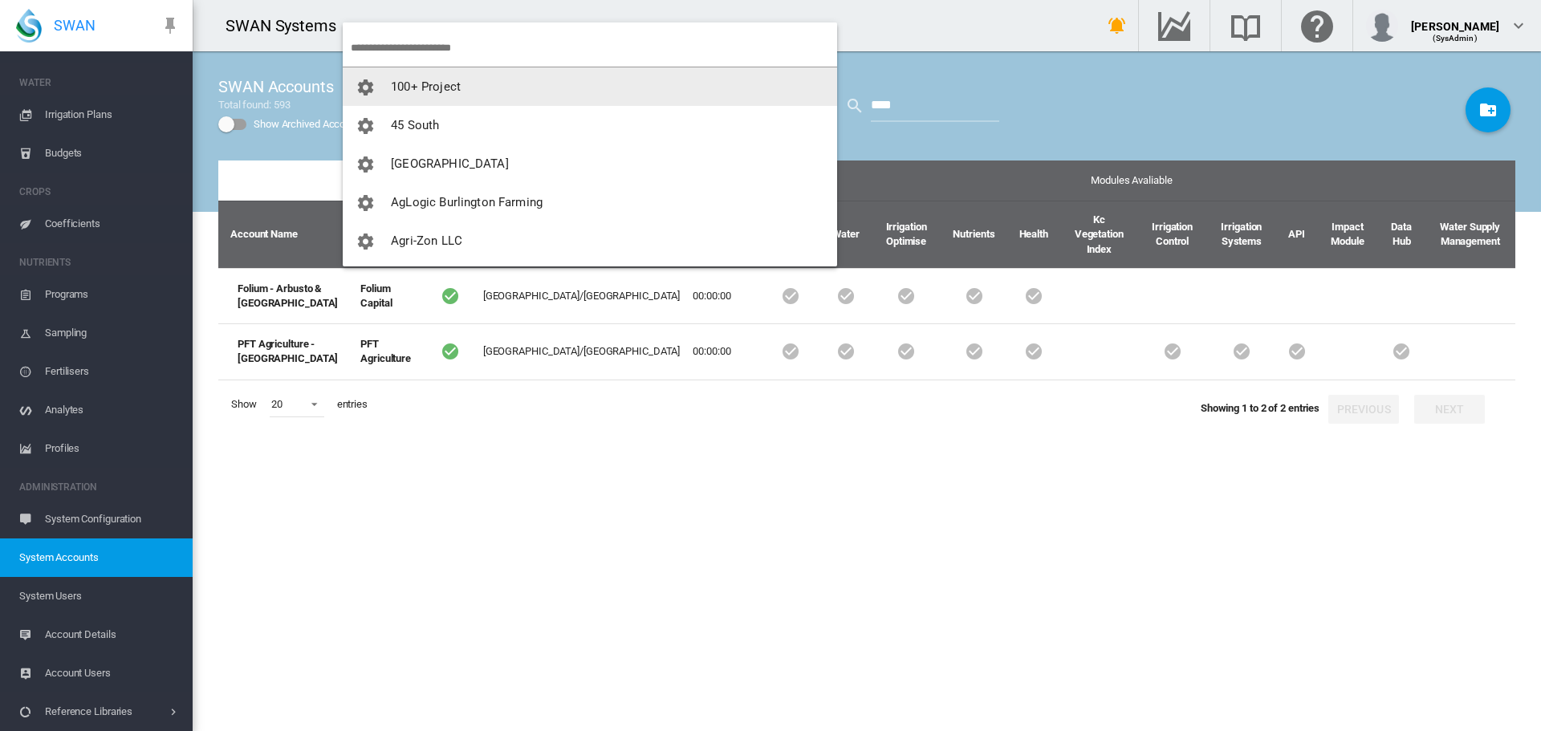
click at [408, 41] on input "search" at bounding box center [594, 48] width 486 height 38
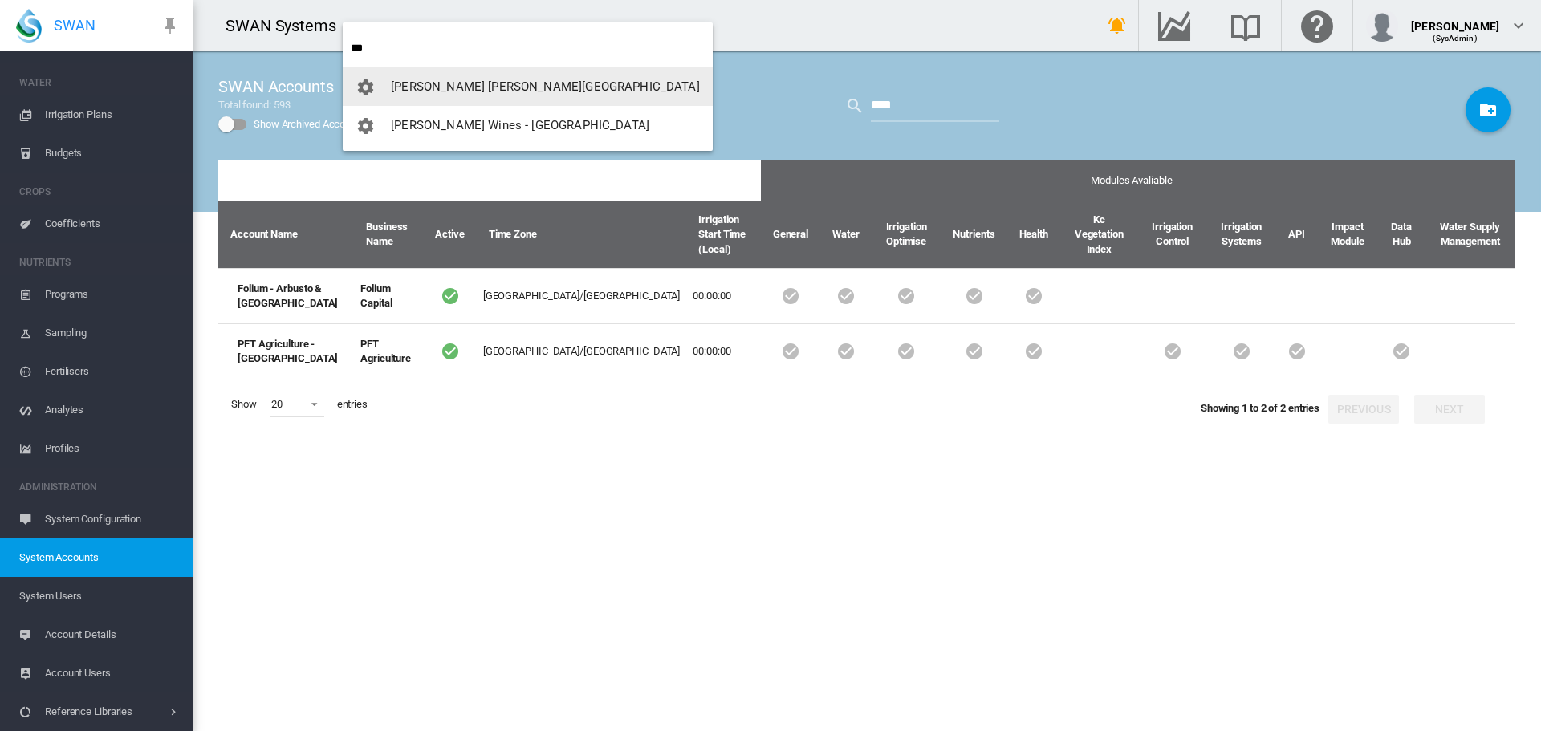
type input "***"
click at [437, 91] on span "[PERSON_NAME] [PERSON_NAME][GEOGRAPHIC_DATA]" at bounding box center [545, 86] width 309 height 14
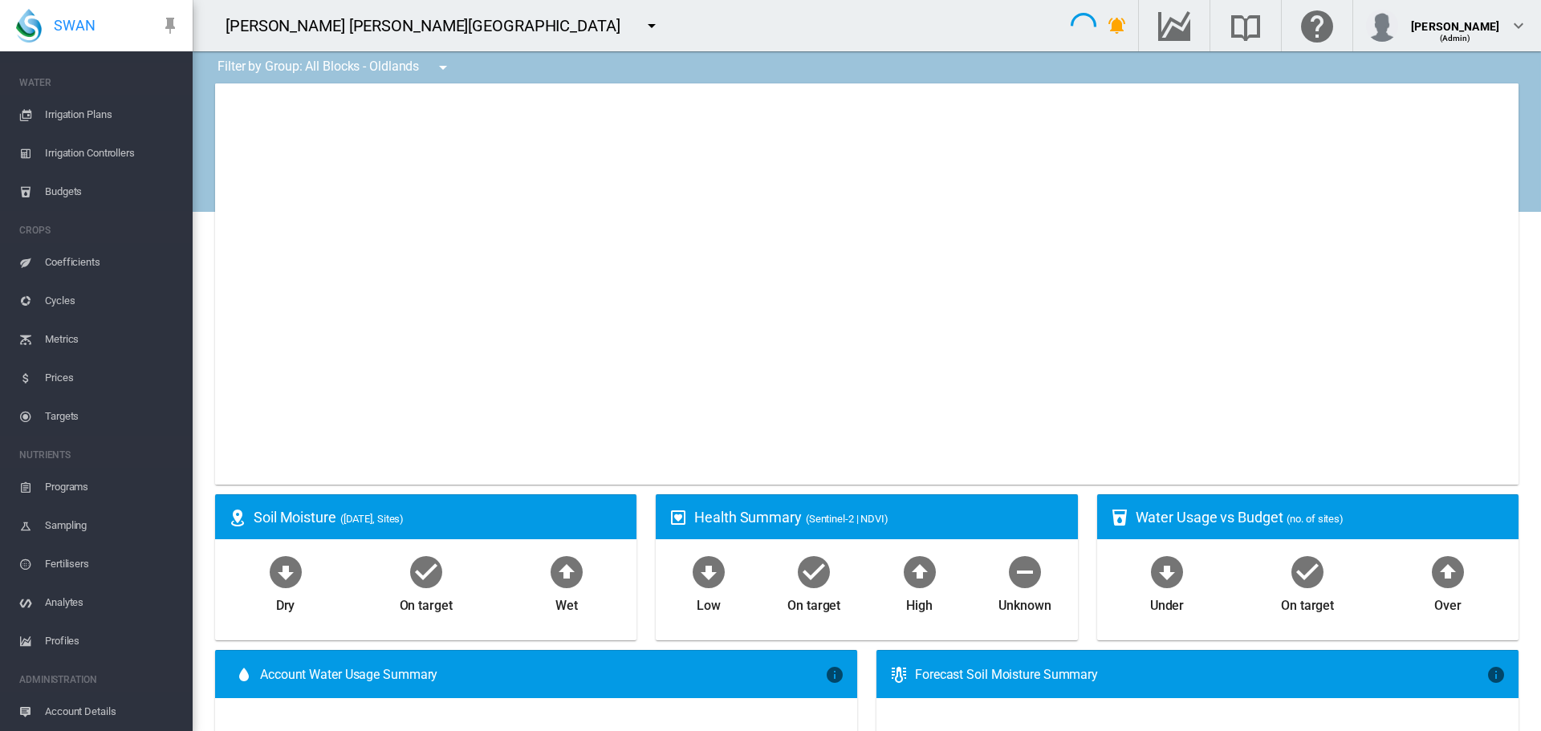
type input "**********"
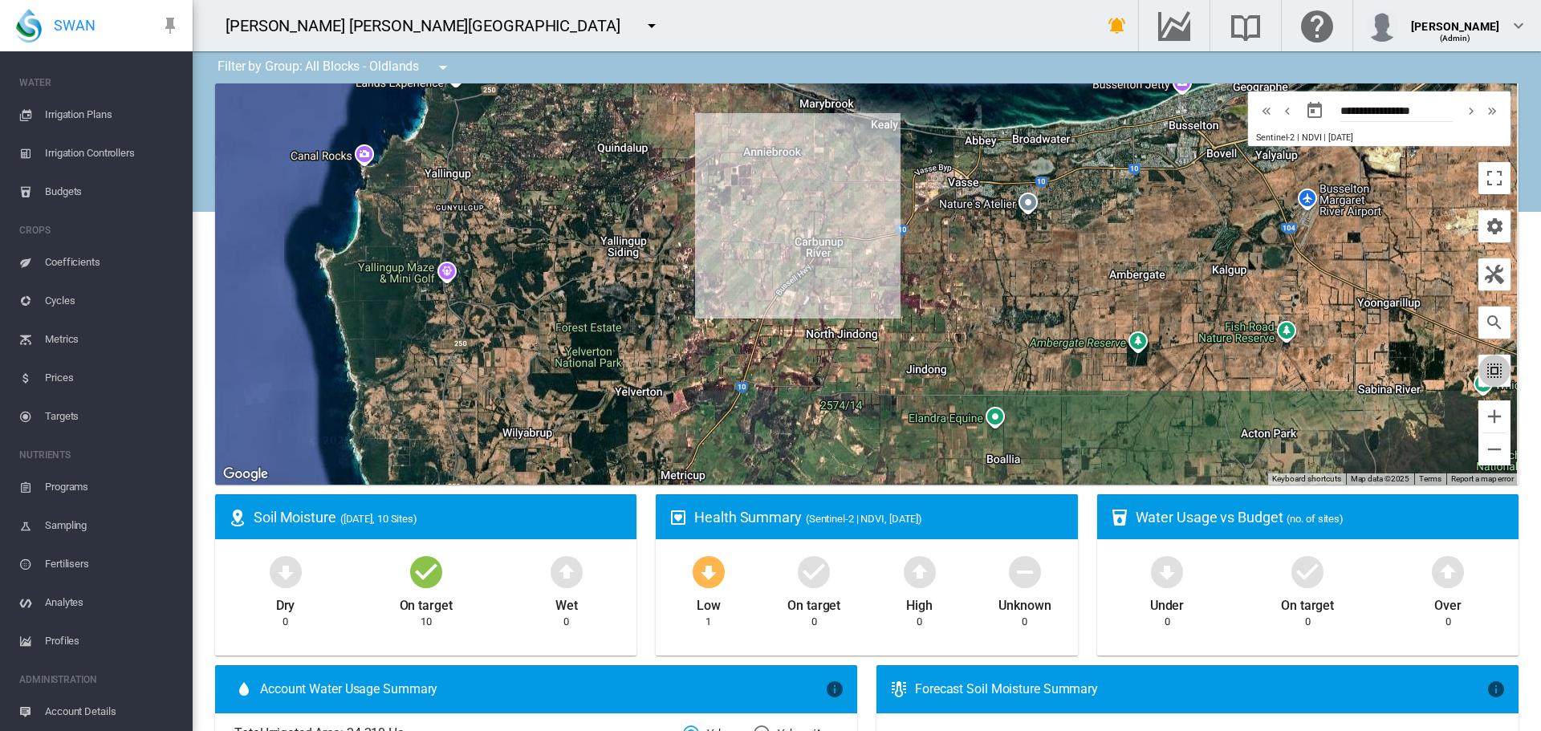
click at [1484, 376] on md-icon "icon-select-all" at bounding box center [1493, 370] width 19 height 19
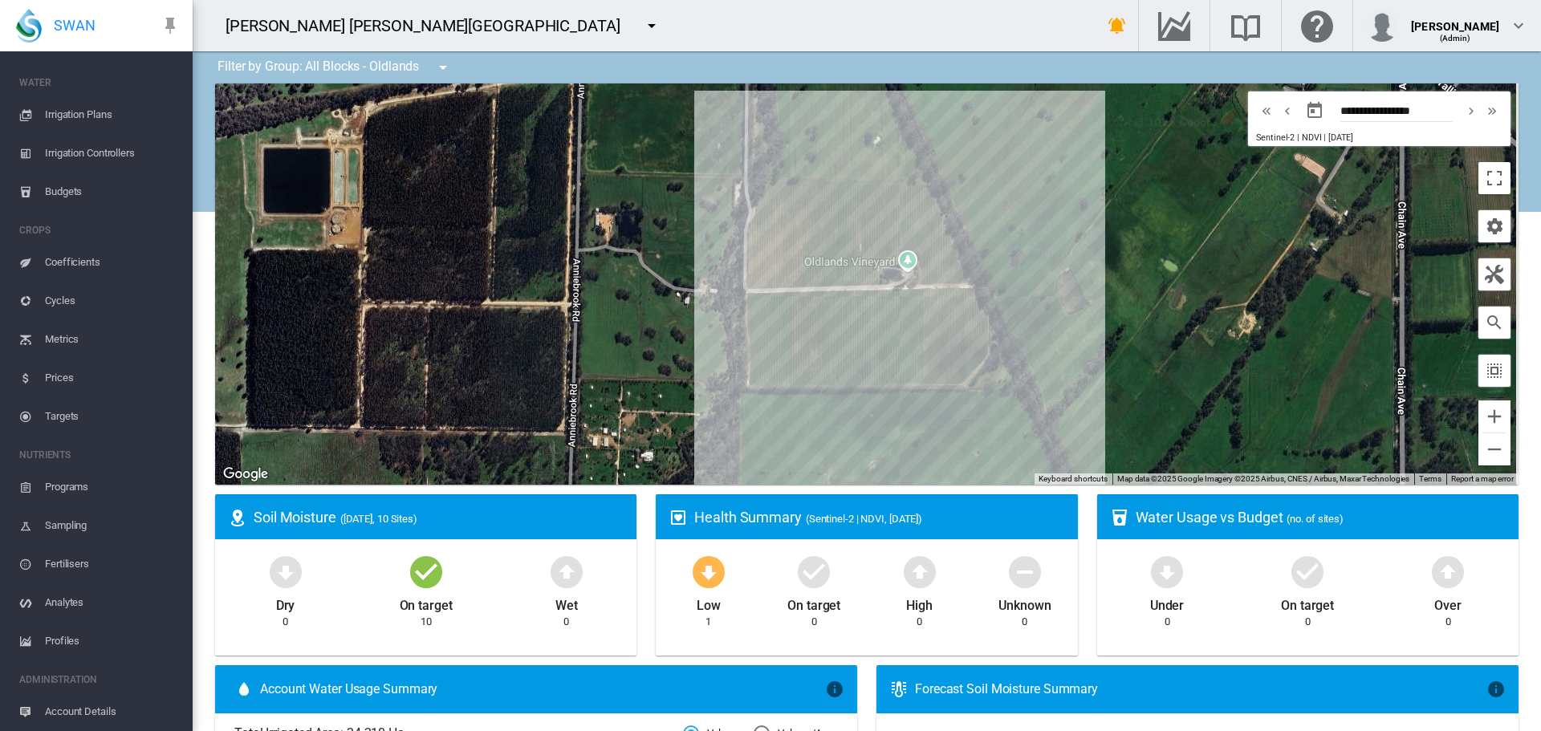
click at [445, 61] on md-icon "icon-menu-down" at bounding box center [442, 67] width 19 height 19
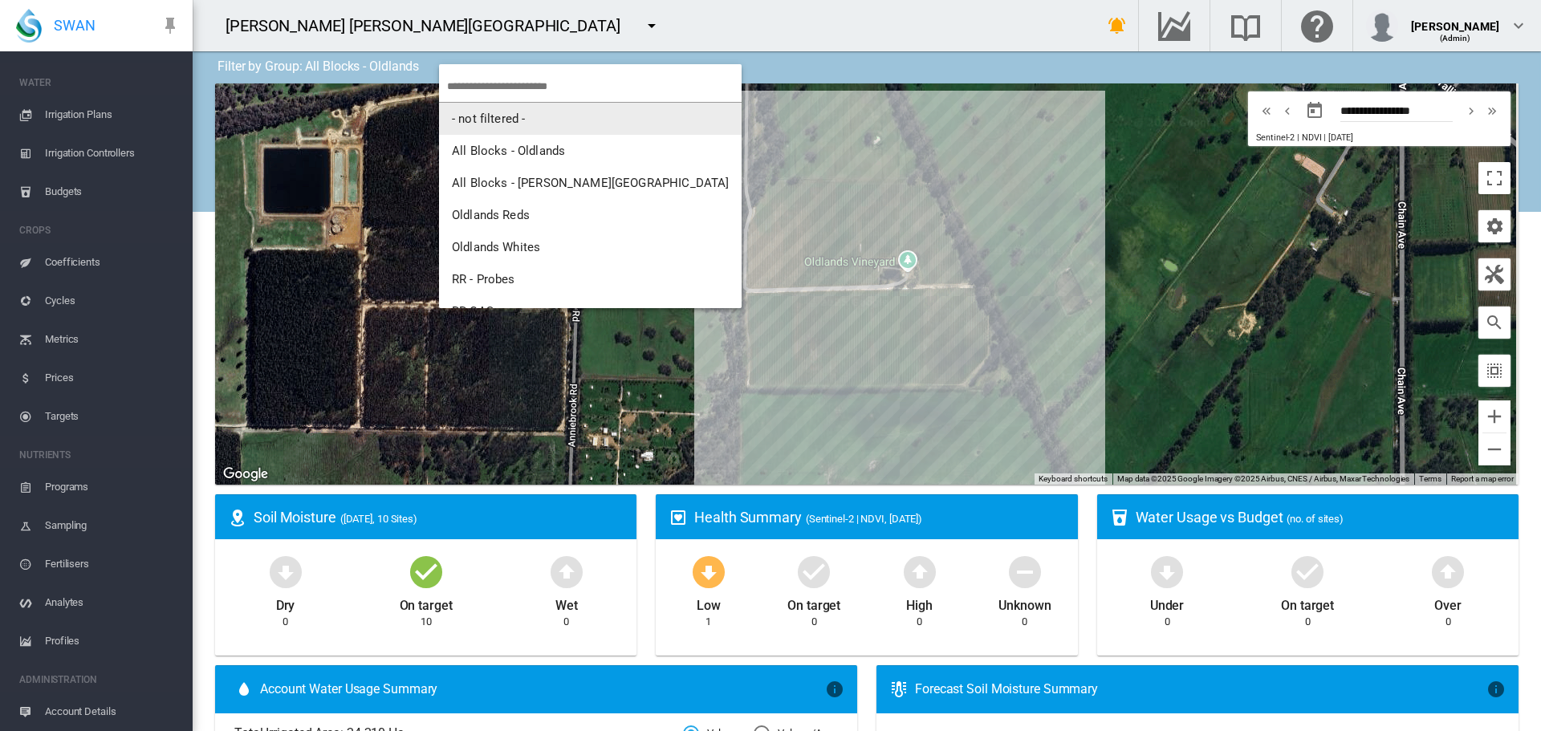
click at [531, 39] on md-backdrop at bounding box center [770, 365] width 1541 height 731
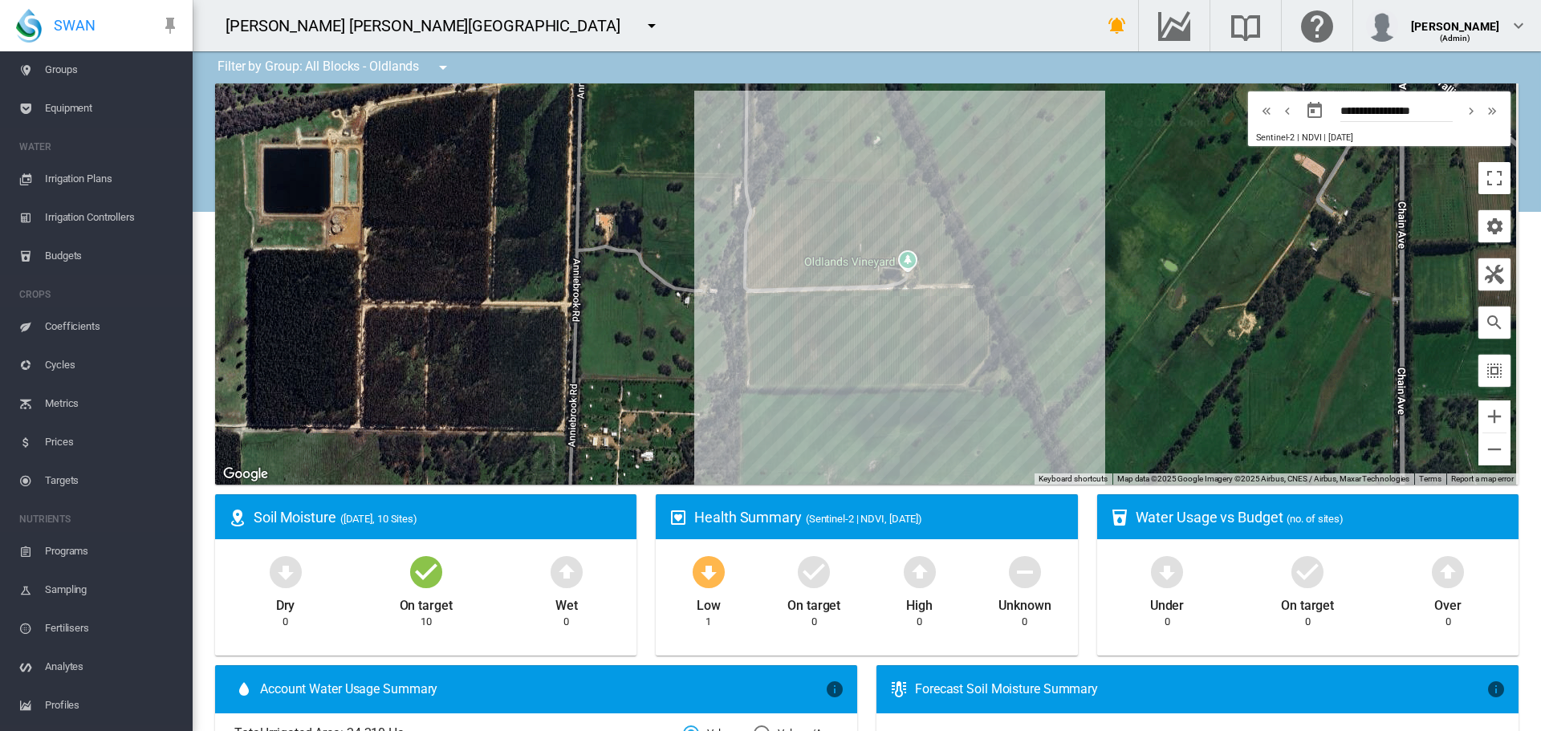
scroll to position [213, 0]
click at [79, 673] on span "Account Details" at bounding box center [112, 673] width 135 height 39
